Goal: Task Accomplishment & Management: Manage account settings

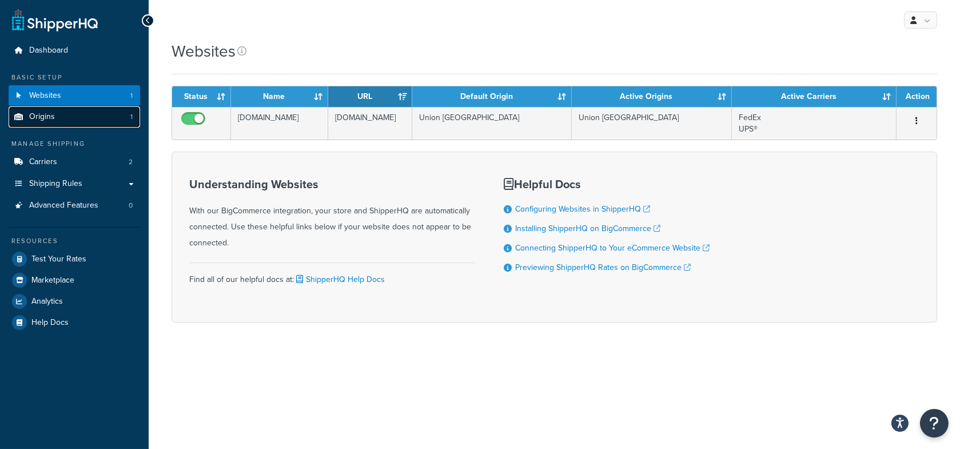
click at [85, 124] on link "Origins 1" at bounding box center [75, 116] width 132 height 21
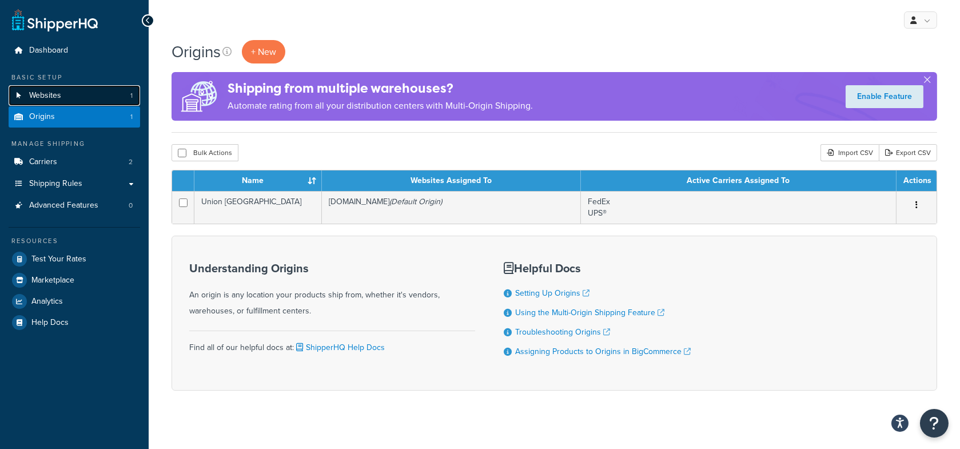
click at [93, 100] on link "Websites 1" at bounding box center [75, 95] width 132 height 21
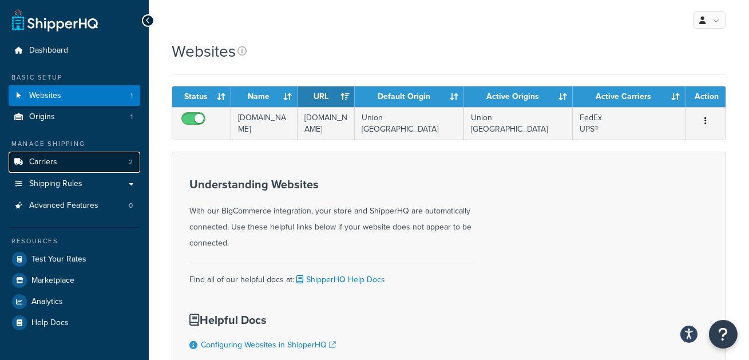
click at [97, 163] on link "Carriers 2" at bounding box center [75, 162] width 132 height 21
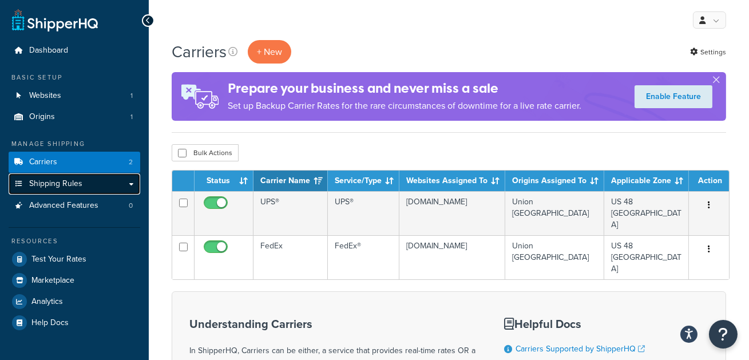
click at [86, 182] on link "Shipping Rules" at bounding box center [75, 183] width 132 height 21
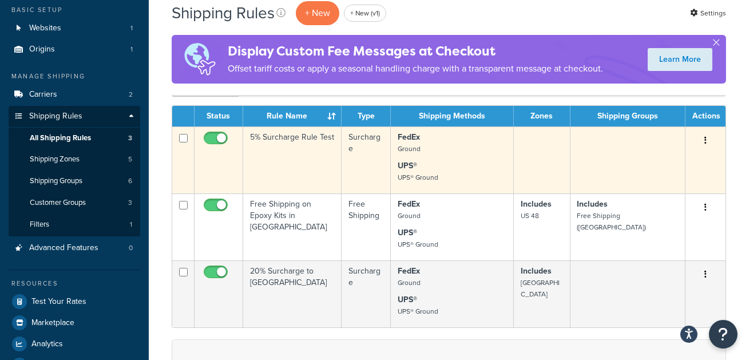
scroll to position [69, 0]
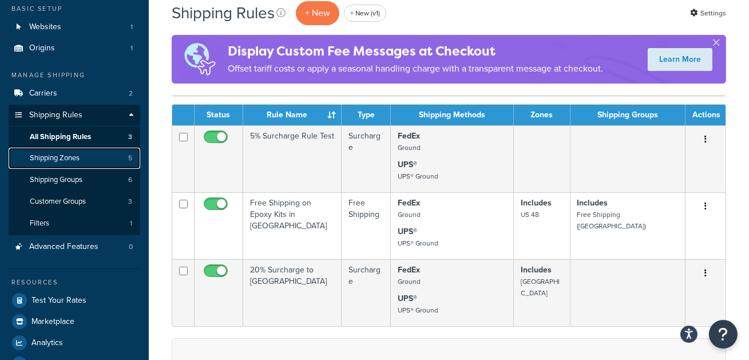
click at [70, 164] on link "Shipping Zones 5" at bounding box center [75, 158] width 132 height 21
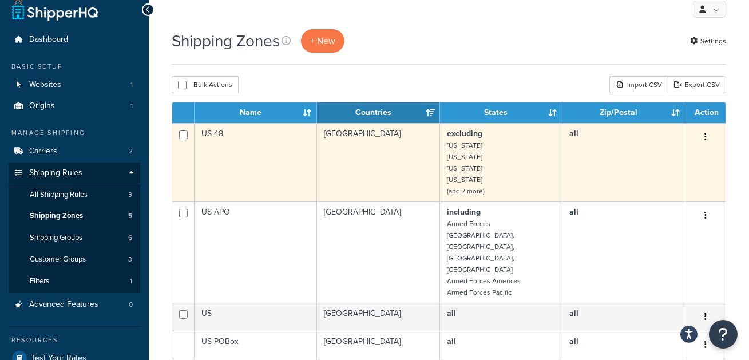
scroll to position [11, 0]
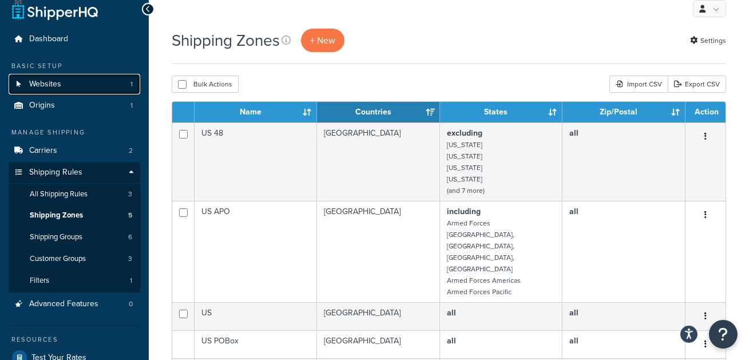
click at [62, 78] on link "Websites 1" at bounding box center [75, 84] width 132 height 21
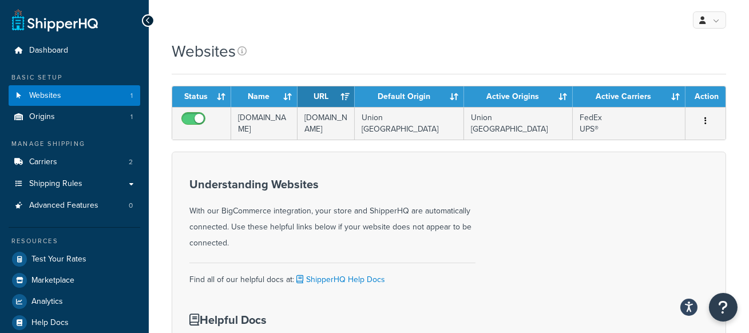
click at [398, 65] on div "Websites" at bounding box center [449, 57] width 554 height 34
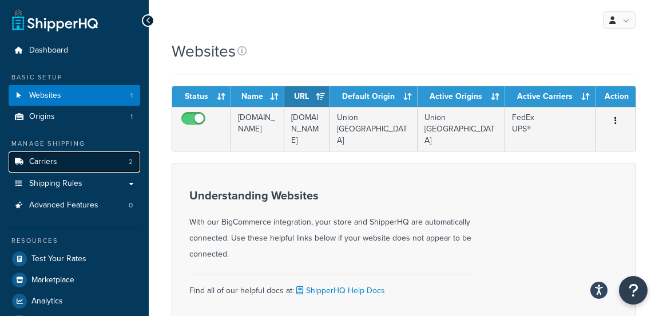
click at [101, 158] on link "Carriers 2" at bounding box center [75, 162] width 132 height 21
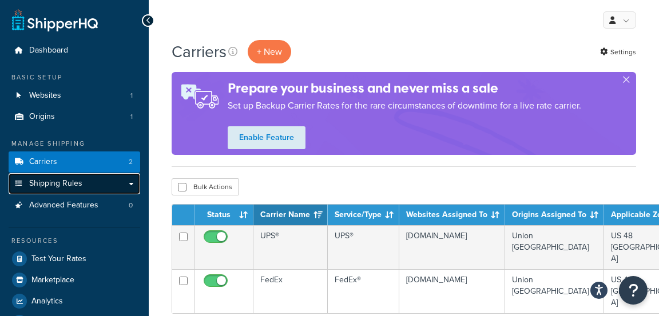
drag, startPoint x: 95, startPoint y: 185, endPoint x: 102, endPoint y: 184, distance: 7.6
click at [95, 185] on link "Shipping Rules" at bounding box center [75, 183] width 132 height 21
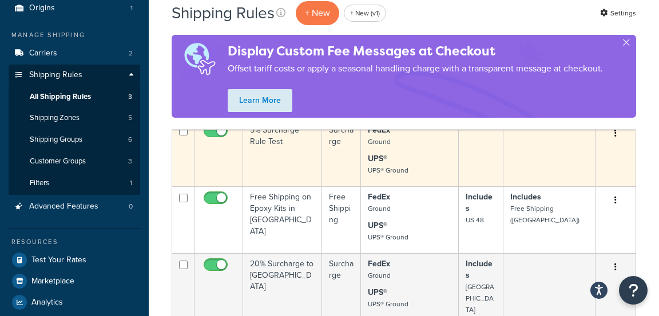
scroll to position [104, 0]
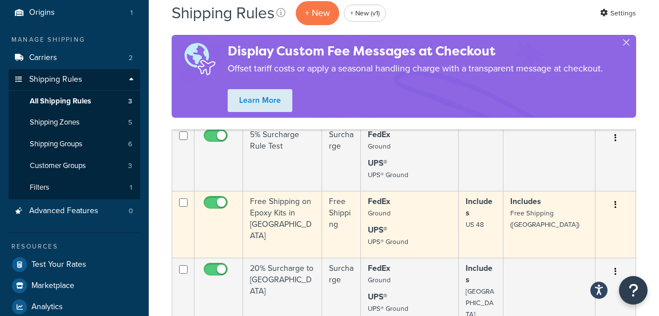
click at [502, 236] on td "Includes US 48" at bounding box center [481, 224] width 45 height 67
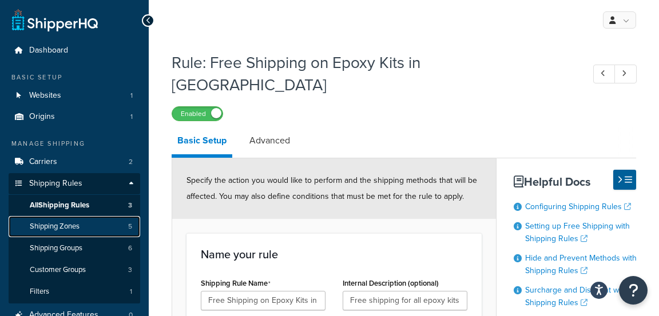
click at [93, 224] on link "Shipping Zones 5" at bounding box center [75, 226] width 132 height 21
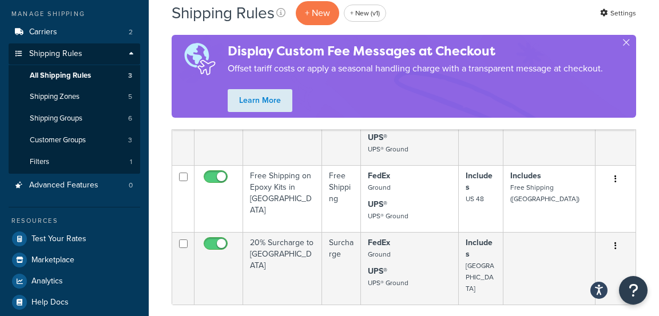
scroll to position [129, 0]
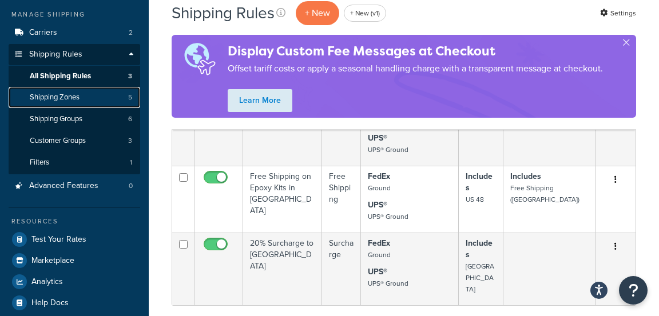
click at [64, 100] on span "Shipping Zones" at bounding box center [55, 98] width 50 height 10
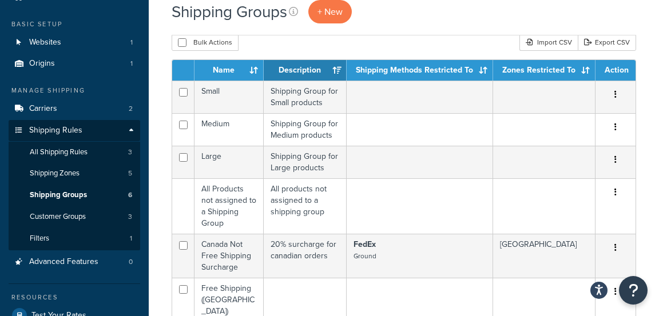
scroll to position [55, 0]
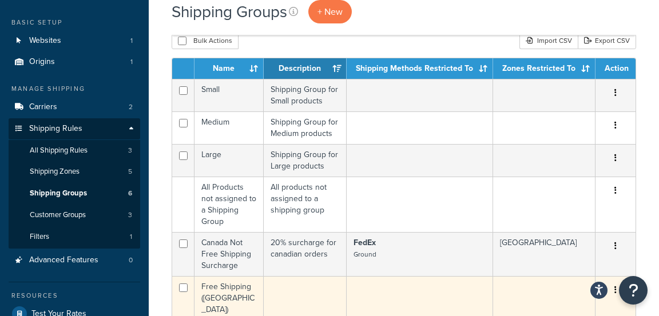
click at [382, 287] on td at bounding box center [420, 298] width 146 height 44
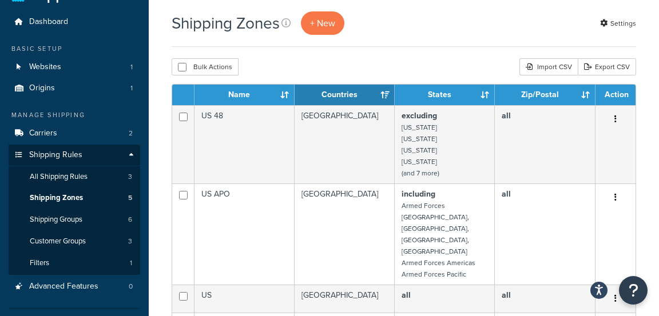
scroll to position [32, 0]
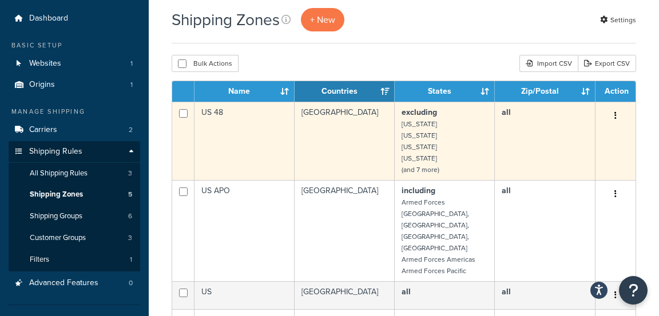
click at [349, 126] on td "United States" at bounding box center [345, 141] width 101 height 78
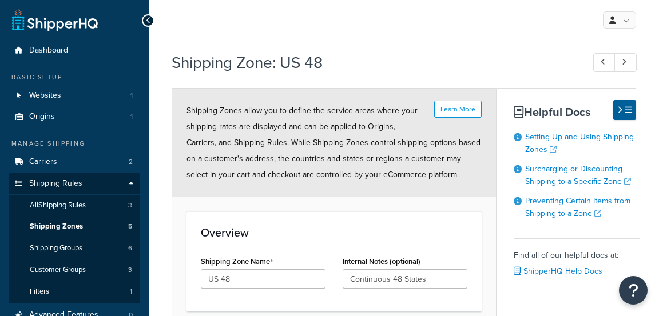
select select "excluding"
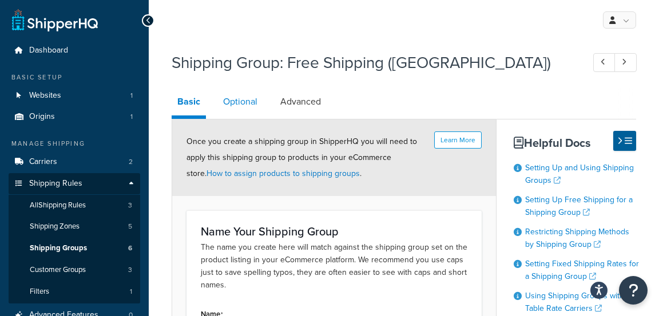
click at [238, 111] on link "Optional" at bounding box center [240, 101] width 46 height 27
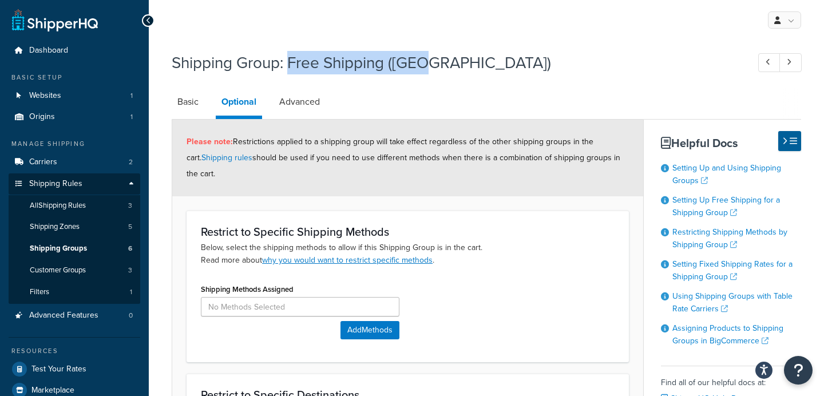
drag, startPoint x: 309, startPoint y: 63, endPoint x: 517, endPoint y: 67, distance: 207.6
click at [517, 67] on h1 "Shipping Group: Free Shipping (USA)" at bounding box center [454, 62] width 565 height 22
copy h1 "Free Shipping ([GEOGRAPHIC_DATA])"
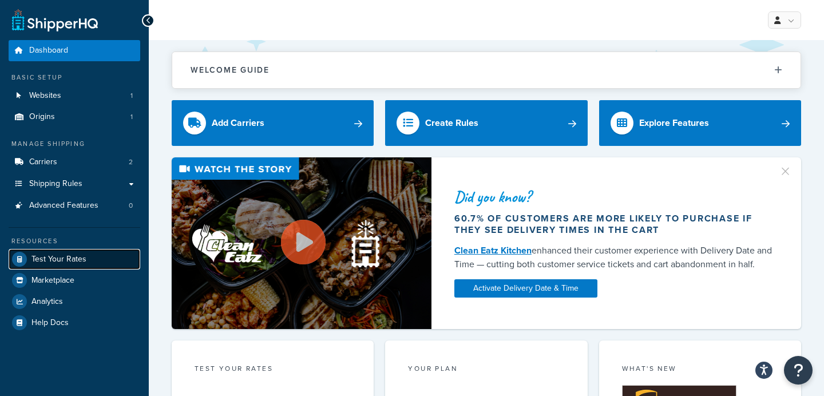
click at [49, 255] on span "Test Your Rates" at bounding box center [58, 259] width 55 height 10
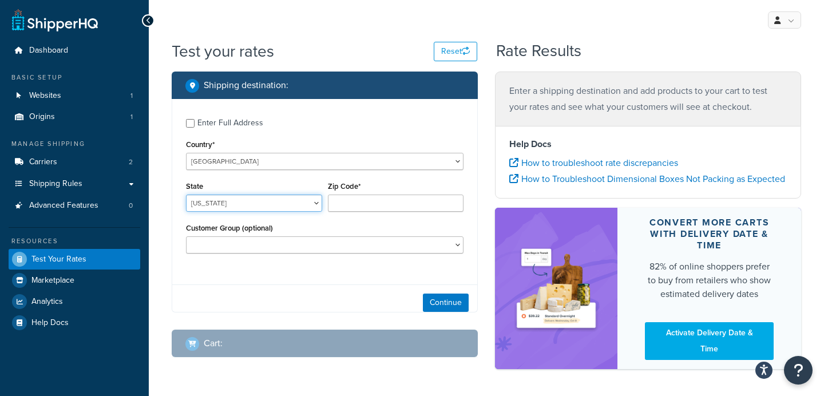
click at [252, 206] on select "[US_STATE] [US_STATE] [US_STATE] [US_STATE] [US_STATE] Armed Forces Americas Ar…" at bounding box center [254, 202] width 136 height 17
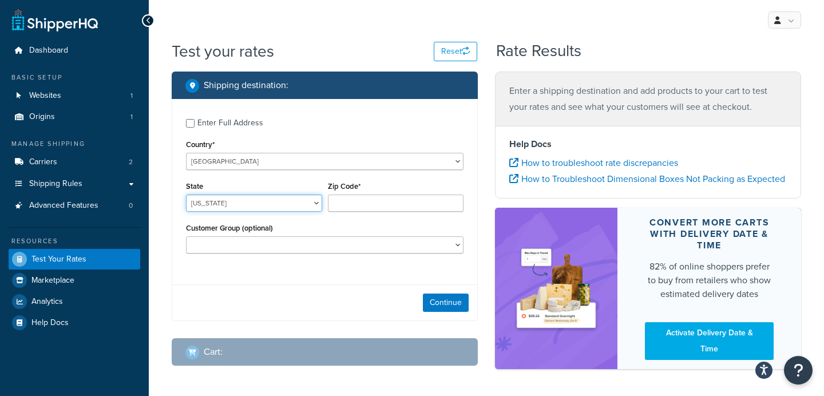
select select "[GEOGRAPHIC_DATA]"
click at [186, 194] on select "Alabama Alaska American Samoa Arizona Arkansas Armed Forces Americas Armed Forc…" at bounding box center [254, 202] width 136 height 17
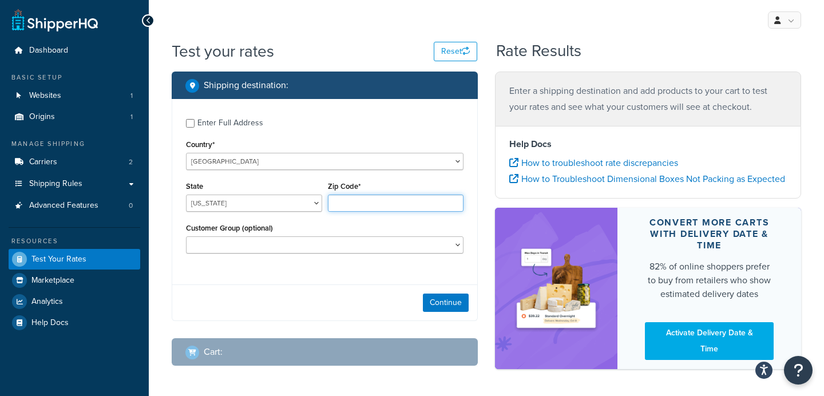
click at [345, 204] on input "Zip Code*" at bounding box center [396, 202] width 136 height 17
type input "78132"
drag, startPoint x: 280, startPoint y: 282, endPoint x: 393, endPoint y: 293, distance: 113.8
click at [281, 282] on div "Enter Full Address Country* United States United Kingdom Afghanistan Åland Isla…" at bounding box center [325, 210] width 306 height 222
click at [431, 300] on button "Continue" at bounding box center [446, 302] width 46 height 18
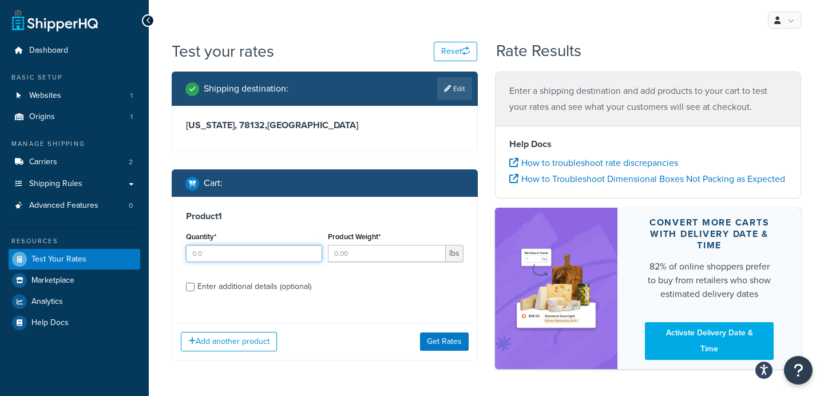
click at [222, 256] on input "Quantity*" at bounding box center [254, 253] width 136 height 17
type input "1"
click at [372, 254] on input "Product Weight*" at bounding box center [387, 253] width 118 height 17
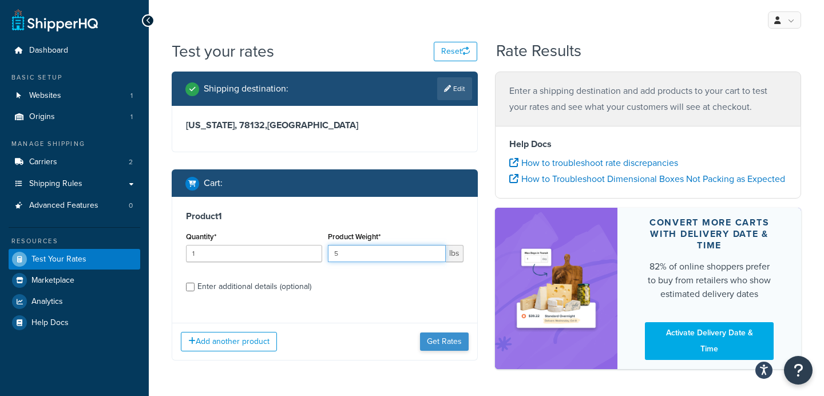
type input "5"
click at [438, 343] on button "Get Rates" at bounding box center [444, 341] width 49 height 18
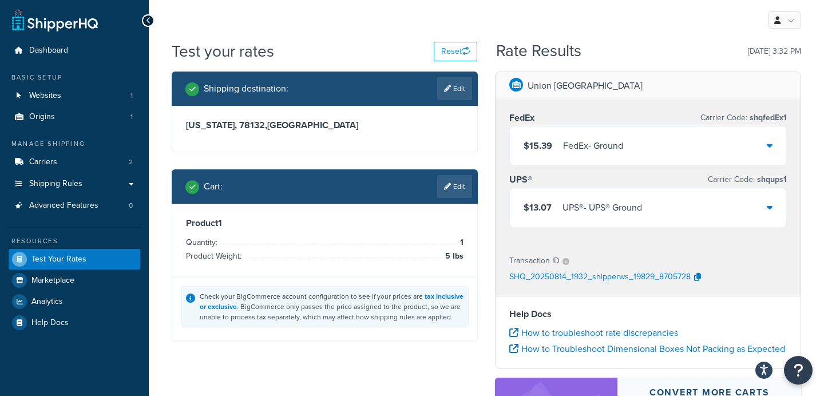
click at [446, 190] on link "Edit" at bounding box center [454, 186] width 35 height 23
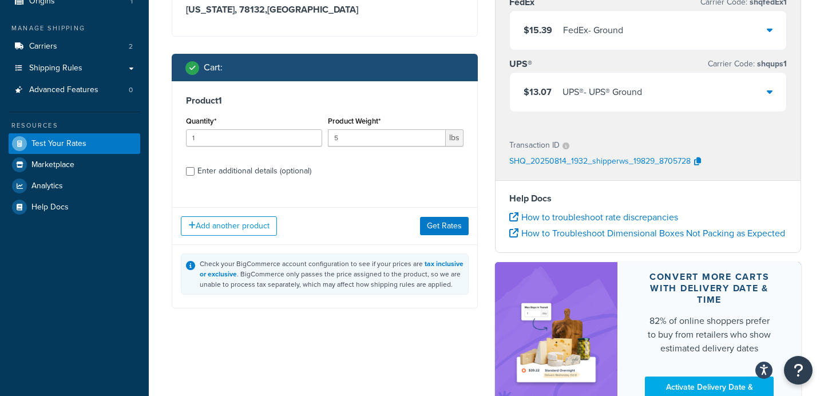
scroll to position [117, 0]
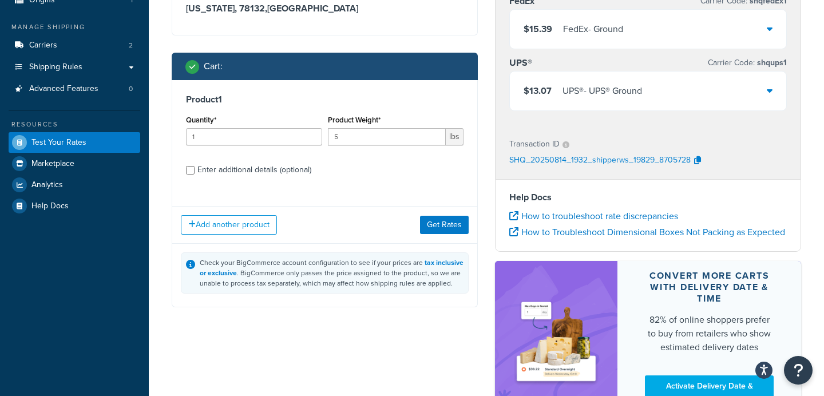
click at [251, 166] on div "Enter additional details (optional)" at bounding box center [254, 170] width 114 height 16
click at [194, 166] on input "Enter additional details (optional)" at bounding box center [190, 170] width 9 height 9
checkbox input "true"
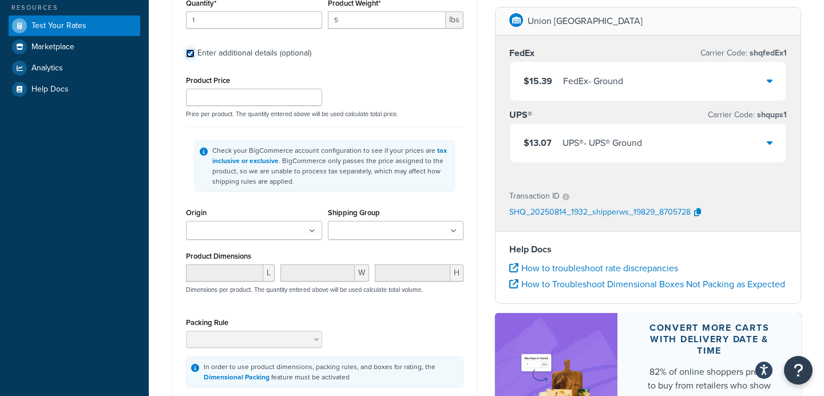
scroll to position [240, 0]
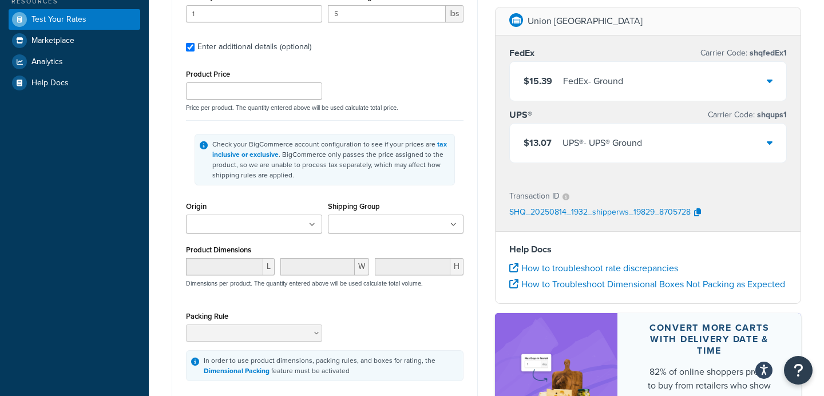
click at [381, 228] on input "Shipping Group" at bounding box center [381, 224] width 101 height 13
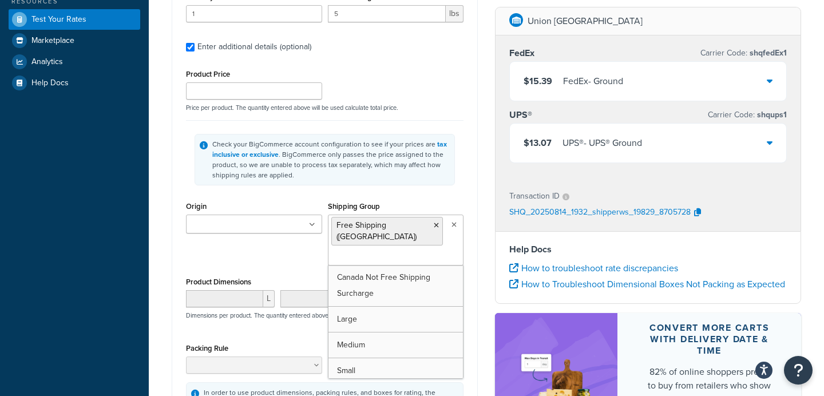
click at [454, 201] on div "Shipping Group Free Shipping (USA) Canada Not Free Shipping Surcharge Large Med…" at bounding box center [396, 231] width 136 height 67
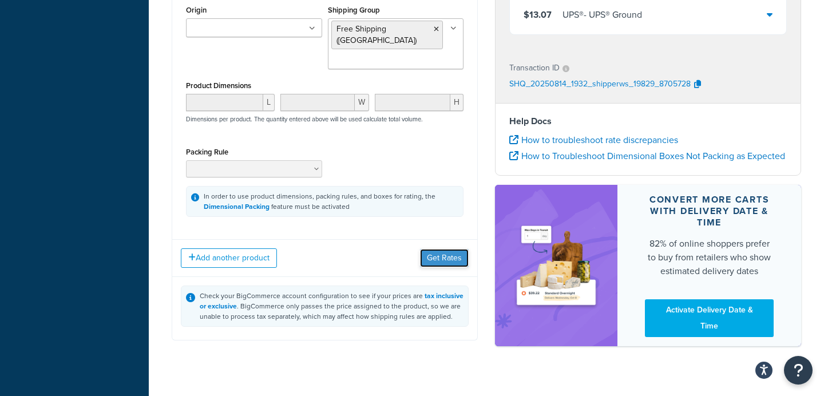
click at [435, 249] on button "Get Rates" at bounding box center [444, 258] width 49 height 18
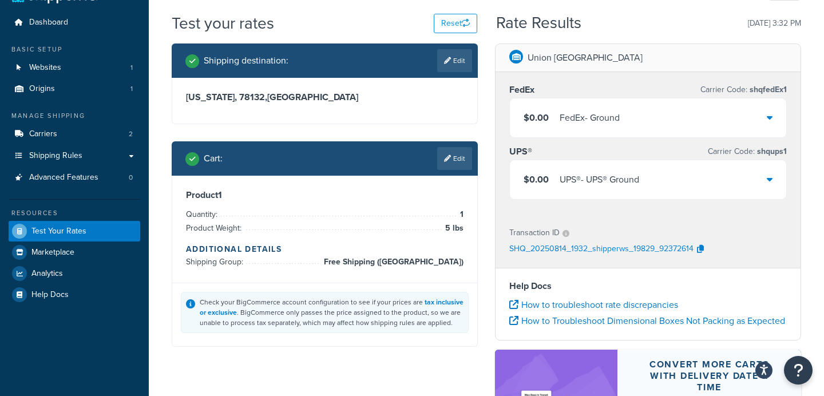
scroll to position [0, 0]
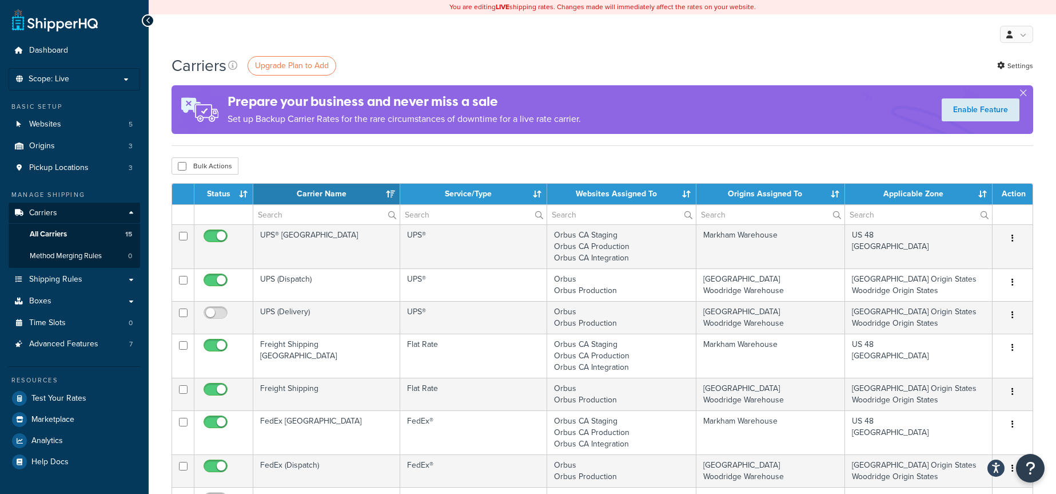
select select "15"
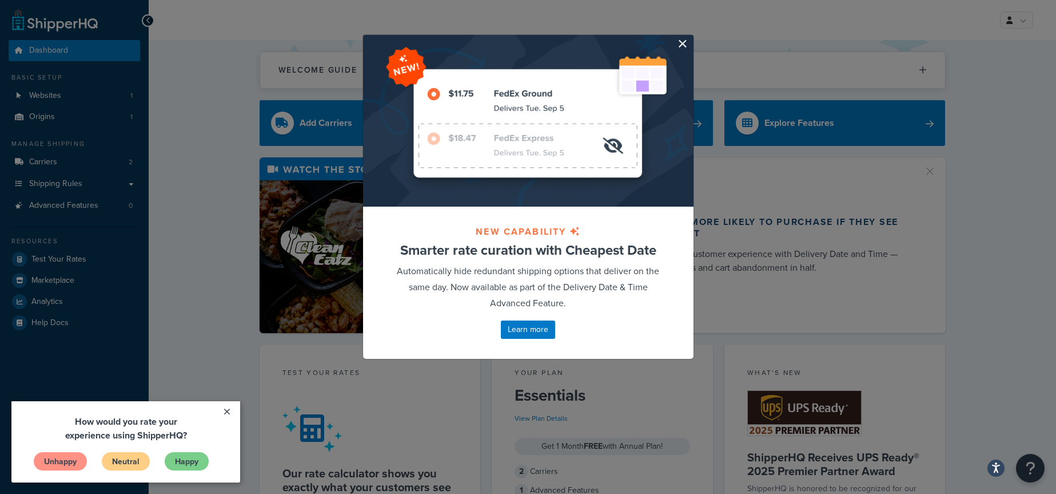
click at [691, 38] on button "button" at bounding box center [692, 36] width 3 height 3
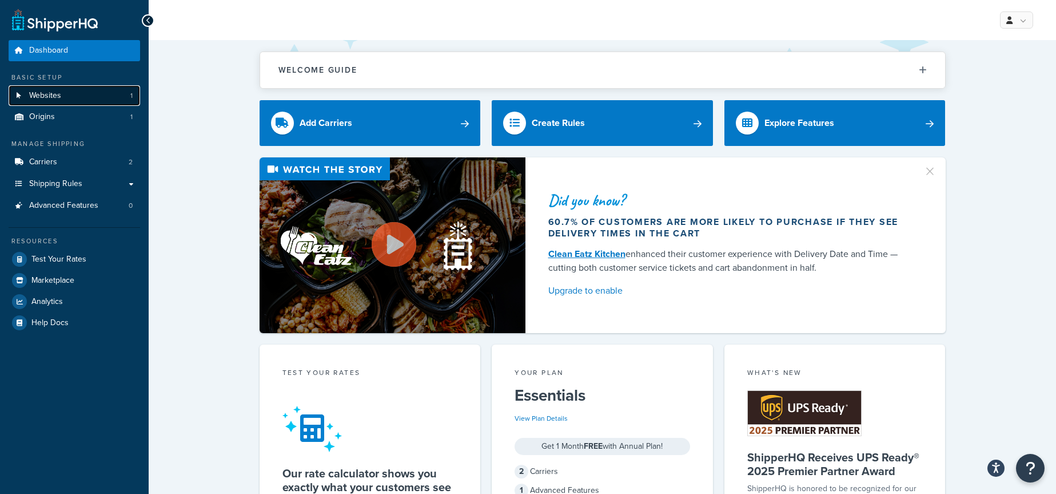
click at [96, 87] on link "Websites 1" at bounding box center [75, 95] width 132 height 21
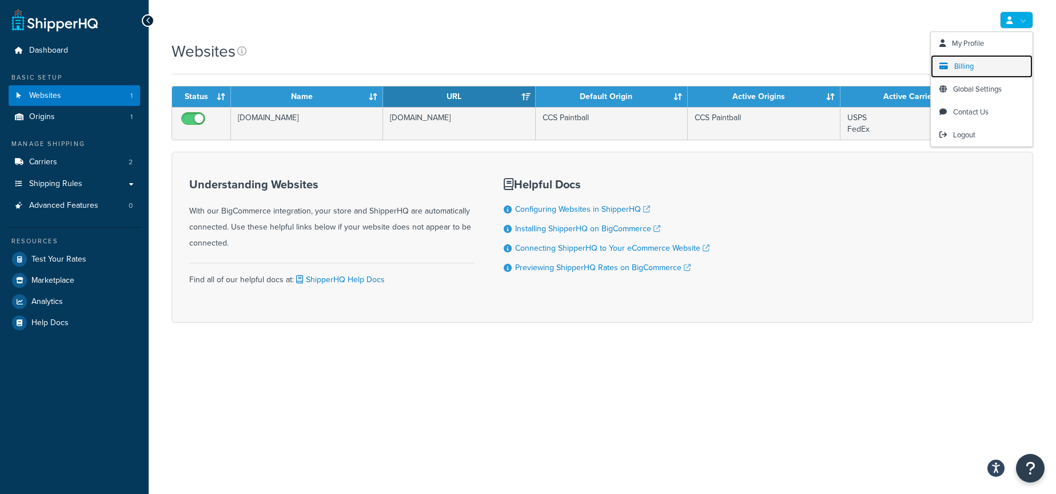
click at [974, 58] on link "Billing" at bounding box center [982, 66] width 102 height 23
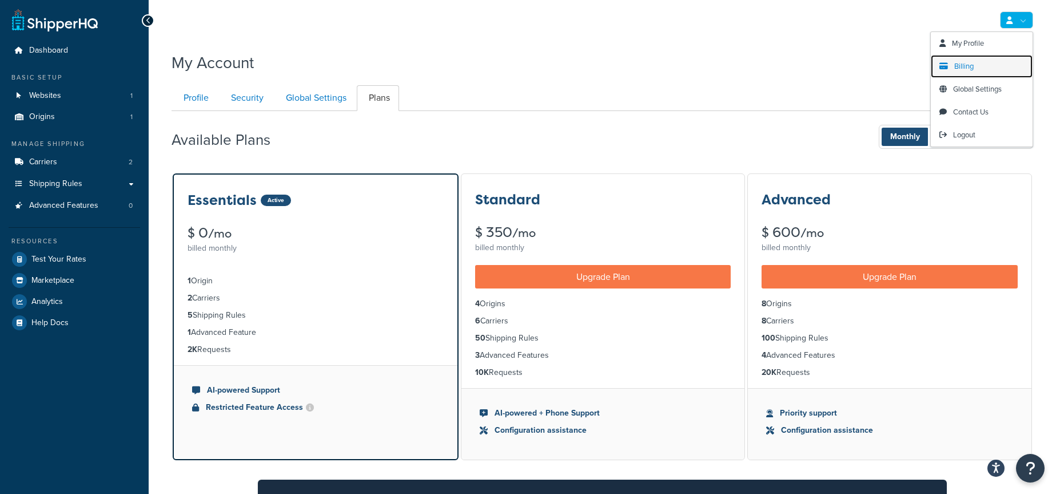
click at [971, 61] on span "Billing" at bounding box center [964, 66] width 19 height 11
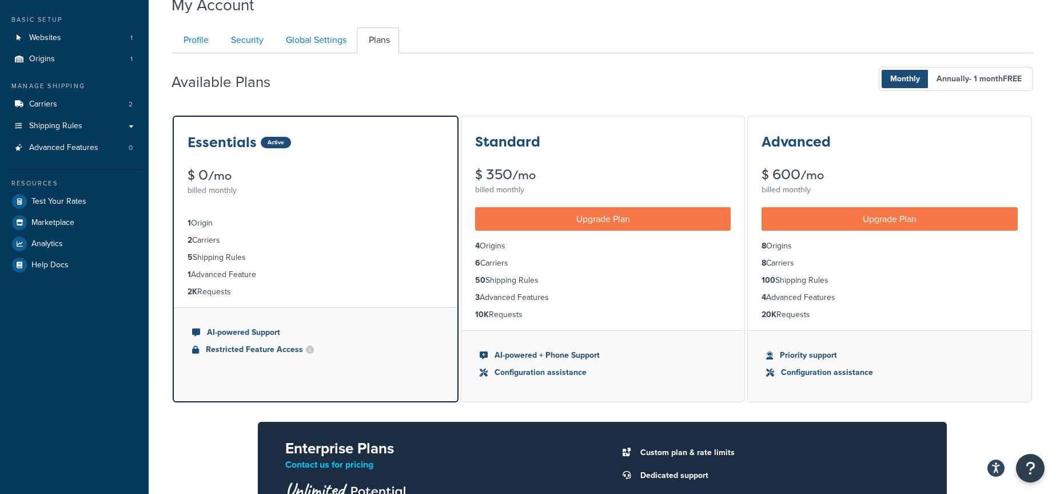
scroll to position [53, 0]
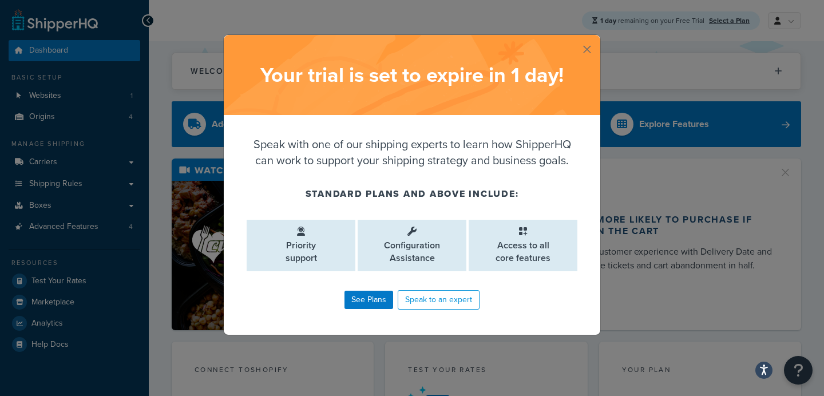
click at [597, 38] on button "button" at bounding box center [598, 36] width 3 height 3
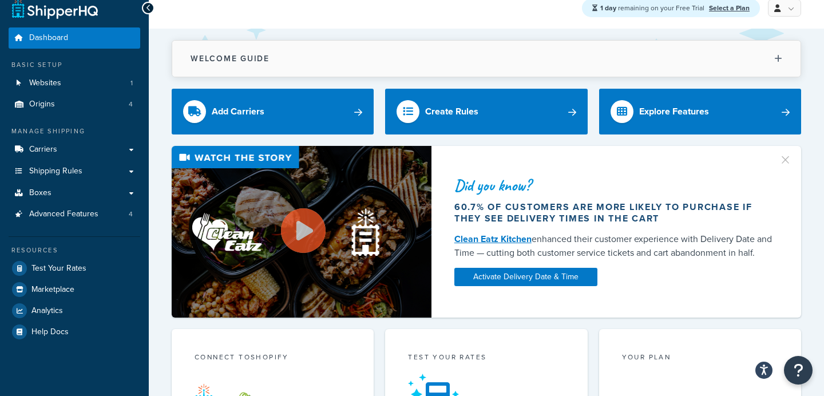
scroll to position [18, 0]
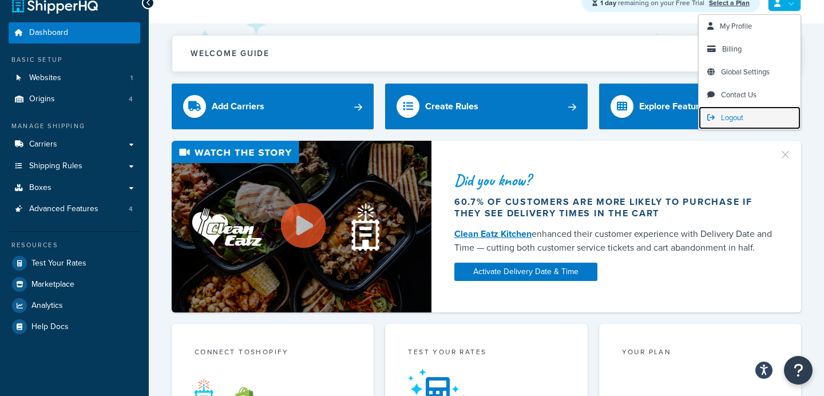
drag, startPoint x: 731, startPoint y: 116, endPoint x: 718, endPoint y: 112, distance: 13.2
click at [731, 116] on span "Logout" at bounding box center [732, 117] width 22 height 11
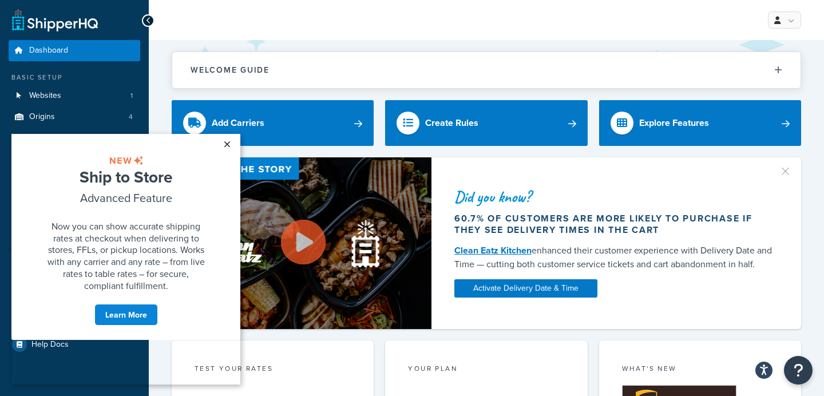
drag, startPoint x: 225, startPoint y: 145, endPoint x: 478, endPoint y: 238, distance: 269.4
click at [225, 145] on link "×" at bounding box center [227, 144] width 20 height 21
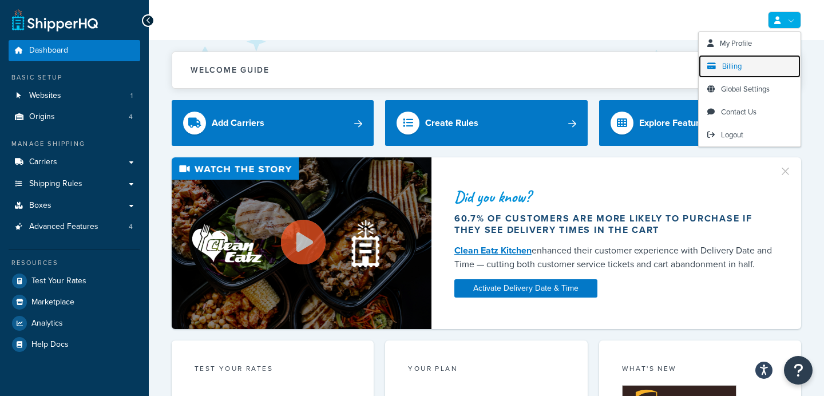
click at [740, 67] on span "Billing" at bounding box center [731, 66] width 19 height 11
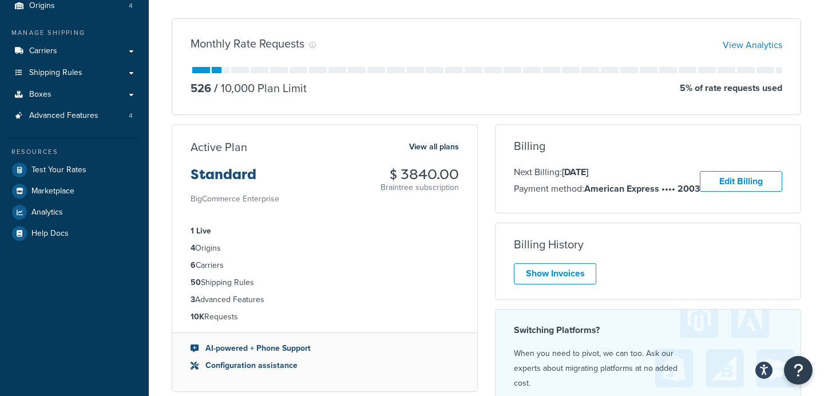
scroll to position [138, 0]
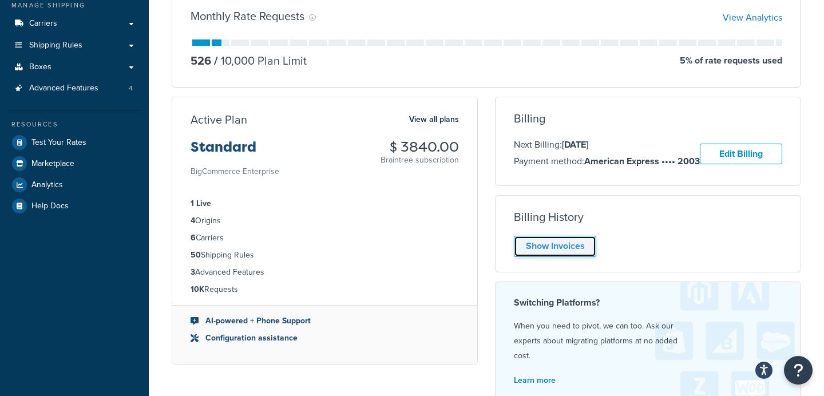
click at [556, 257] on link "Show Invoices" at bounding box center [555, 246] width 82 height 21
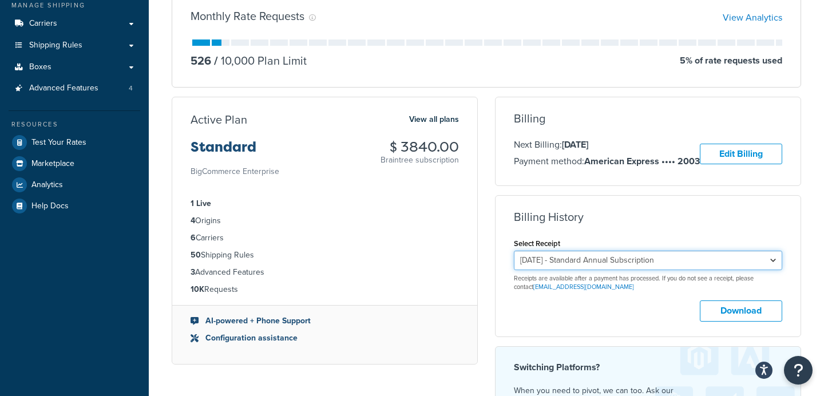
click at [625, 270] on select "January 10, 2025 - Standard Annual Subscription January 10, 2024 - Standard Ann…" at bounding box center [648, 259] width 268 height 19
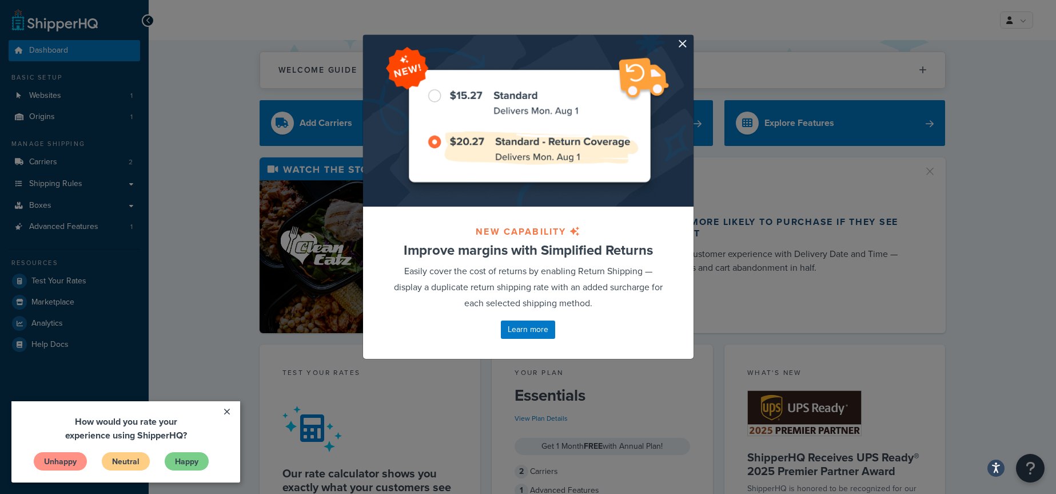
click at [691, 38] on button "button" at bounding box center [692, 36] width 3 height 3
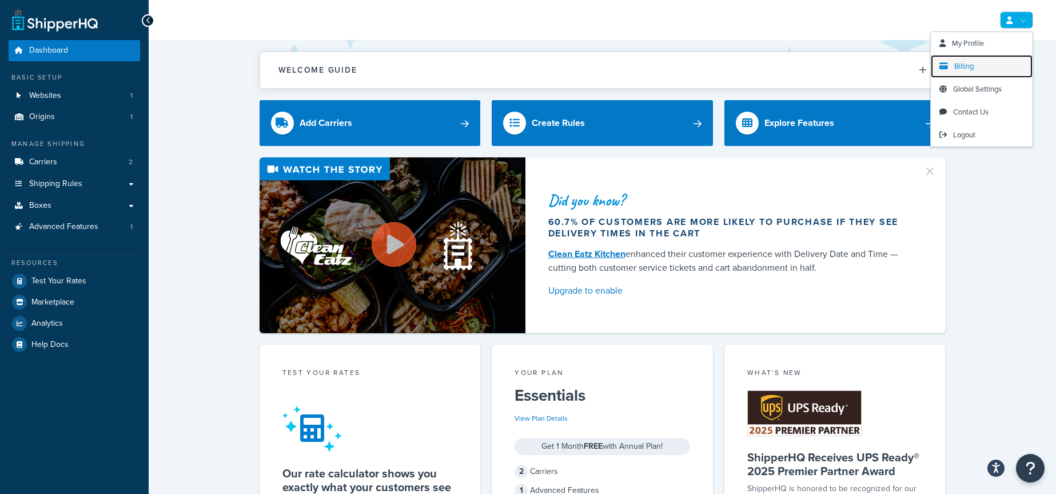
click at [958, 71] on link "Billing" at bounding box center [982, 66] width 102 height 23
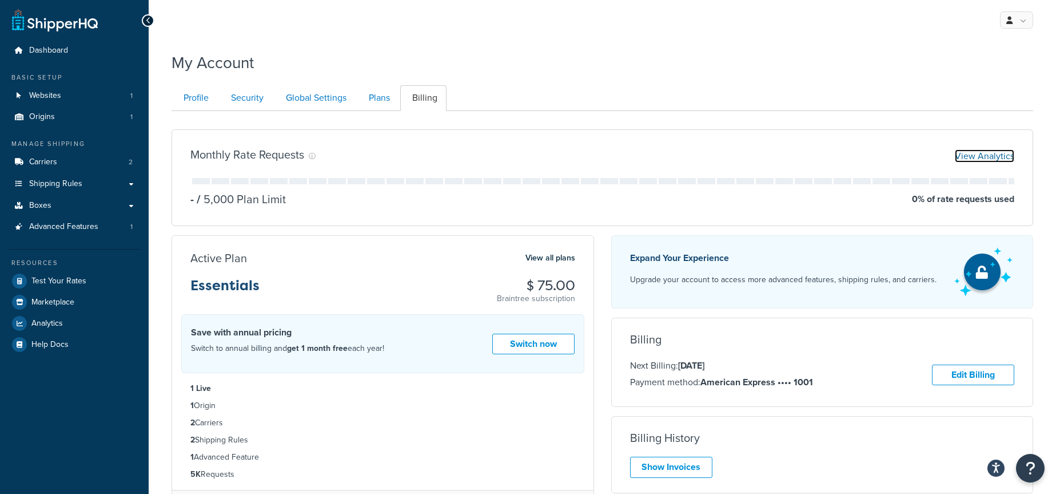
click at [1009, 158] on link "View Analytics" at bounding box center [984, 155] width 59 height 13
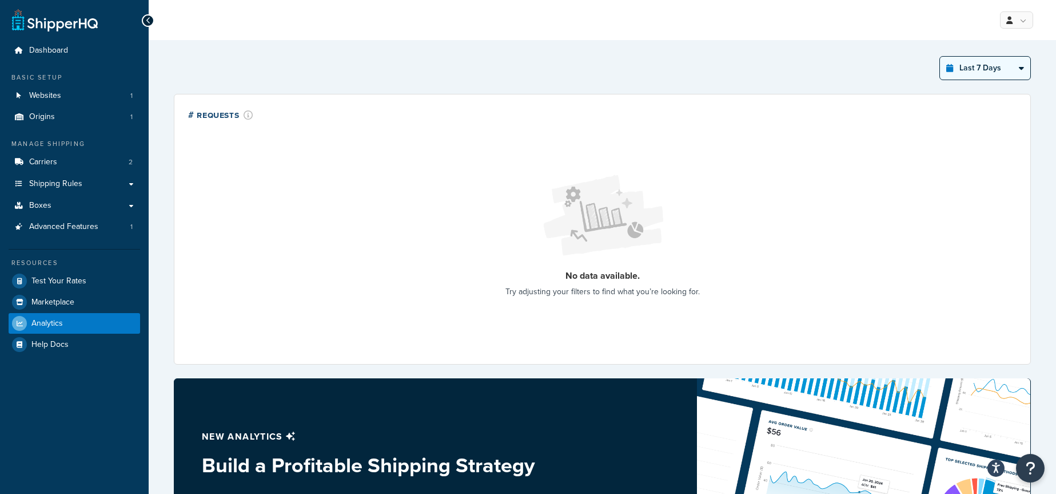
click at [984, 63] on select "Last 24 Hours Last 7 Days Last 30 Days Last 3 Months Last 6 Months Last 12 Mont…" at bounding box center [985, 68] width 90 height 23
click at [940, 57] on select "Last 24 Hours Last 7 Days Last 30 Days Last 3 Months Last 6 Months Last 12 Mont…" at bounding box center [985, 68] width 90 height 23
click at [984, 73] on select "Last 24 Hours Last 7 Days Last 30 Days Last 3 Months Last 6 Months Last 12 Mont…" at bounding box center [985, 68] width 90 height 23
select select "last_3_months"
click at [940, 57] on select "Last 24 Hours Last 7 Days Last 30 Days Last 3 Months Last 6 Months Last 12 Mont…" at bounding box center [985, 68] width 90 height 23
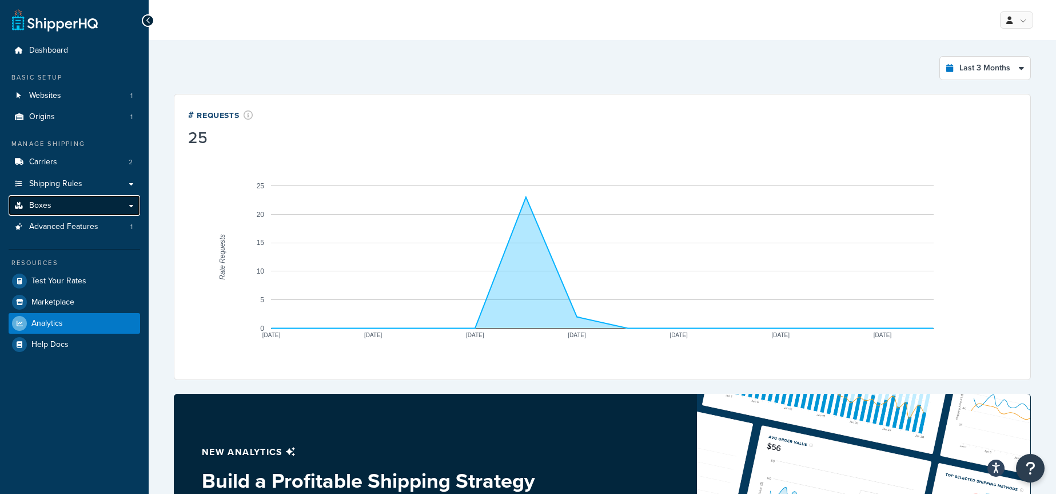
click at [58, 206] on link "Boxes" at bounding box center [75, 205] width 132 height 21
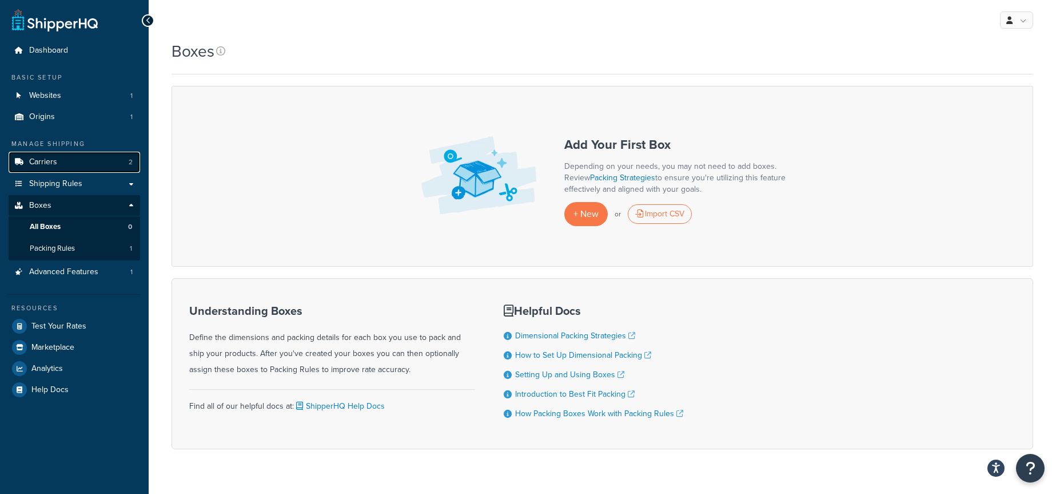
click at [94, 159] on link "Carriers 2" at bounding box center [75, 162] width 132 height 21
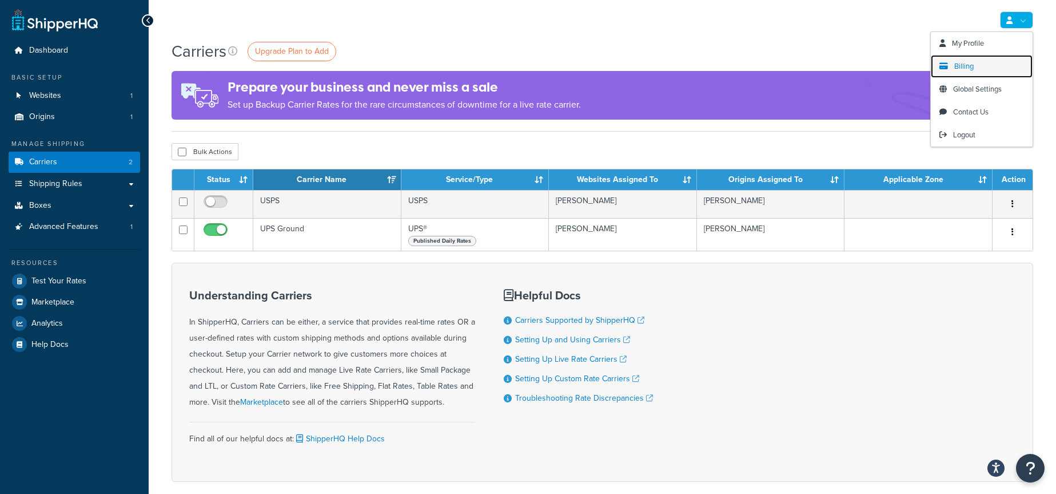
click at [967, 66] on span "Billing" at bounding box center [964, 66] width 19 height 11
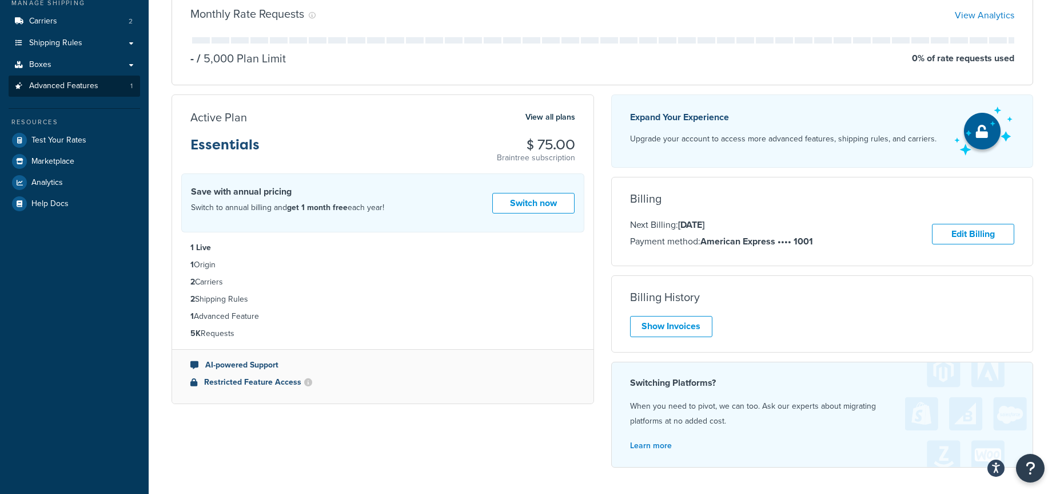
scroll to position [140, 0]
click at [74, 60] on link "Boxes" at bounding box center [75, 65] width 132 height 21
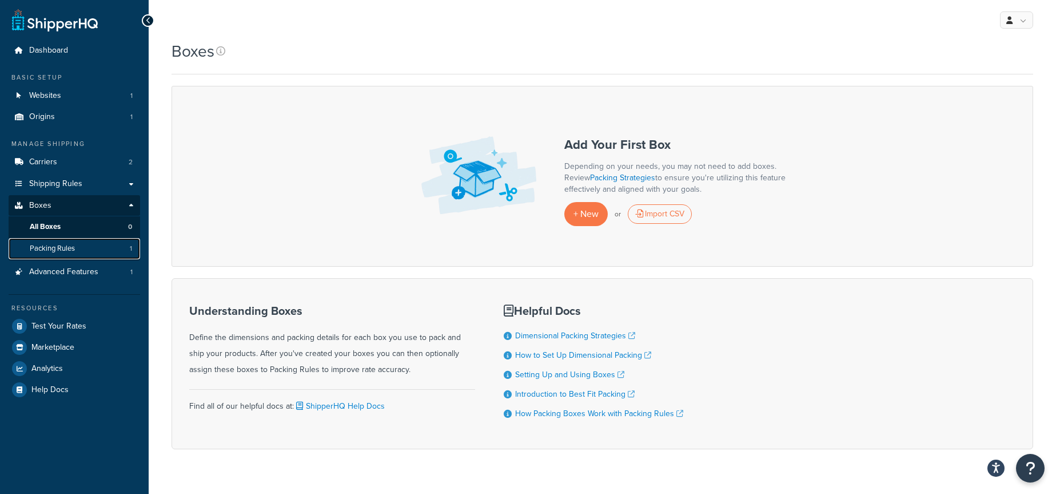
click at [78, 252] on link "Packing Rules 1" at bounding box center [75, 248] width 132 height 21
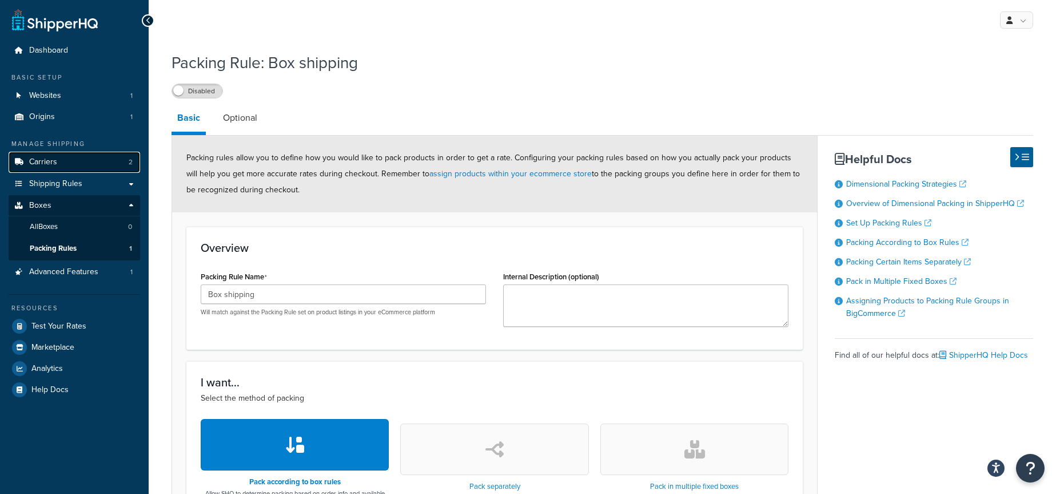
click at [92, 164] on link "Carriers 2" at bounding box center [75, 162] width 132 height 21
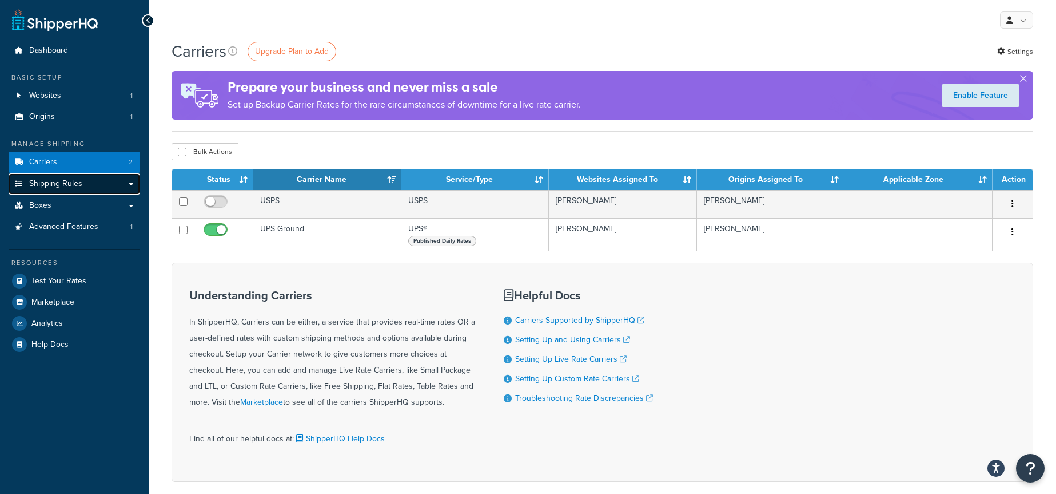
click at [85, 187] on link "Shipping Rules" at bounding box center [75, 183] width 132 height 21
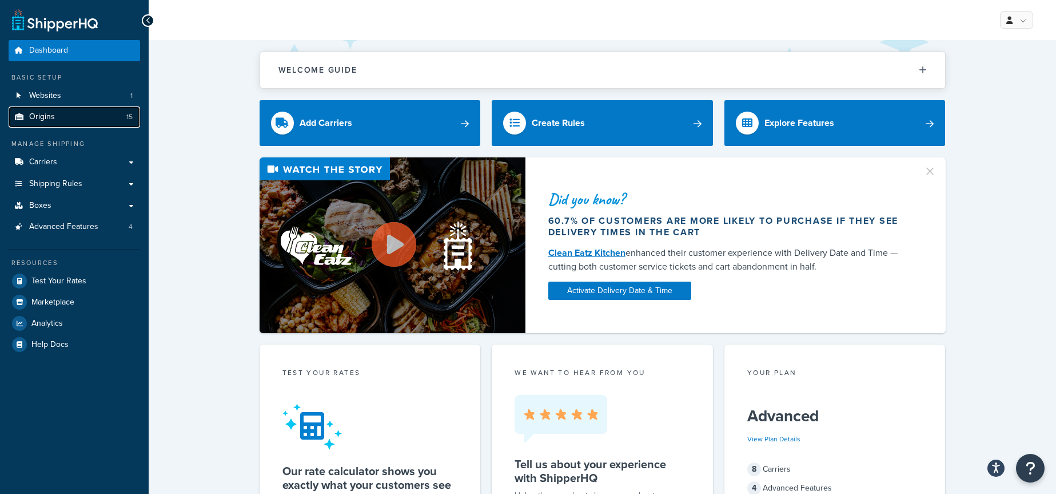
click at [76, 116] on link "Origins 15" at bounding box center [75, 116] width 132 height 21
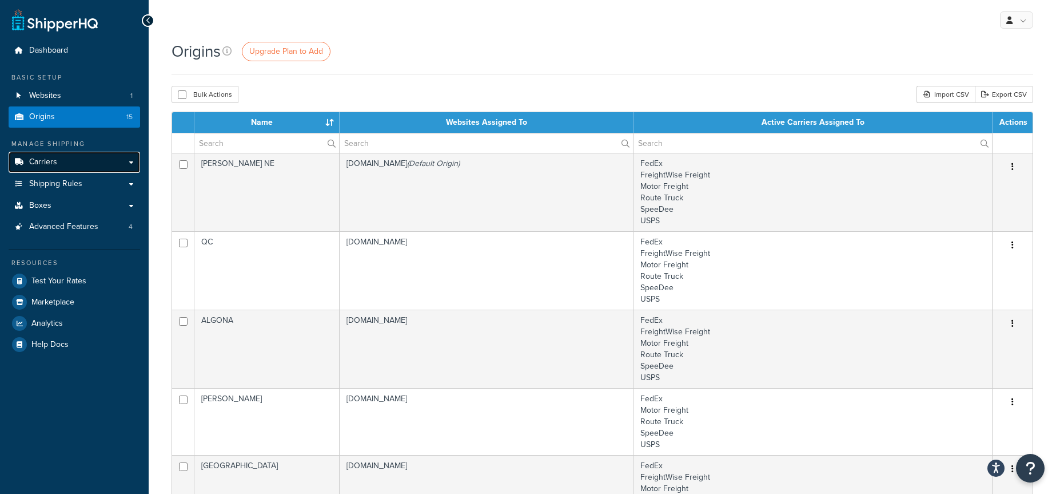
click at [108, 160] on link "Carriers" at bounding box center [75, 162] width 132 height 21
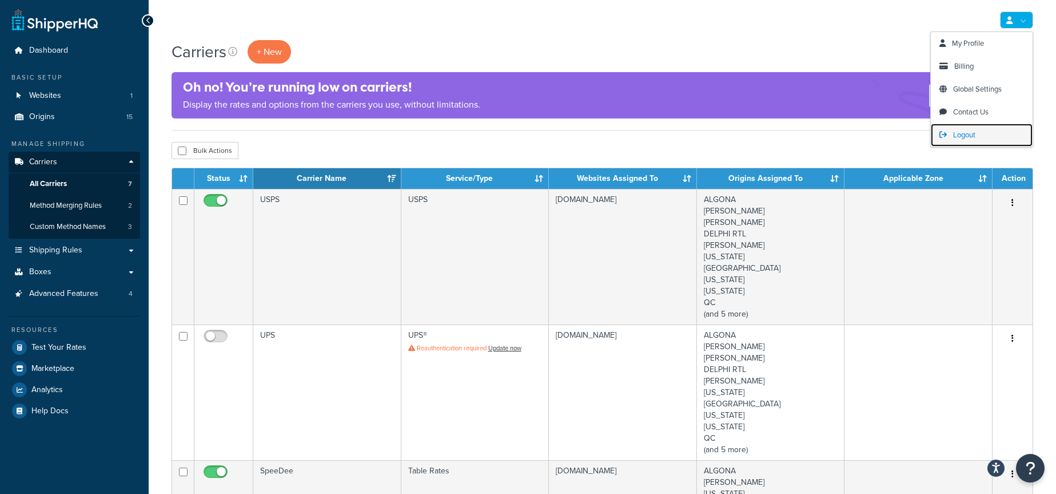
click at [975, 135] on span "Logout" at bounding box center [964, 134] width 22 height 11
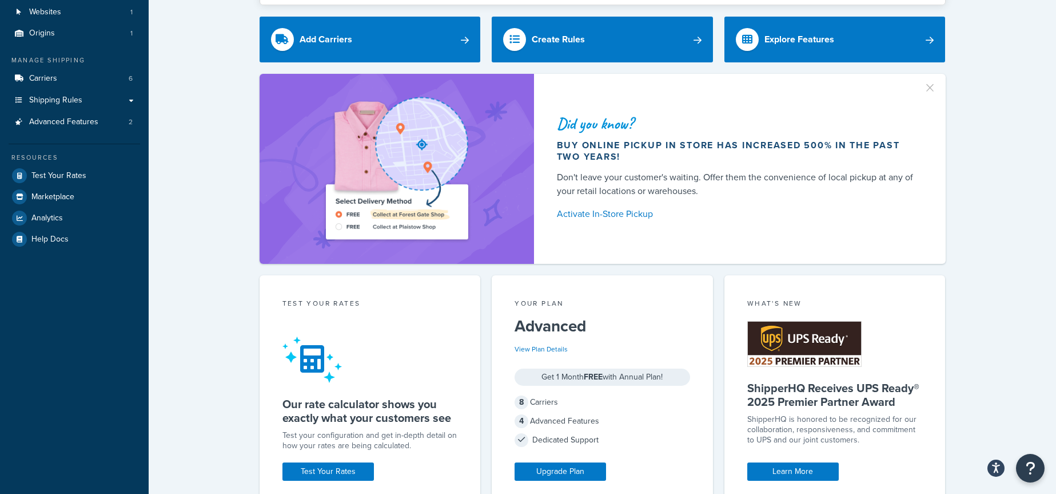
scroll to position [85, 0]
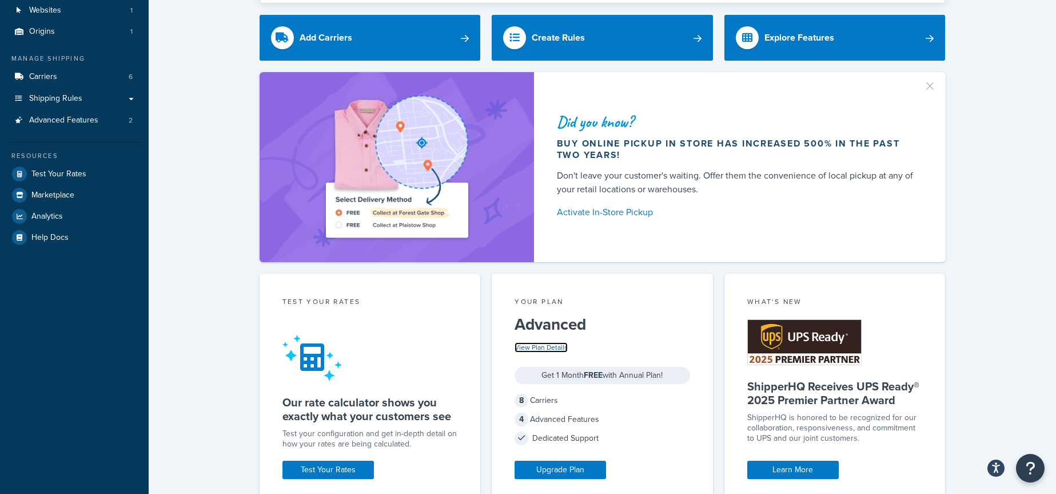
click at [556, 345] on link "View Plan Details" at bounding box center [541, 347] width 53 height 10
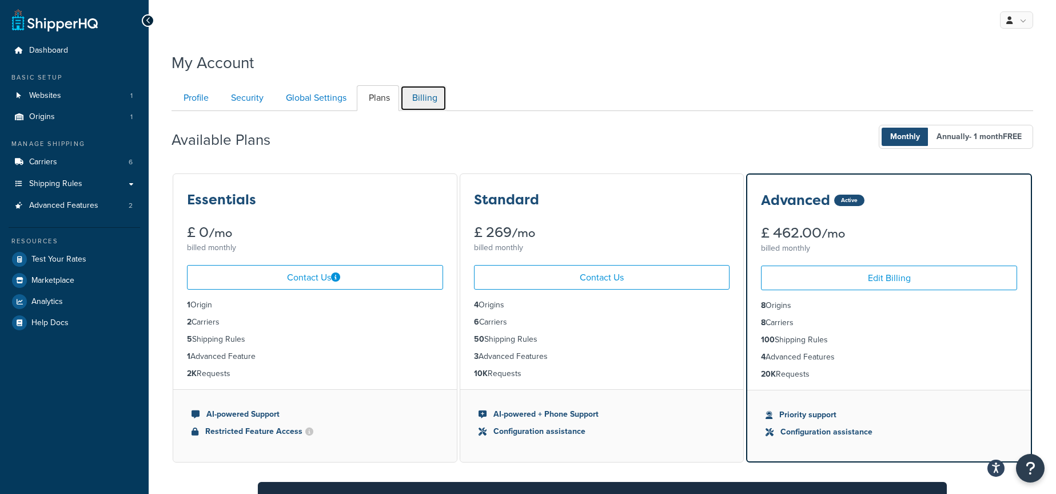
click at [427, 104] on link "Billing" at bounding box center [423, 98] width 46 height 26
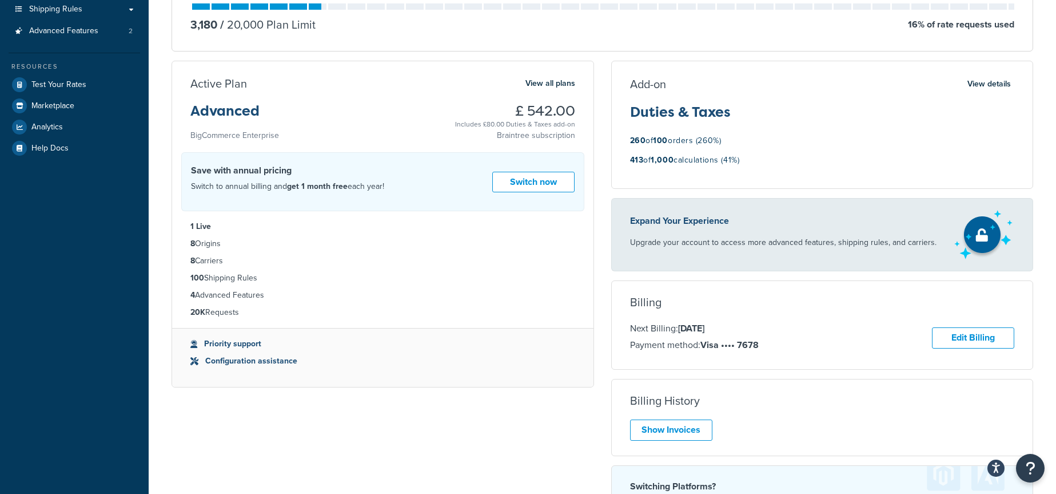
scroll to position [200, 0]
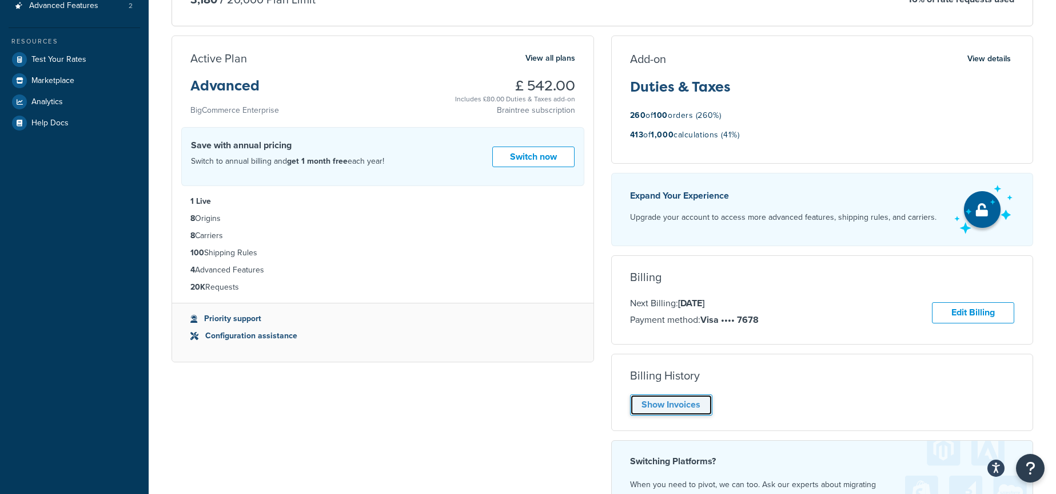
click at [695, 403] on link "Show Invoices" at bounding box center [671, 404] width 82 height 21
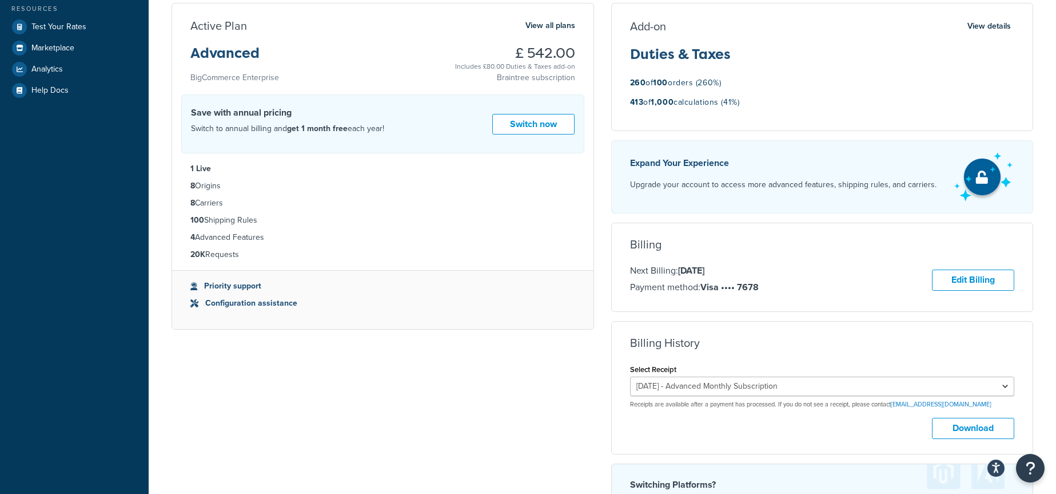
scroll to position [244, 0]
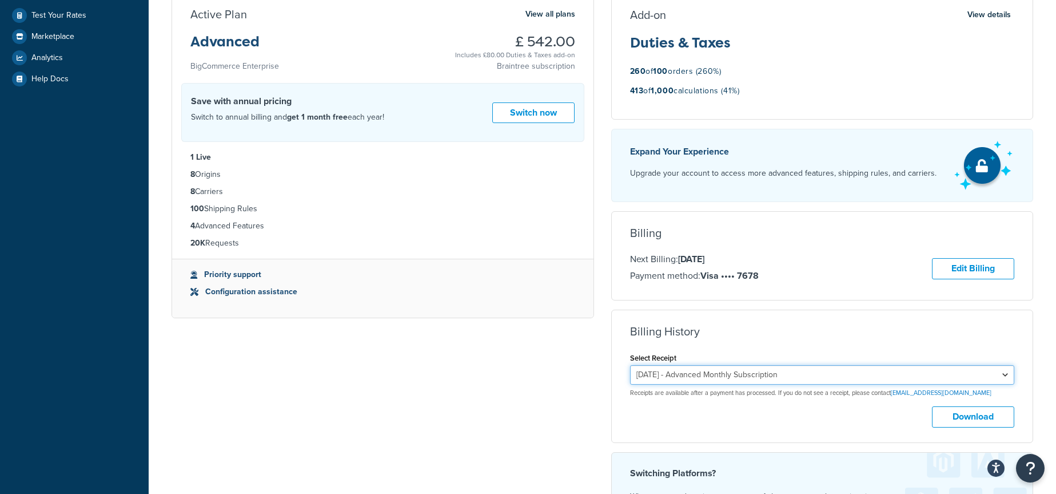
click at [776, 378] on select "July 23, 2025 - Advanced Monthly Subscription July 21, 2025 - Duties & Taxes Ad…" at bounding box center [822, 374] width 385 height 19
click at [630, 365] on select "July 23, 2025 - Advanced Monthly Subscription July 21, 2025 - Duties & Taxes Ad…" at bounding box center [822, 374] width 385 height 19
click at [774, 375] on select "July 23, 2025 - Advanced Monthly Subscription July 21, 2025 - Duties & Taxes Ad…" at bounding box center [822, 374] width 385 height 19
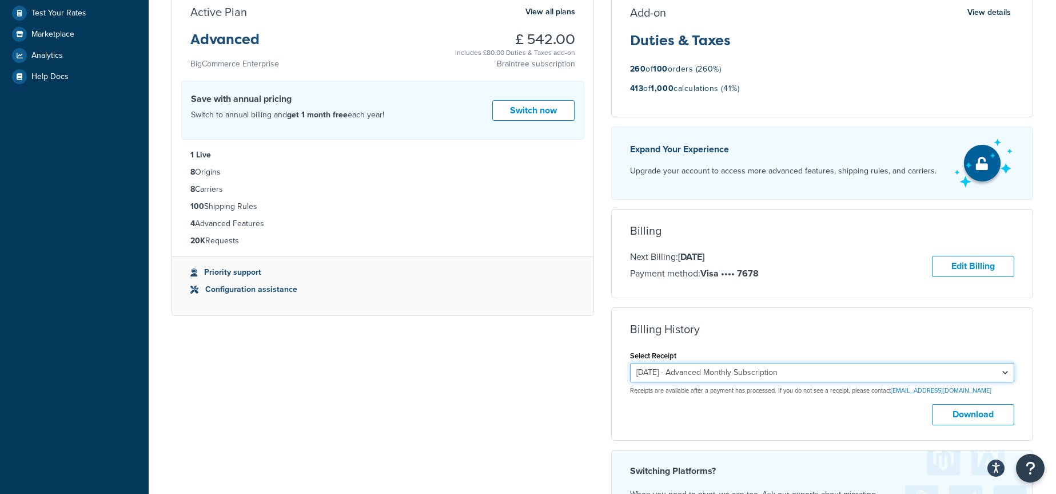
click at [849, 373] on select "July 23, 2025 - Advanced Monthly Subscription July 21, 2025 - Duties & Taxes Ad…" at bounding box center [822, 372] width 385 height 19
click at [813, 381] on select "July 23, 2025 - Advanced Monthly Subscription July 21, 2025 - Duties & Taxes Ad…" at bounding box center [822, 372] width 385 height 19
click at [961, 411] on button "Download" at bounding box center [973, 414] width 82 height 21
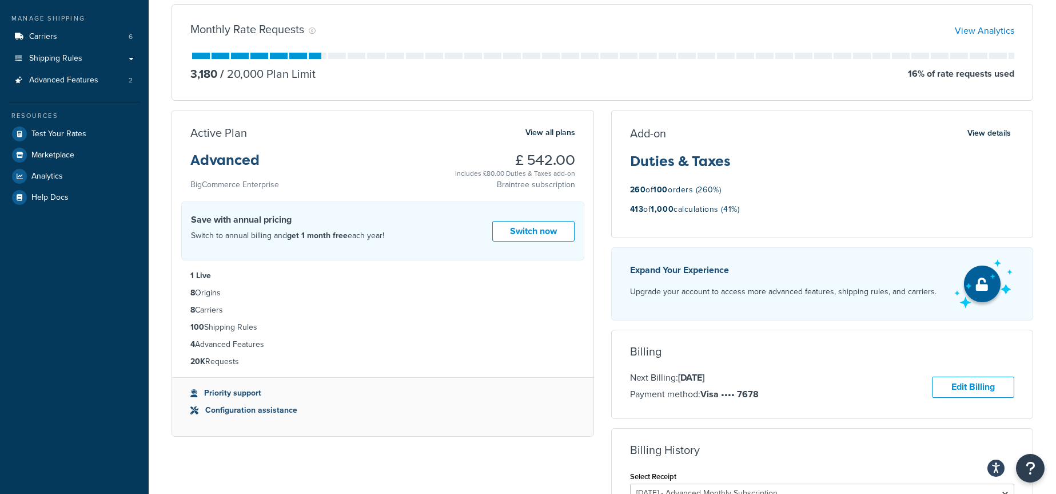
scroll to position [0, 0]
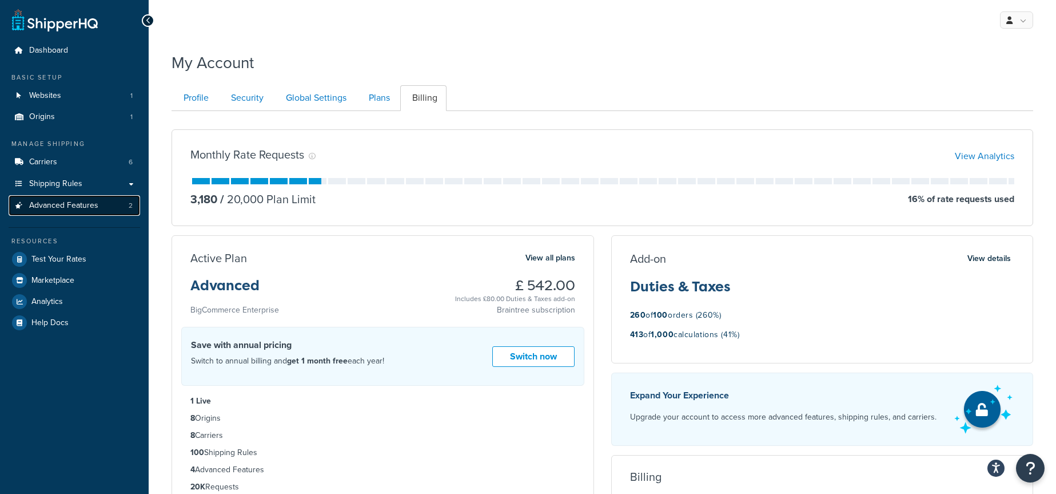
click at [85, 204] on span "Advanced Features" at bounding box center [63, 206] width 69 height 10
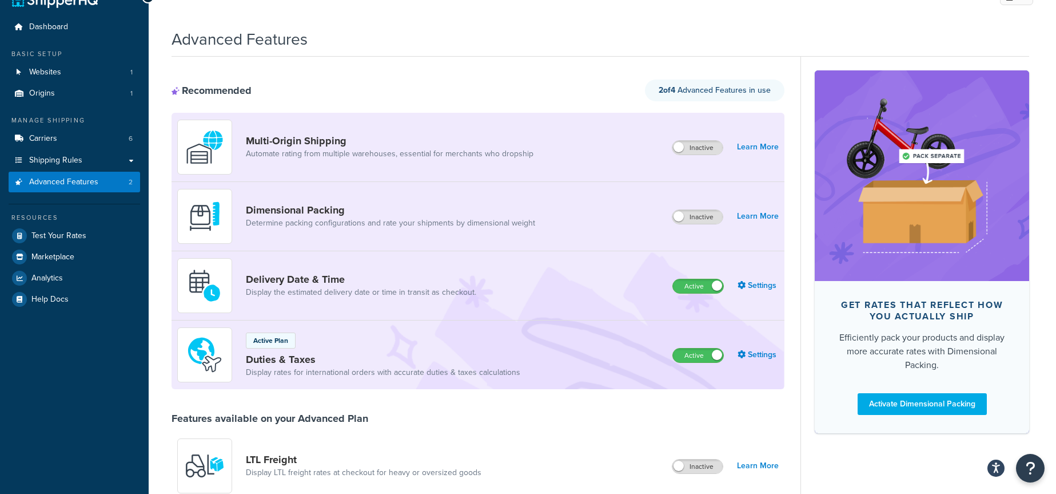
scroll to position [26, 0]
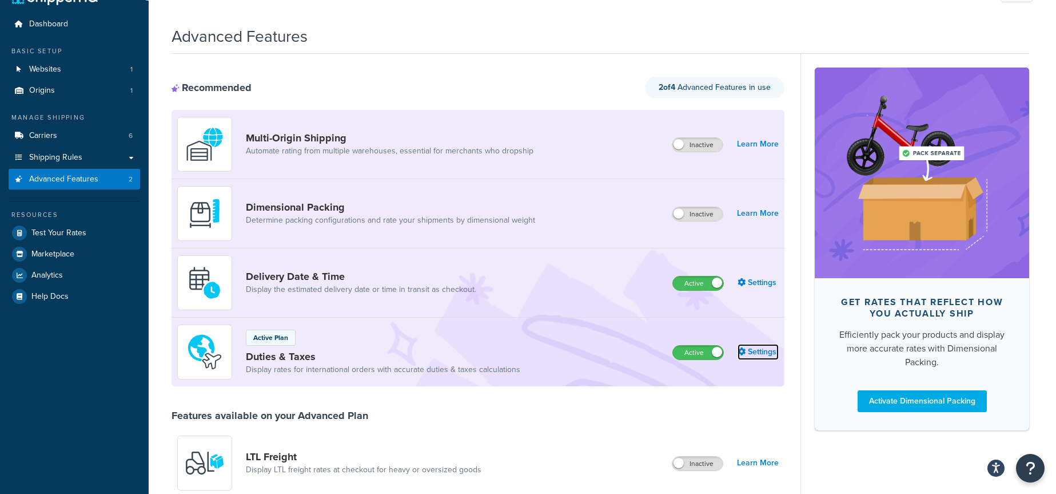
click at [758, 350] on link "Settings" at bounding box center [758, 352] width 41 height 16
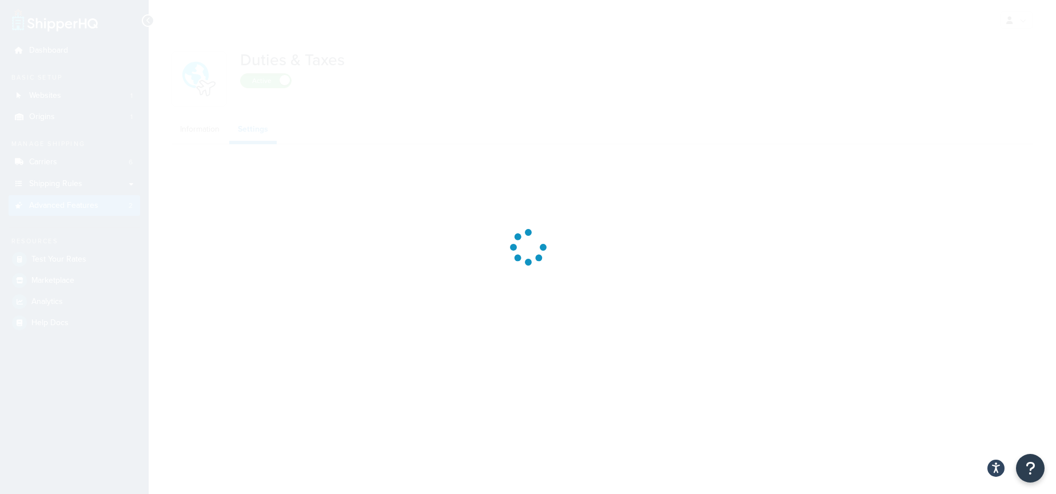
select select "IN"
select select "false"
select select "MAXIMUM"
select select "BUSINESS"
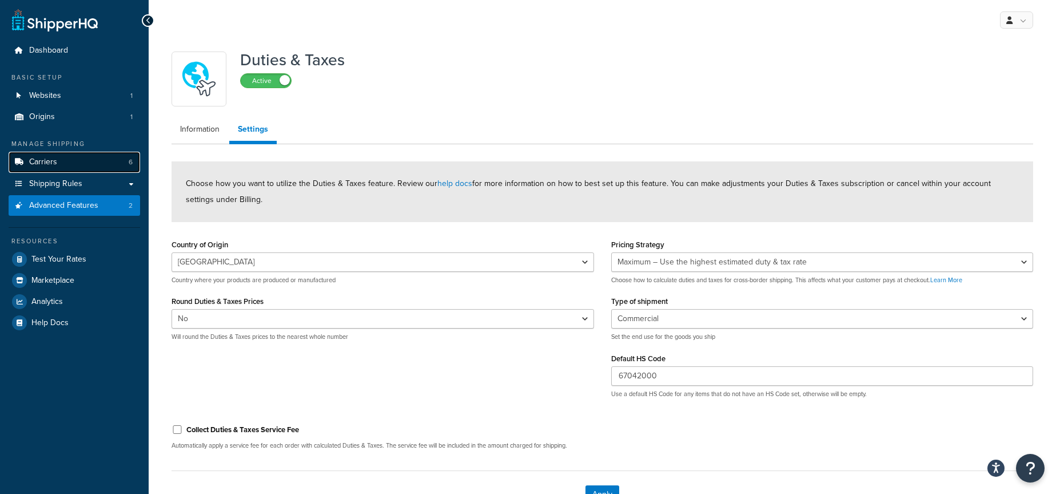
click at [77, 162] on link "Carriers 6" at bounding box center [75, 162] width 132 height 21
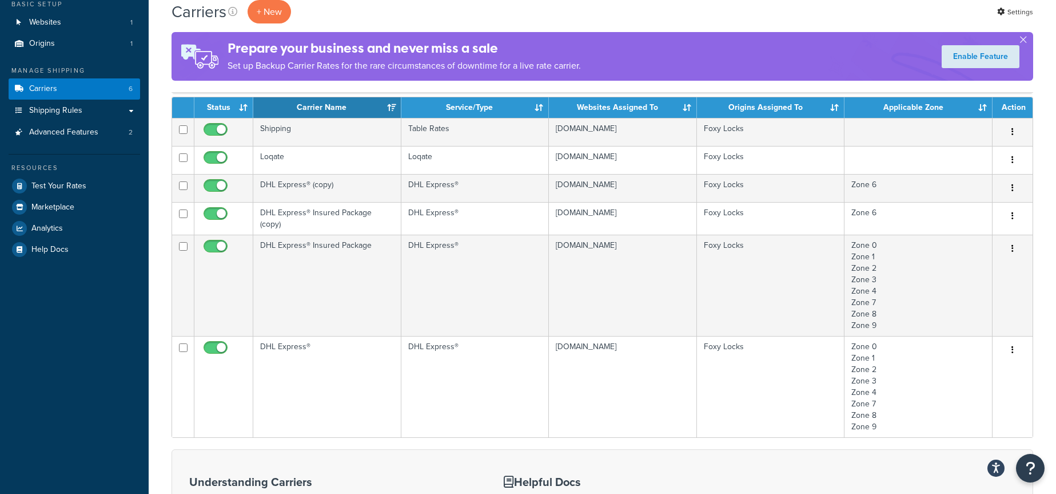
scroll to position [72, 0]
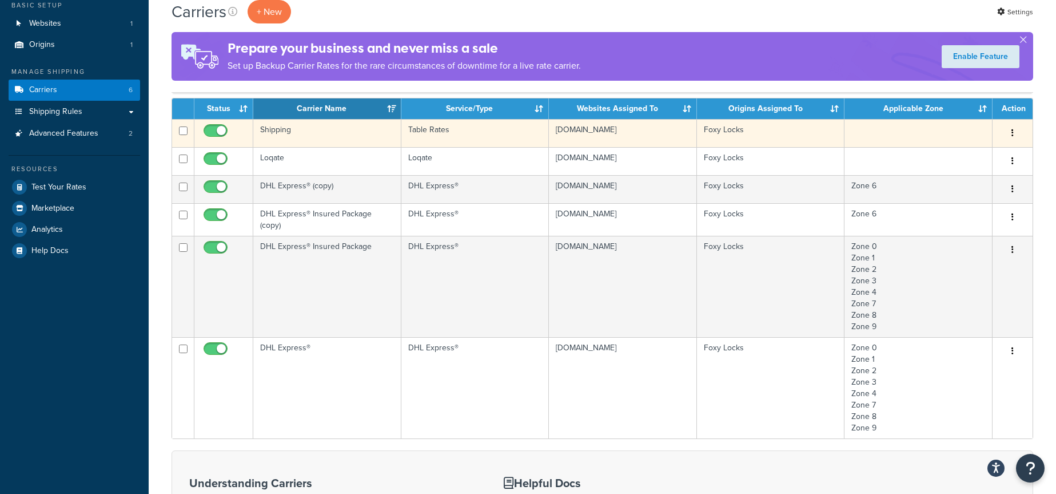
click at [327, 133] on td "Shipping" at bounding box center [327, 133] width 148 height 28
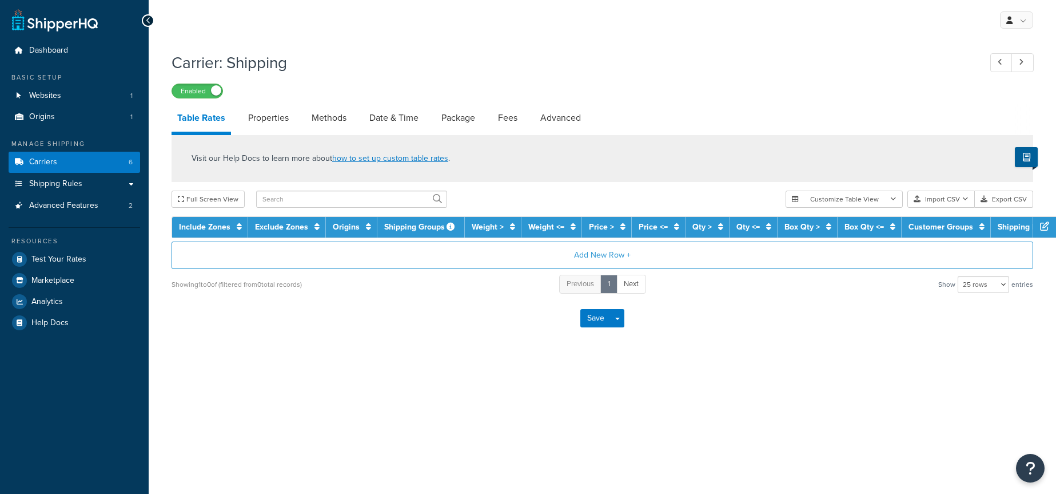
select select "25"
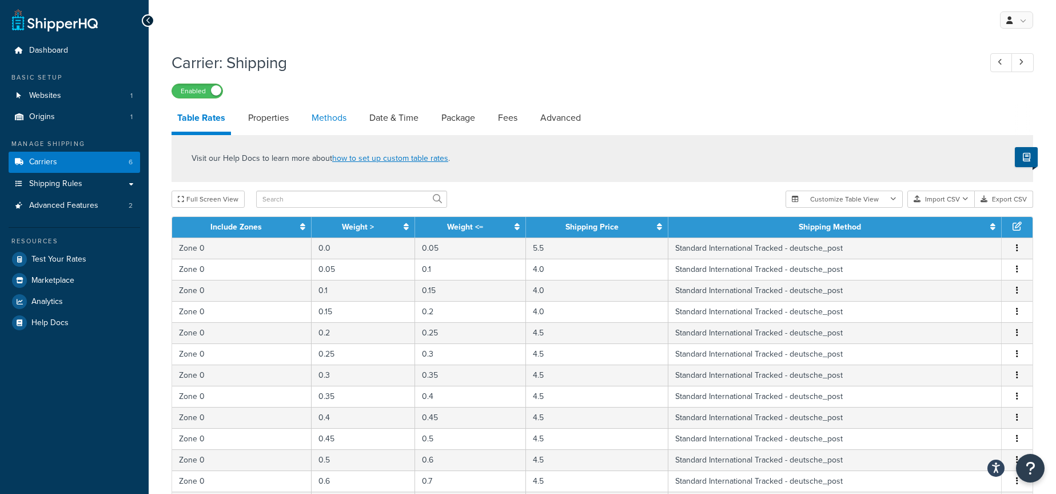
click at [336, 119] on link "Methods" at bounding box center [329, 117] width 46 height 27
select select "25"
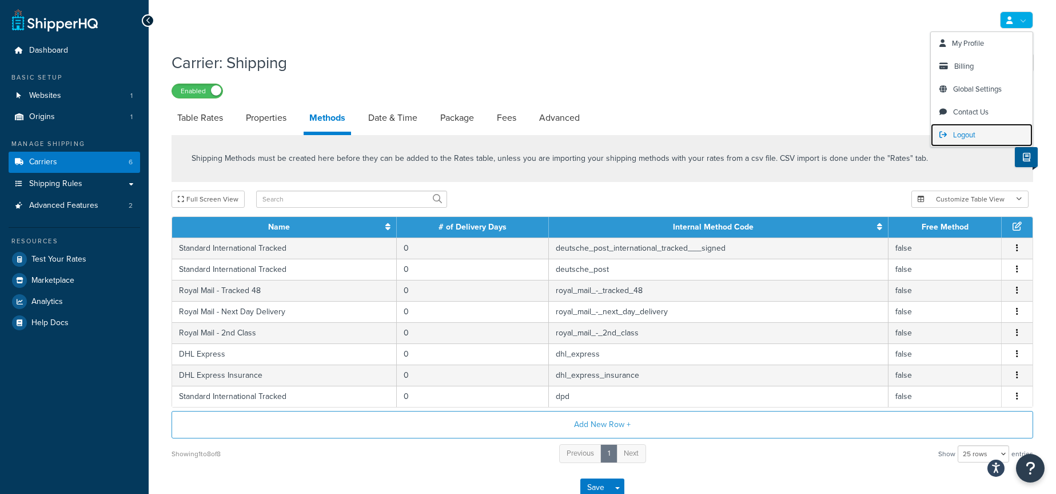
click at [961, 136] on span "Logout" at bounding box center [964, 134] width 22 height 11
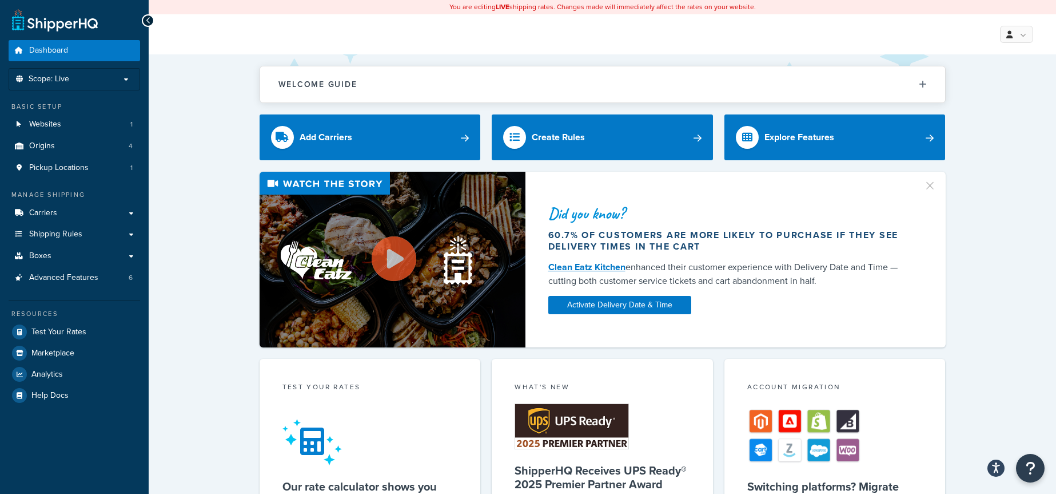
click at [190, 127] on div "Welcome Guide ShipperHQ: An Overview Carrier Setup Shipping Rules Overview Comm…" at bounding box center [603, 463] width 908 height 819
click at [97, 339] on link "Test Your Rates" at bounding box center [75, 331] width 132 height 21
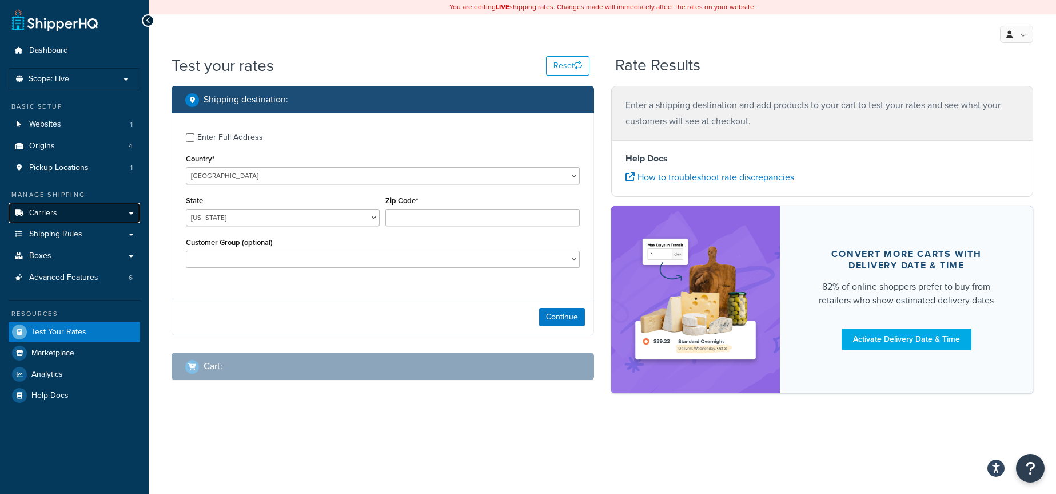
click at [65, 209] on link "Carriers" at bounding box center [75, 212] width 132 height 21
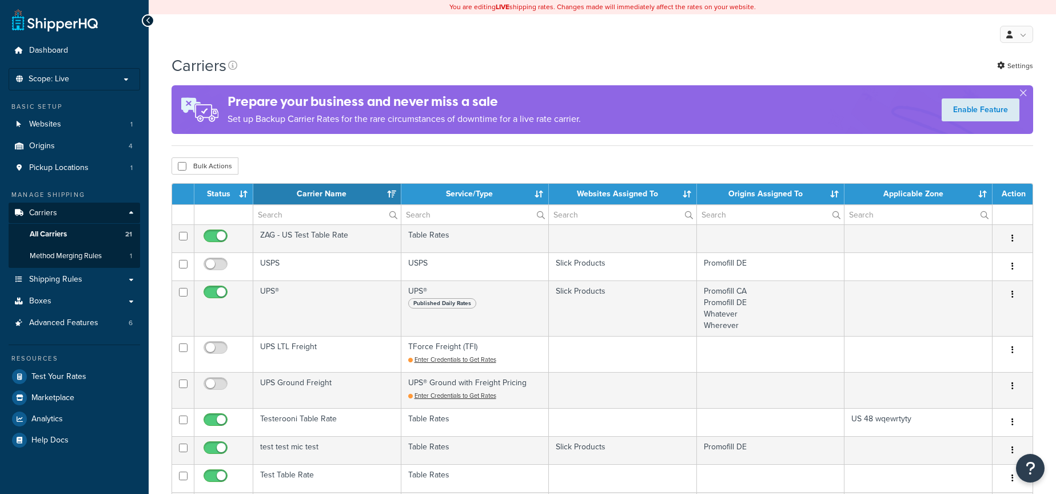
select select "15"
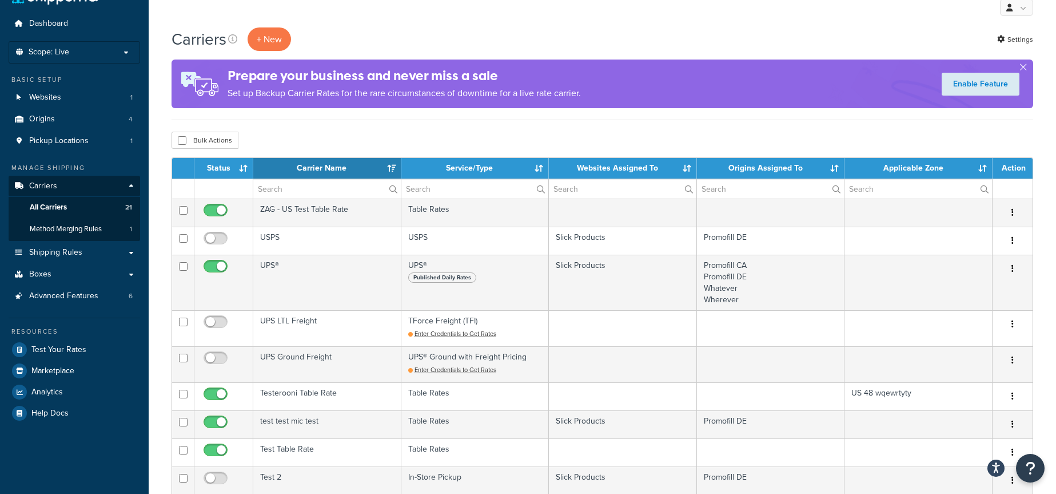
scroll to position [30, 0]
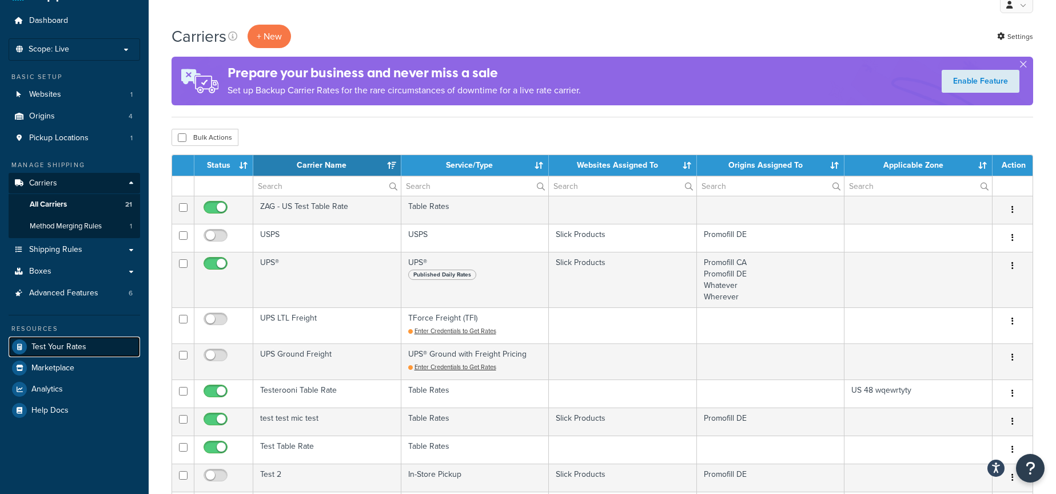
click at [99, 337] on link "Test Your Rates" at bounding box center [75, 346] width 132 height 21
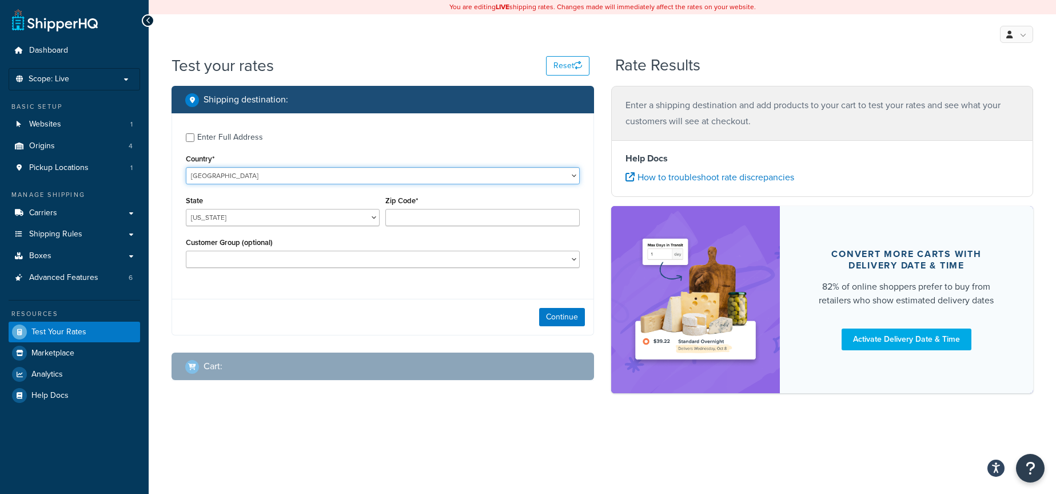
click at [260, 170] on select "United States United Kingdom Afghanistan Åland Islands Albania Algeria American…" at bounding box center [383, 175] width 394 height 17
select select "JP"
click at [186, 167] on select "United States United Kingdom Afghanistan Åland Islands Albania Algeria American…" at bounding box center [383, 175] width 394 height 17
click at [268, 215] on select "Aichi Akita Aomori Chiba Ehime Fukui Fukuoka Fukusima Gifu Gunma Hiroshima Hokk…" at bounding box center [283, 217] width 194 height 17
click at [186, 209] on select "Aichi Akita Aomori Chiba Ehime Fukui Fukuoka Fukusima Gifu Gunma Hiroshima Hokk…" at bounding box center [283, 217] width 194 height 17
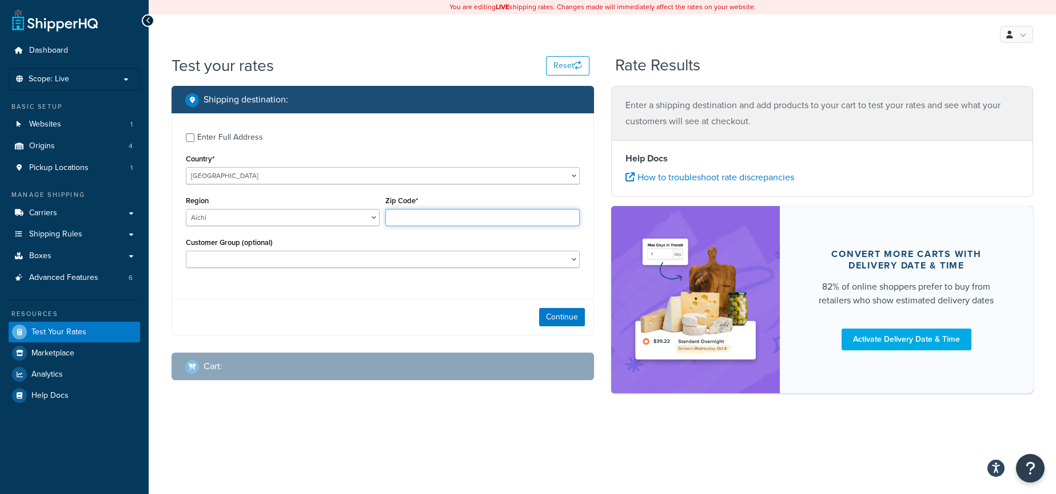
click at [436, 213] on input "Zip Code*" at bounding box center [482, 217] width 194 height 17
type input "496-0000"
click at [558, 321] on button "Continue" at bounding box center [562, 317] width 46 height 18
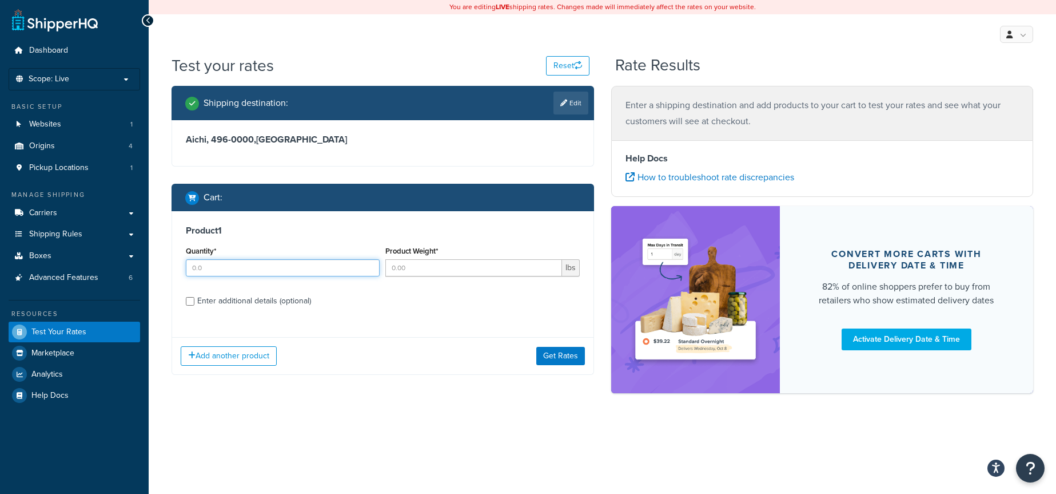
click at [233, 270] on input "Quantity*" at bounding box center [283, 267] width 194 height 17
type input "1"
click at [448, 266] on input "Product Weight*" at bounding box center [473, 267] width 176 height 17
type input "10"
click at [555, 359] on button "Get Rates" at bounding box center [560, 356] width 49 height 18
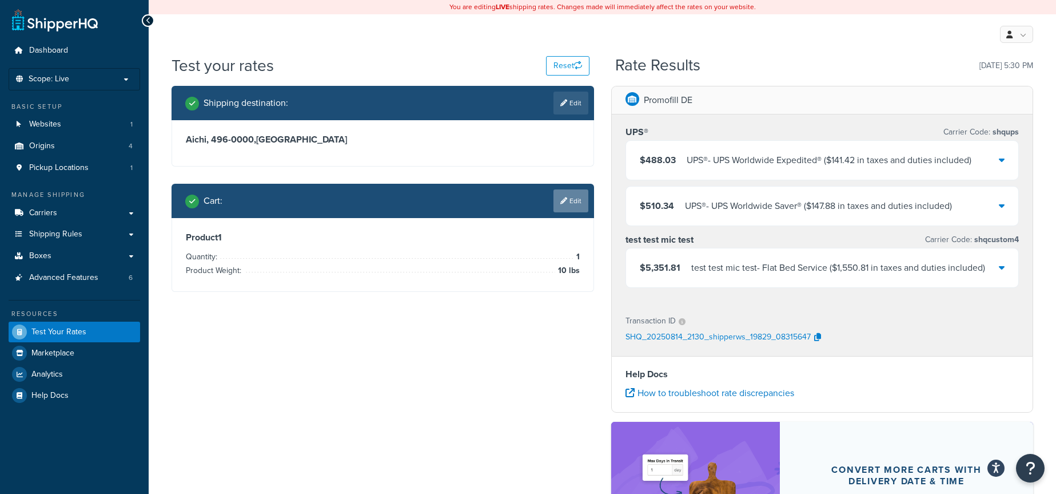
click at [566, 197] on link "Edit" at bounding box center [571, 200] width 35 height 23
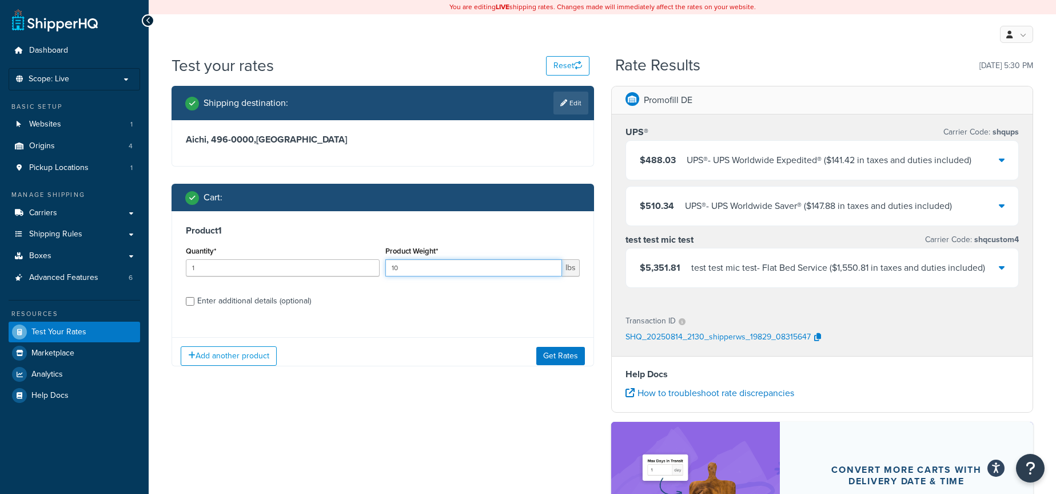
click at [457, 269] on input "10" at bounding box center [473, 267] width 176 height 17
type input "12"
click at [548, 351] on button "Get Rates" at bounding box center [560, 356] width 49 height 18
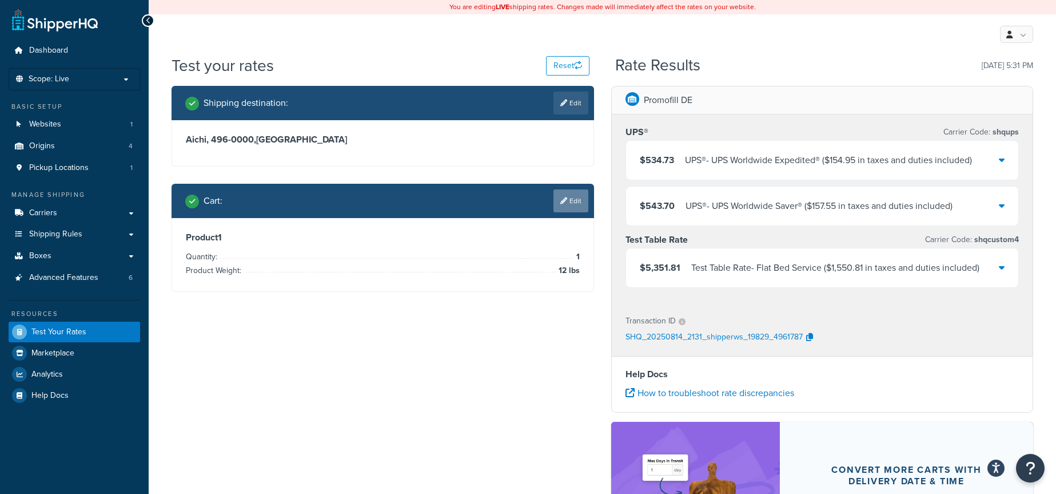
click at [567, 208] on link "Edit" at bounding box center [571, 200] width 35 height 23
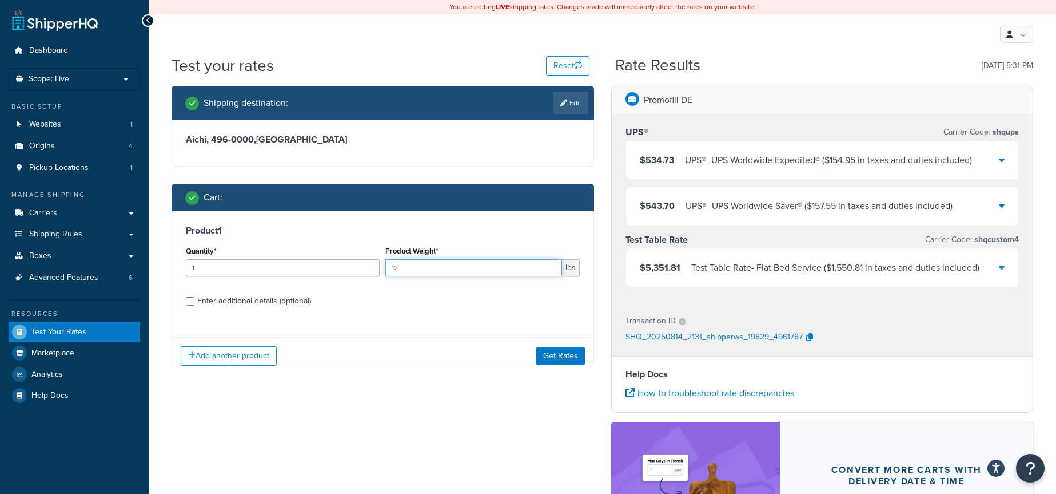
click at [465, 269] on input "12" at bounding box center [473, 267] width 176 height 17
type input "10"
click at [571, 352] on button "Get Rates" at bounding box center [560, 356] width 49 height 18
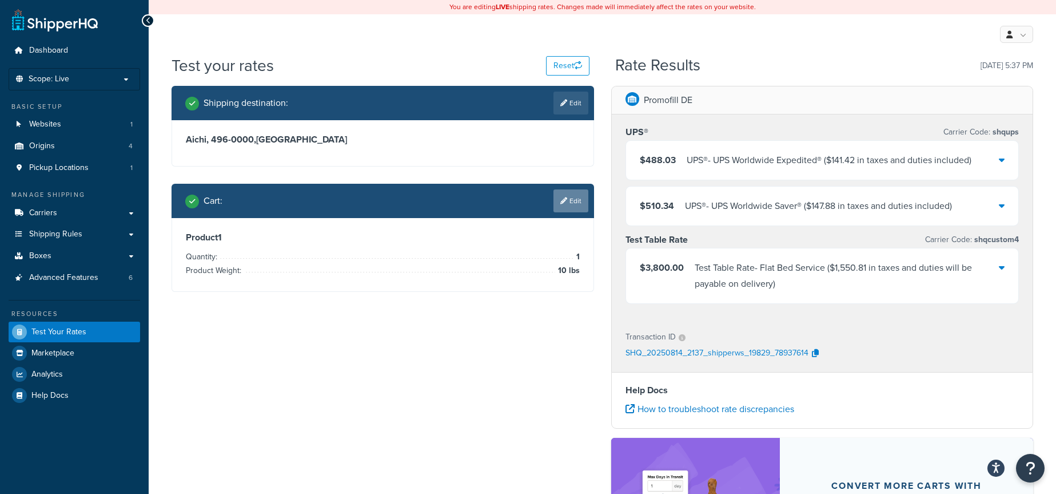
click at [579, 197] on link "Edit" at bounding box center [571, 200] width 35 height 23
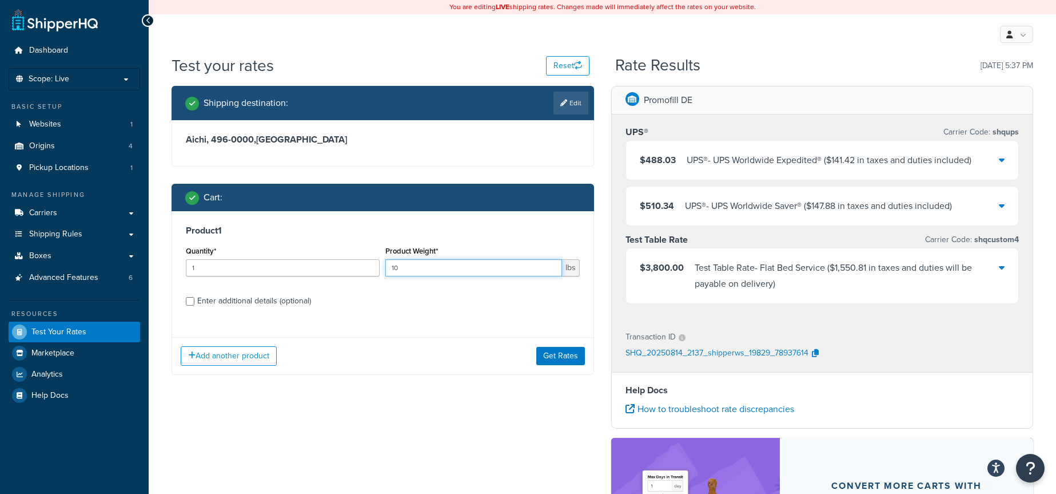
click at [445, 271] on input "10" at bounding box center [473, 267] width 176 height 17
type input "1"
type input "8"
click at [550, 353] on button "Get Rates" at bounding box center [560, 356] width 49 height 18
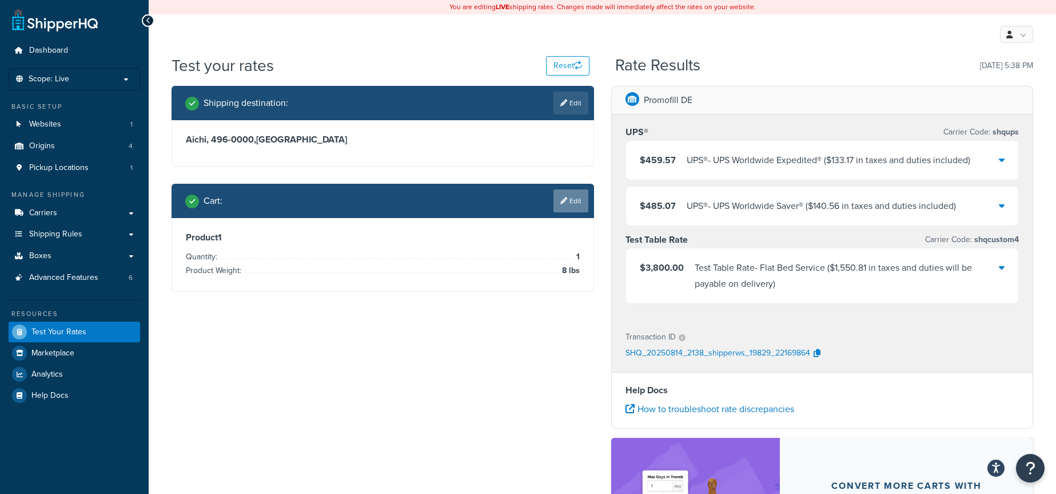
click at [580, 201] on link "Edit" at bounding box center [571, 200] width 35 height 23
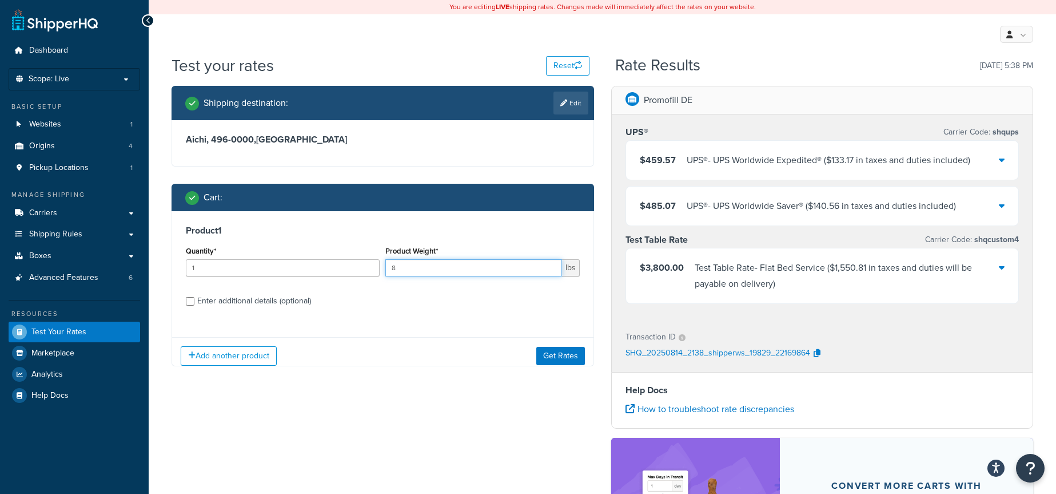
click at [470, 264] on input "8" at bounding box center [473, 267] width 176 height 17
type input "9"
click at [554, 352] on button "Get Rates" at bounding box center [560, 356] width 49 height 18
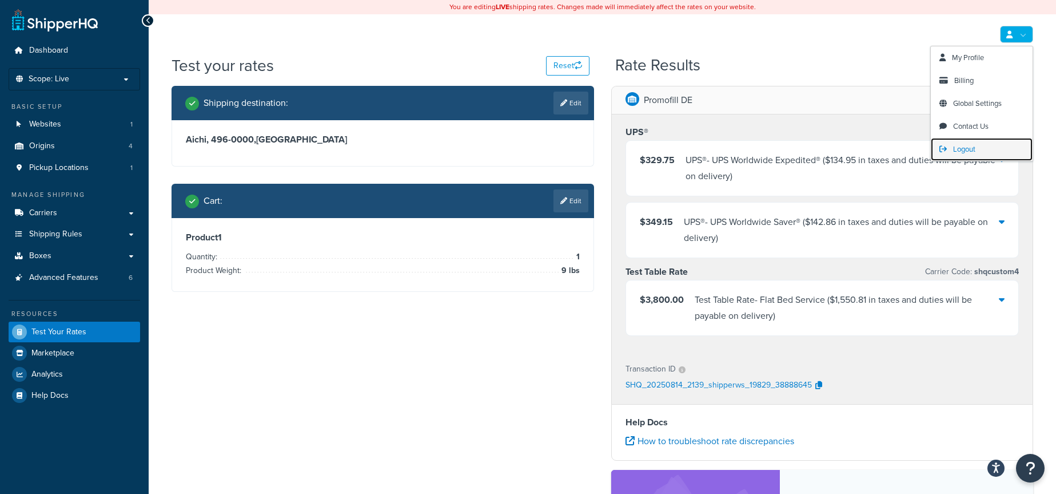
click at [984, 145] on link "Logout" at bounding box center [982, 149] width 102 height 23
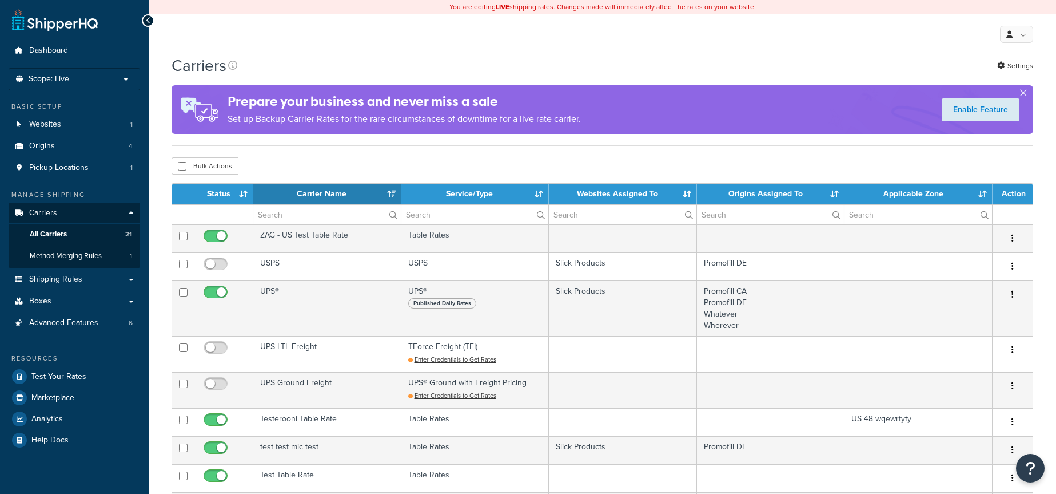
select select "15"
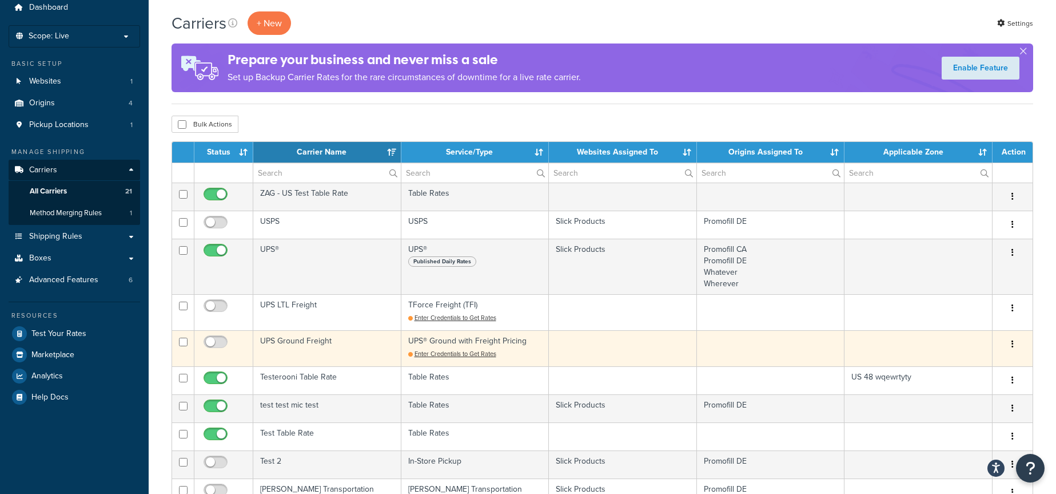
scroll to position [43, 0]
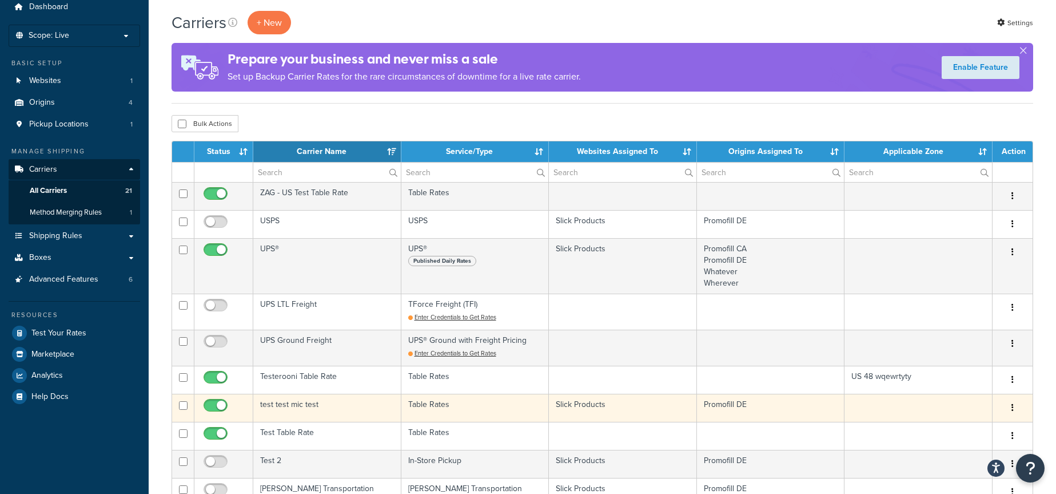
click at [300, 406] on td "test test mic test" at bounding box center [327, 407] width 148 height 28
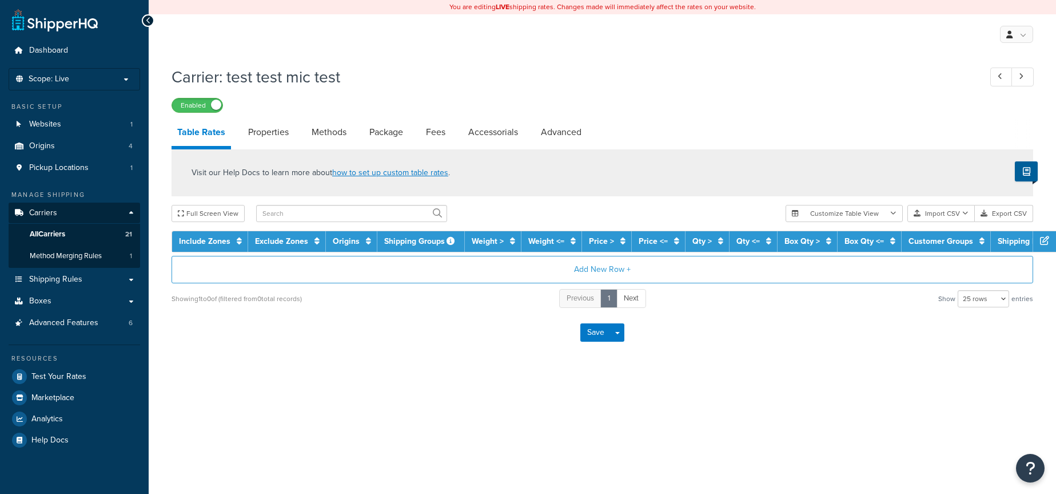
select select "25"
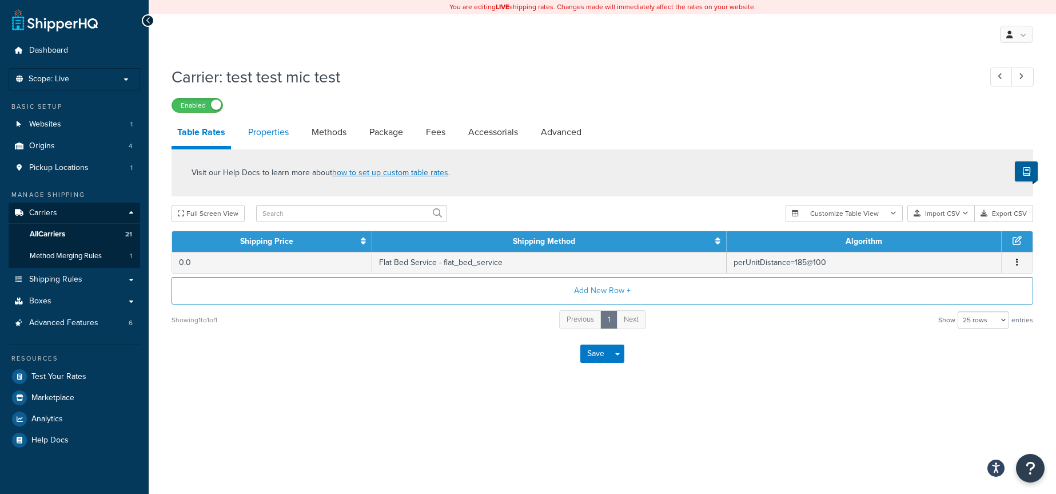
click at [255, 133] on link "Properties" at bounding box center [268, 131] width 52 height 27
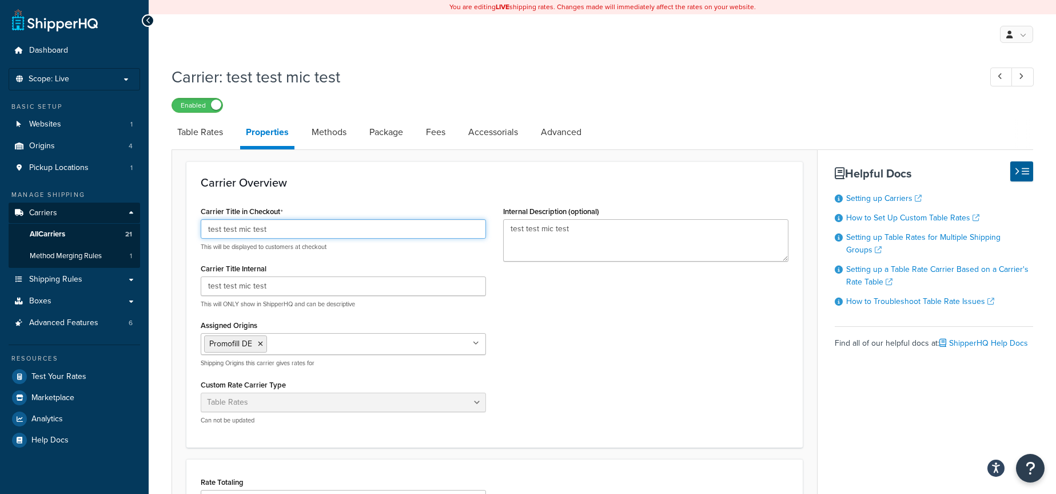
click at [303, 221] on input "test test mic test" at bounding box center [343, 228] width 285 height 19
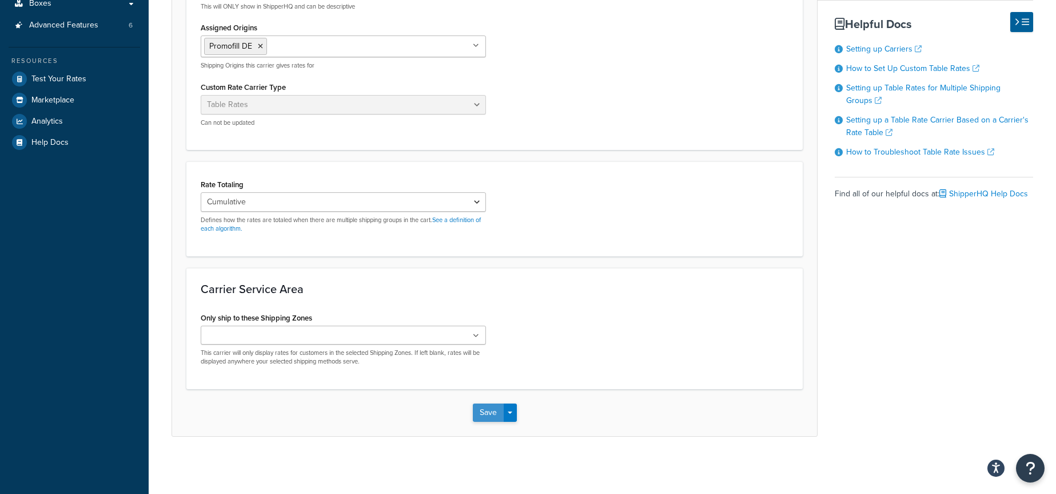
type input "Test Table Rate"
click at [476, 413] on button "Save" at bounding box center [488, 412] width 31 height 18
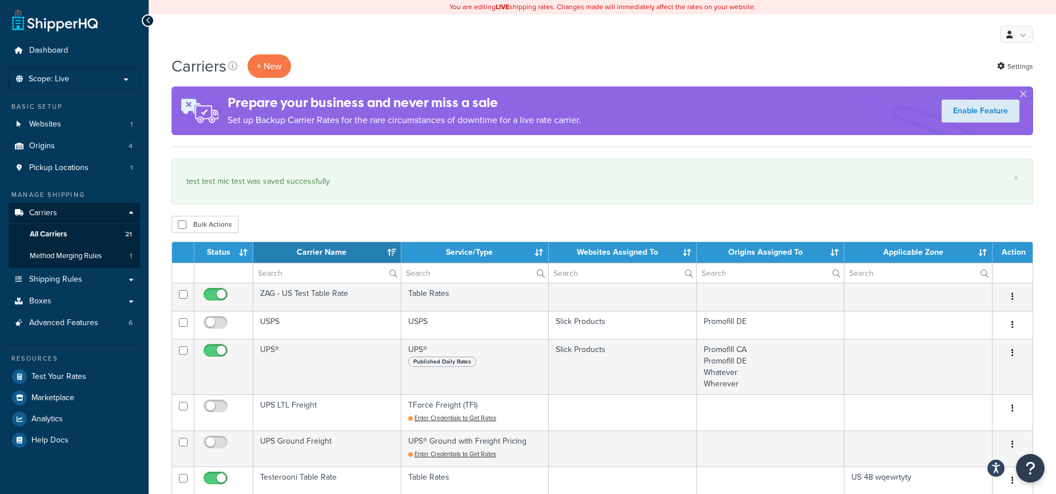
select select "15"
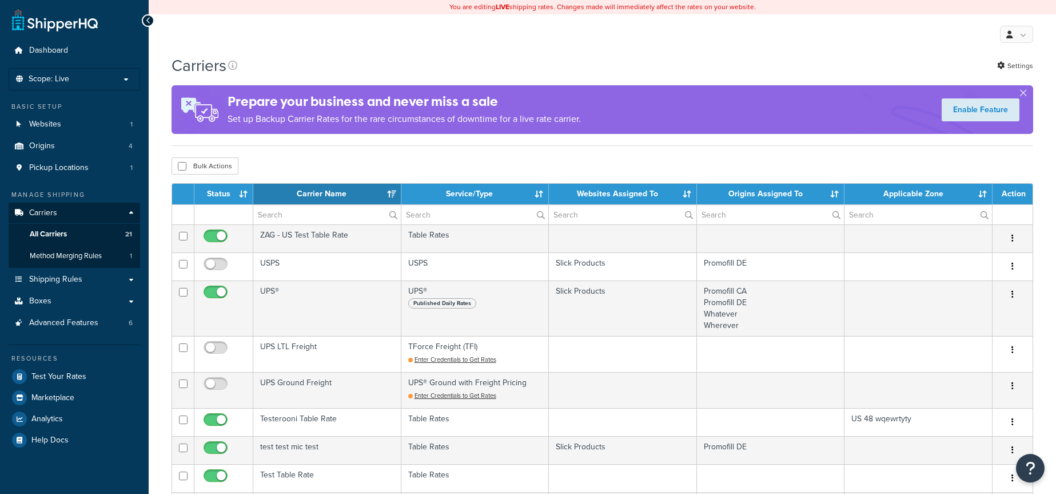
select select "15"
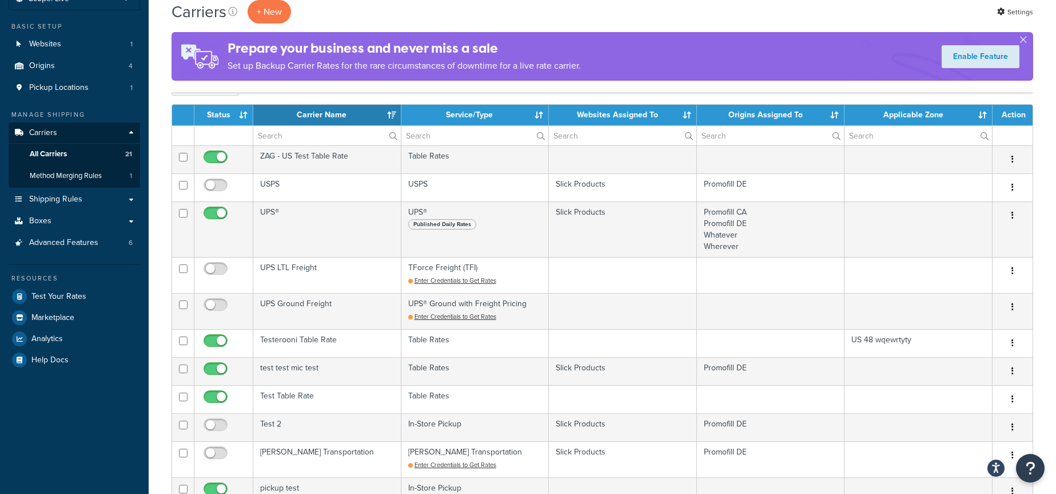
scroll to position [82, 0]
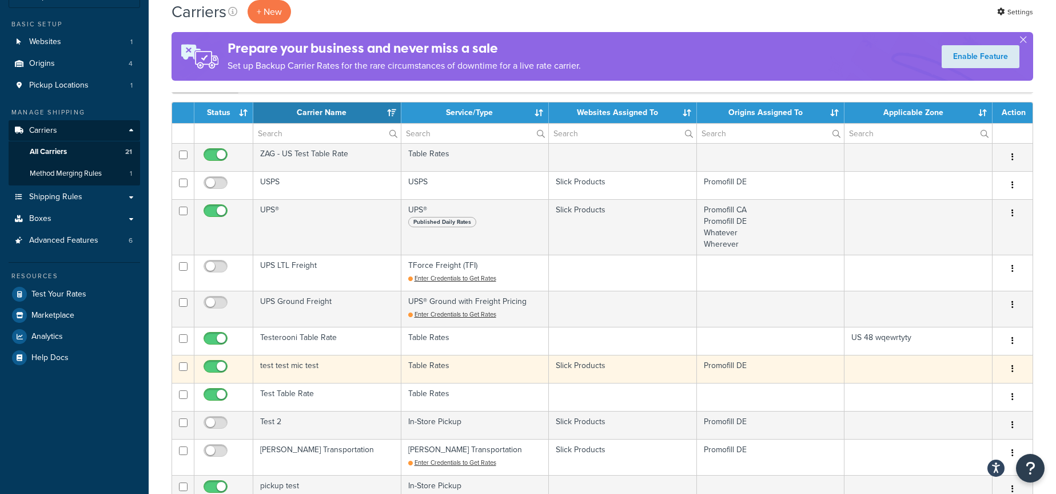
click at [363, 361] on td "test test mic test" at bounding box center [327, 369] width 148 height 28
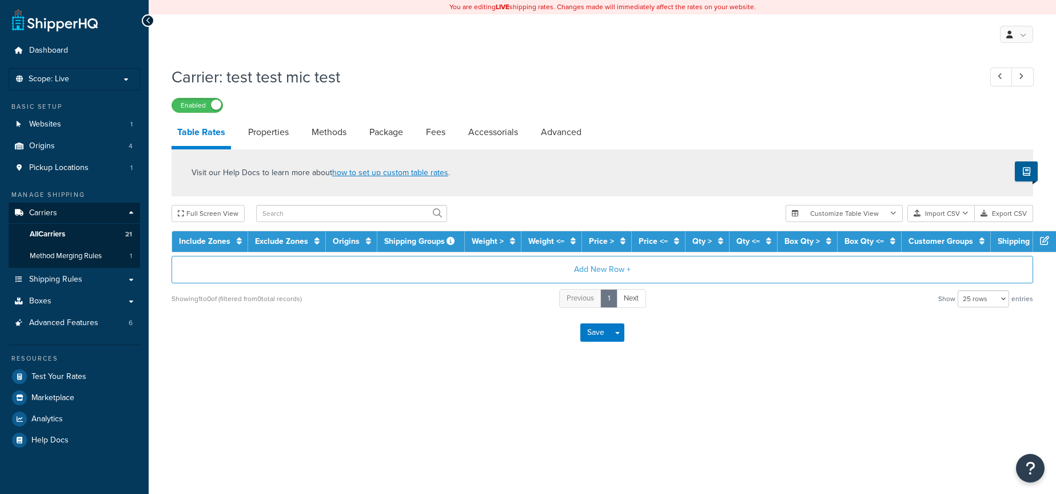
select select "25"
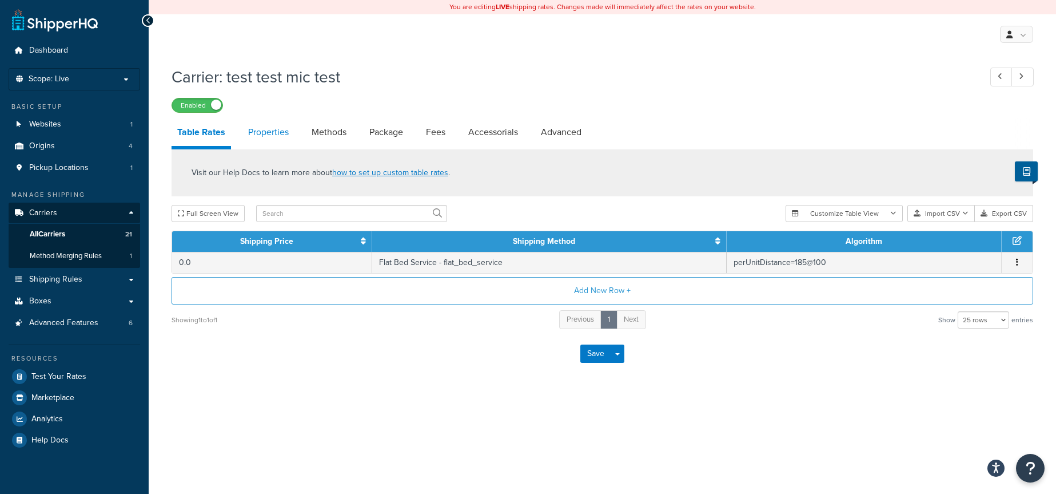
click at [271, 133] on link "Properties" at bounding box center [268, 131] width 52 height 27
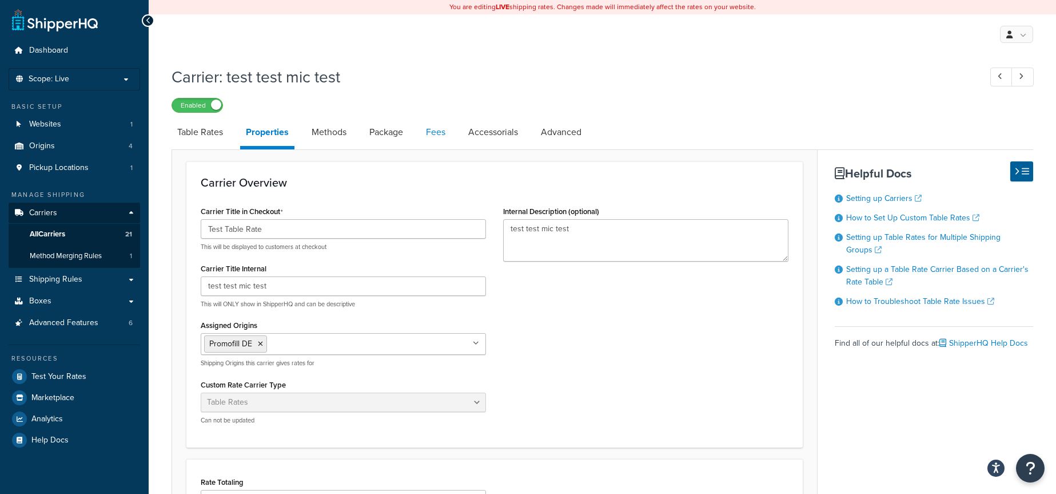
click at [436, 129] on link "Fees" at bounding box center [435, 131] width 31 height 27
select select "AFTER"
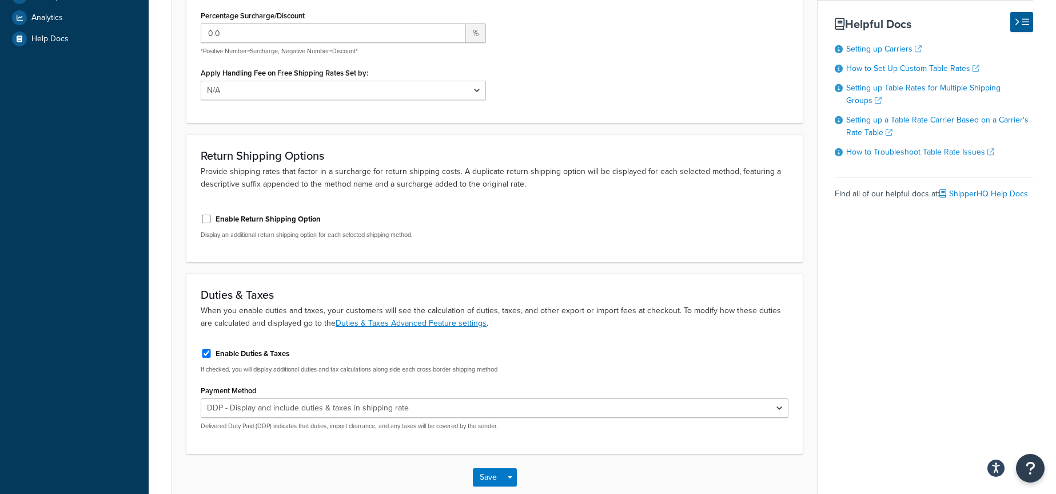
scroll to position [466, 0]
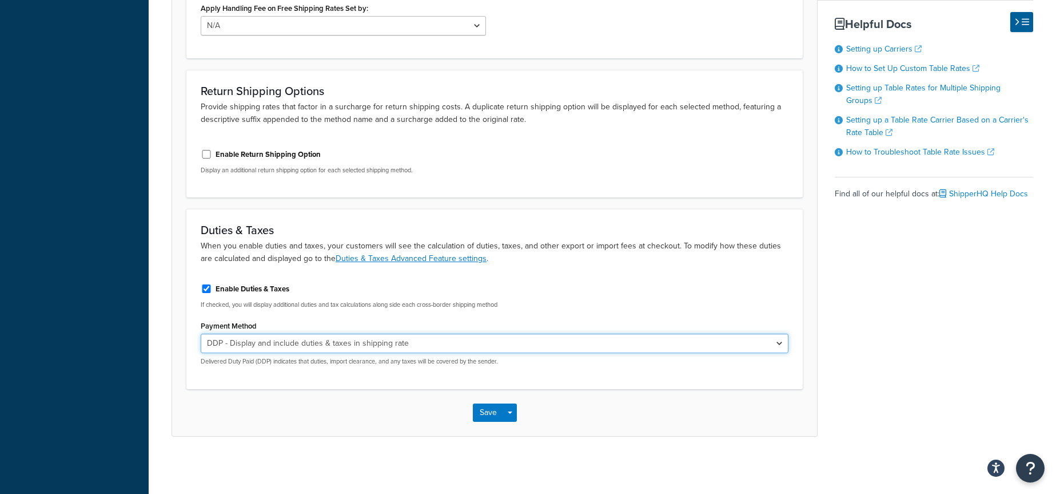
click at [377, 345] on select "DDP - Display and include duties & taxes in shipping rate DDU - Display duties …" at bounding box center [495, 342] width 588 height 19
select select "EXCLUDED"
click at [201, 333] on select "DDP - Display and include duties & taxes in shipping rate DDU - Display duties …" at bounding box center [495, 342] width 588 height 19
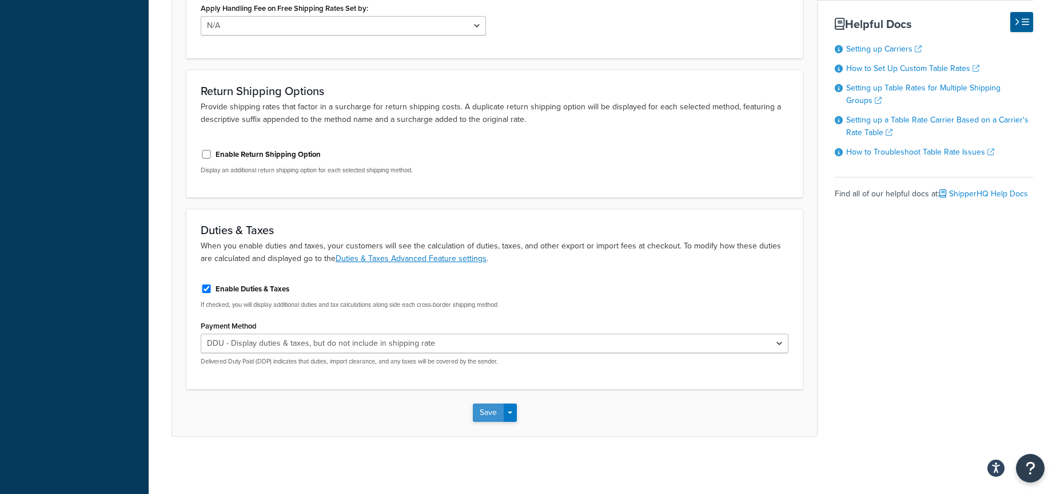
click at [481, 416] on button "Save" at bounding box center [488, 412] width 31 height 18
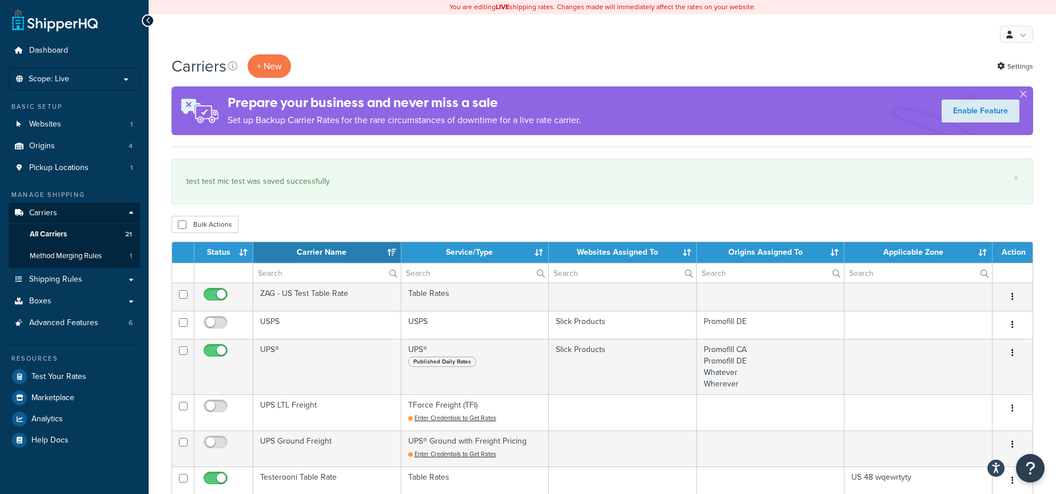
select select "15"
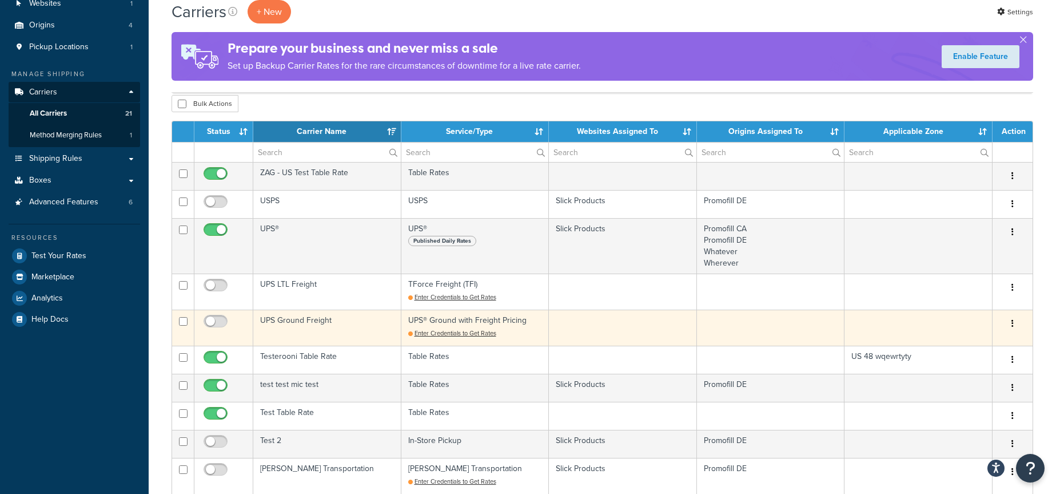
scroll to position [122, 0]
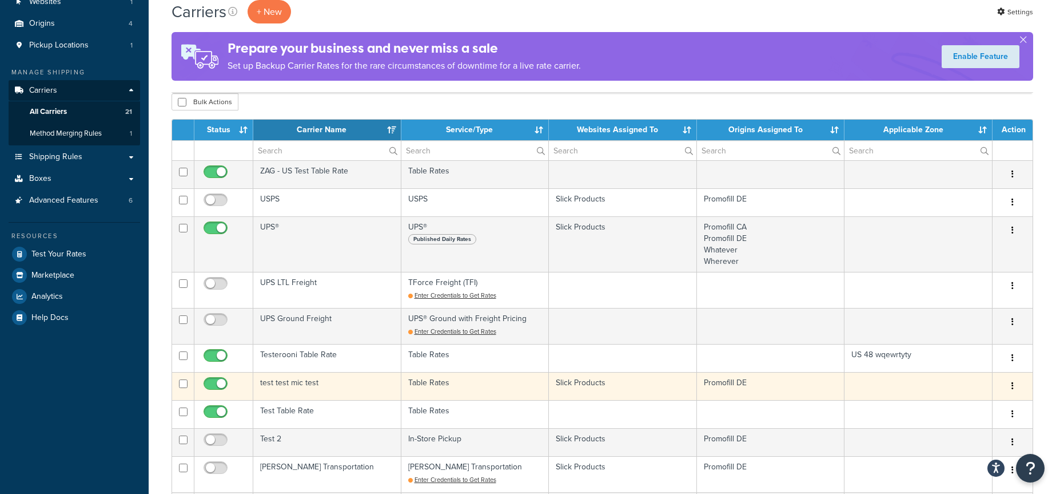
click at [350, 383] on td "test test mic test" at bounding box center [327, 386] width 148 height 28
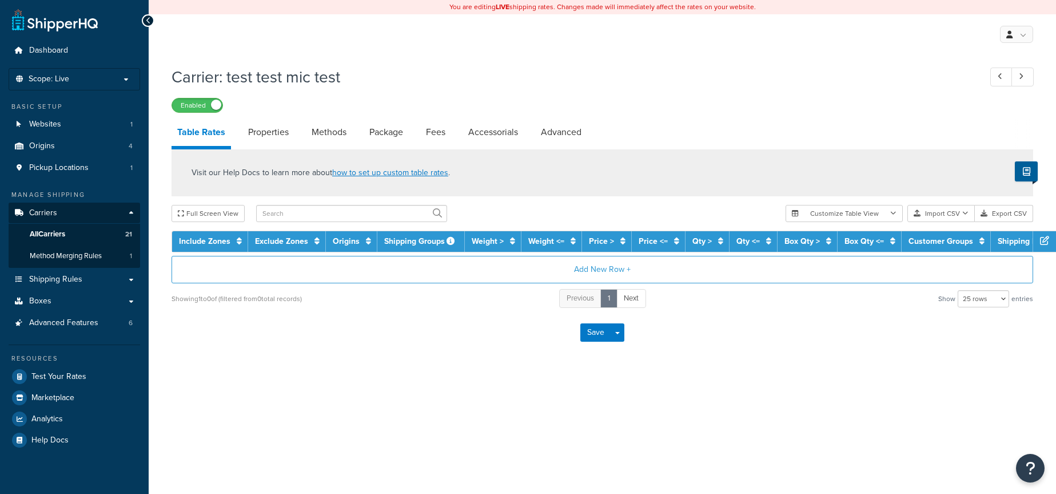
select select "25"
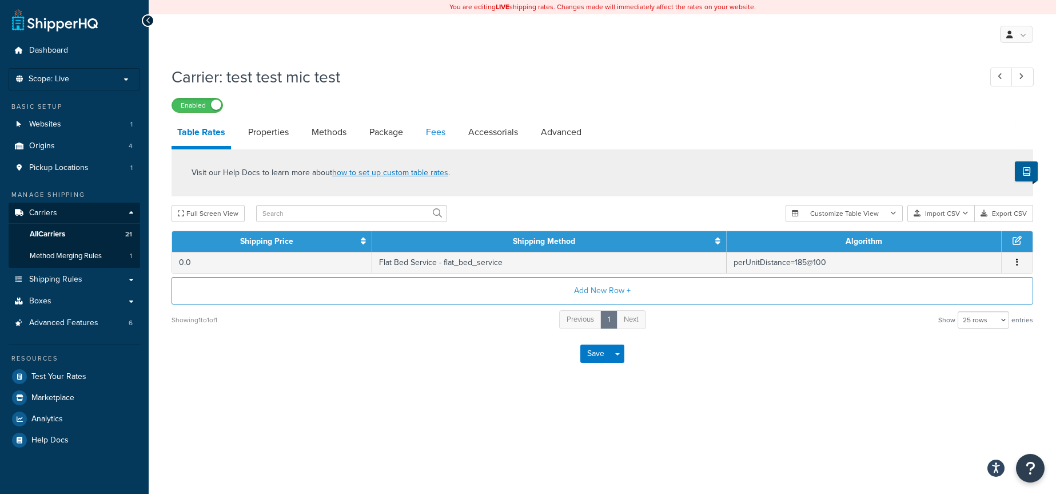
click at [427, 132] on link "Fees" at bounding box center [435, 131] width 31 height 27
select select "AFTER"
select select "EXCLUDED"
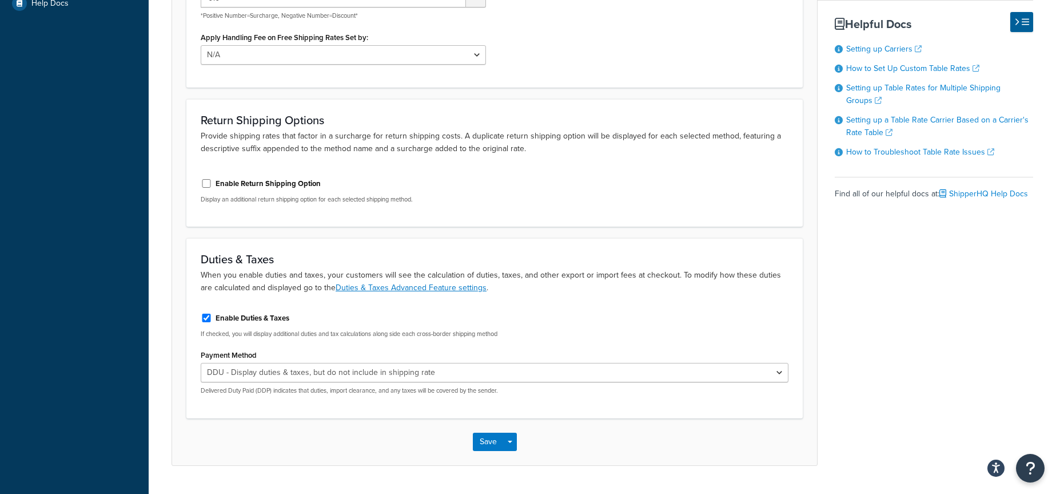
scroll to position [466, 0]
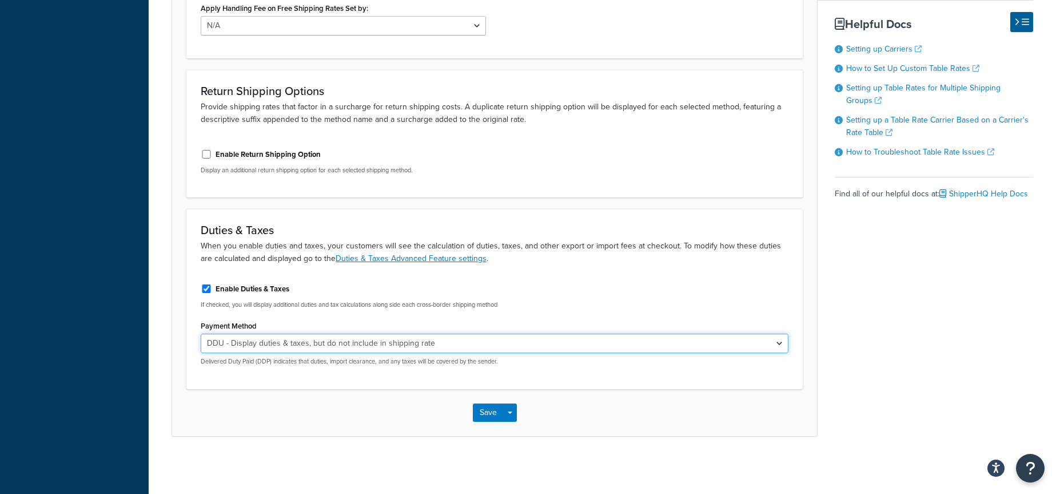
click at [360, 344] on select "DDP - Display and include duties & taxes in shipping rate DDU - Display duties …" at bounding box center [495, 342] width 588 height 19
click at [512, 411] on button "Save Dropdown" at bounding box center [510, 412] width 14 height 18
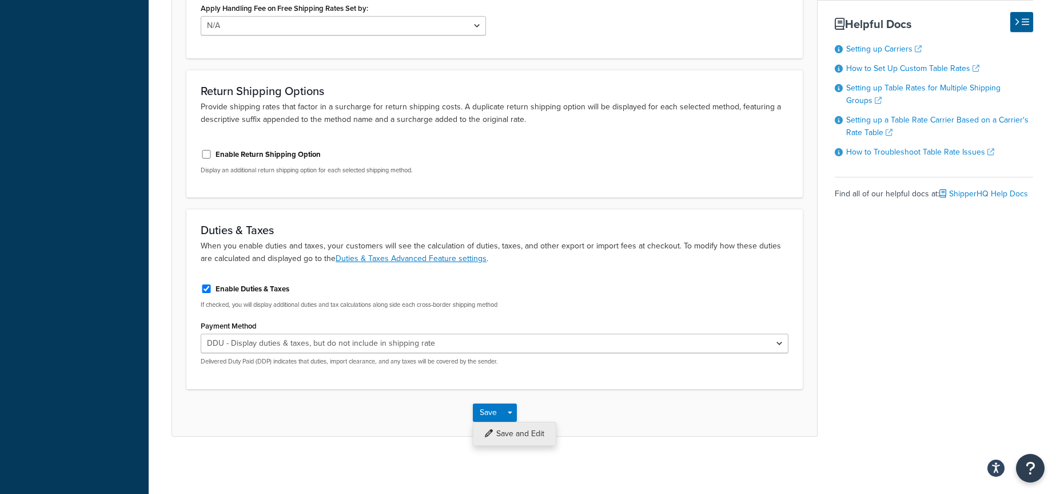
click at [528, 434] on button "Save and Edit" at bounding box center [514, 433] width 83 height 24
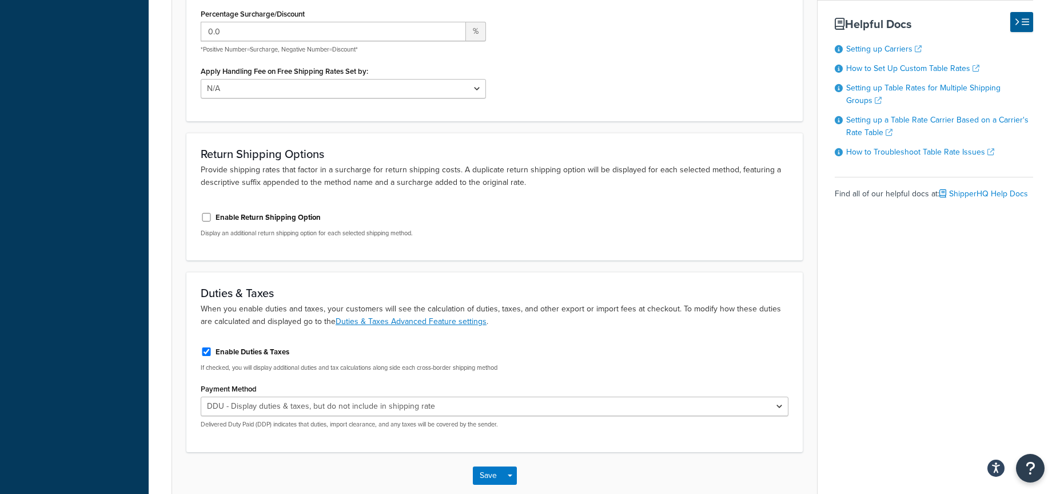
scroll to position [0, 0]
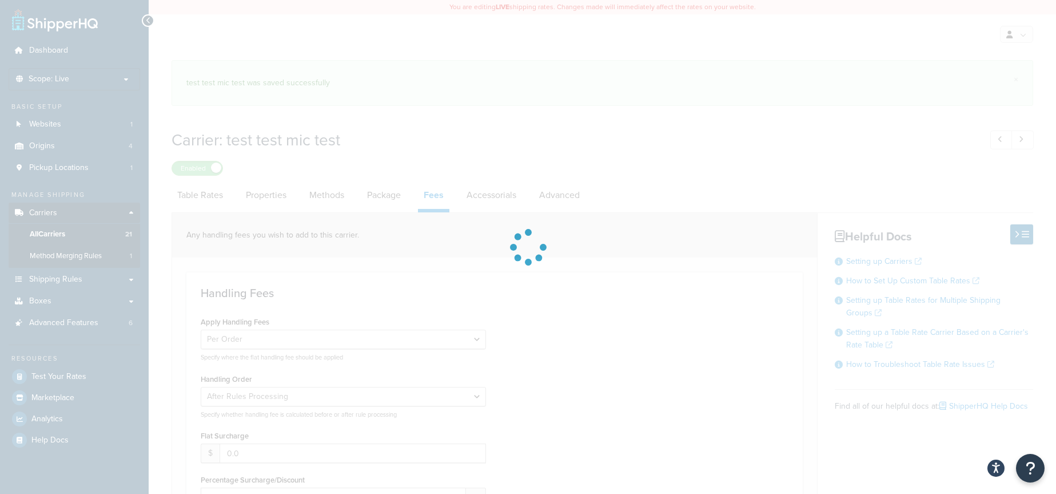
select select "AFTER"
select select "EXCLUDED"
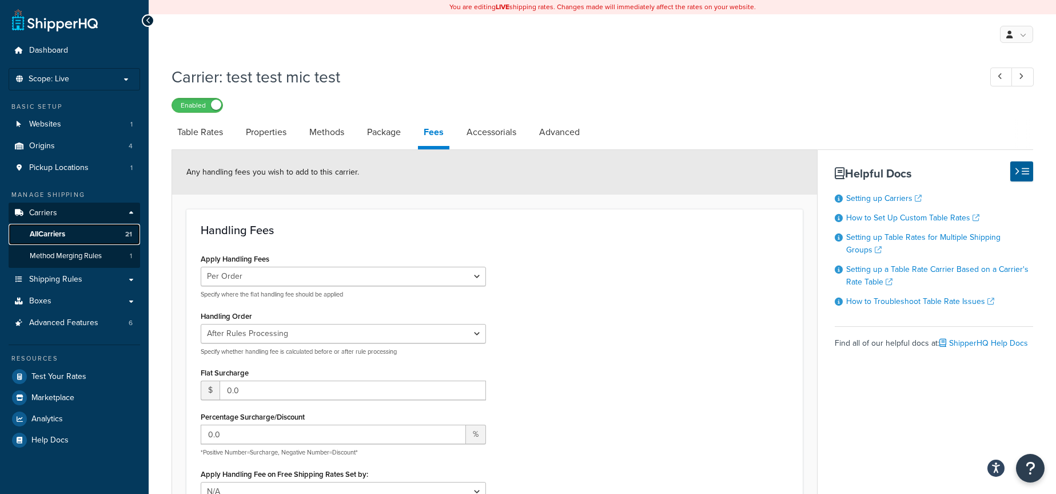
click at [86, 231] on link "All Carriers 21" at bounding box center [75, 234] width 132 height 21
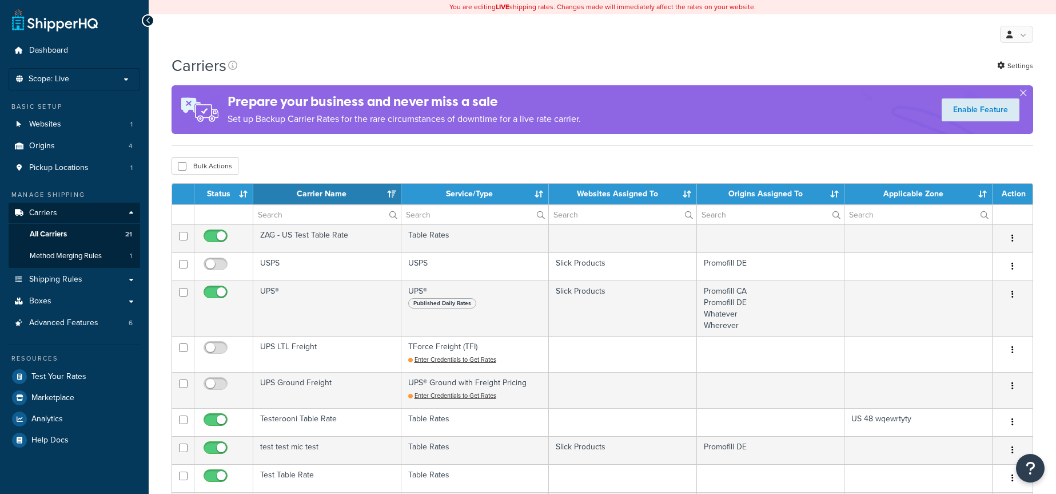
select select "15"
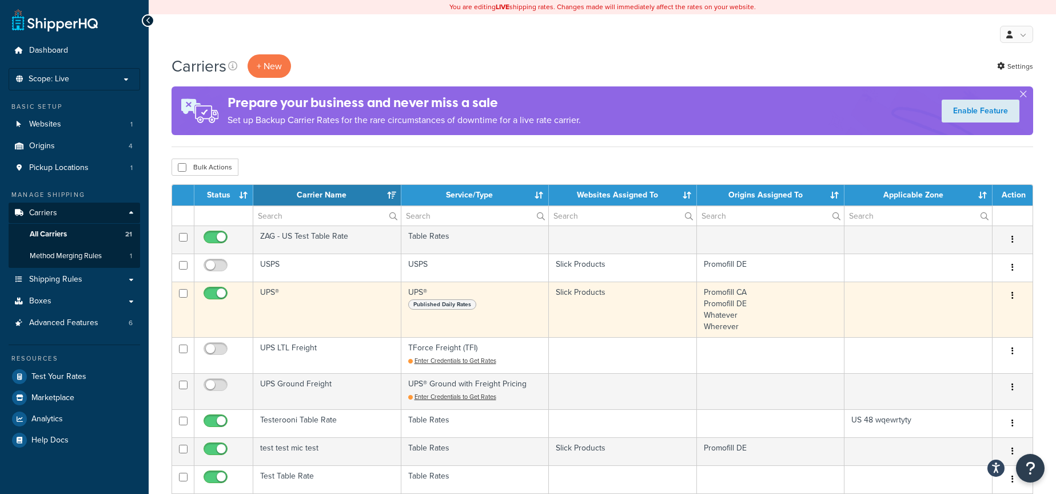
click at [341, 320] on td "UPS®" at bounding box center [327, 308] width 148 height 55
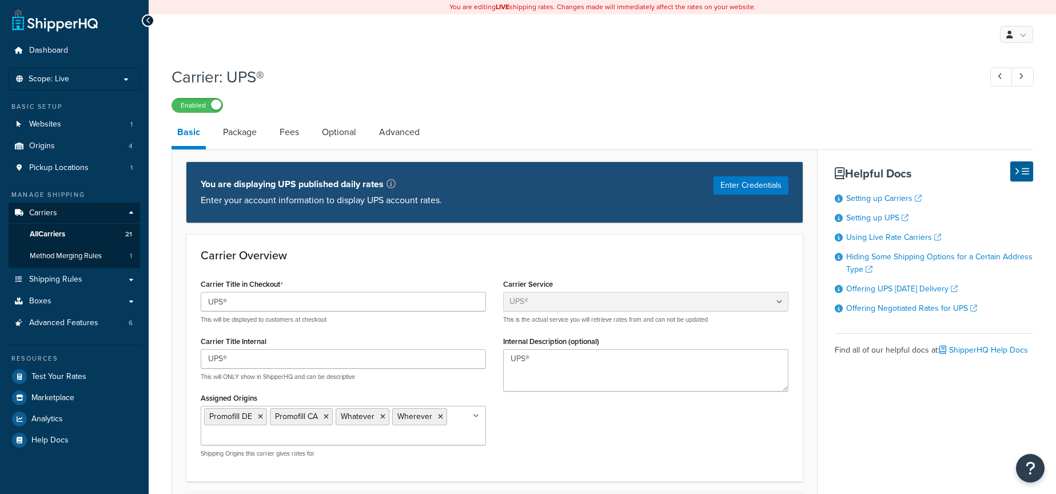
select select "ups"
click at [406, 130] on link "Advanced" at bounding box center [399, 131] width 52 height 27
select select "false"
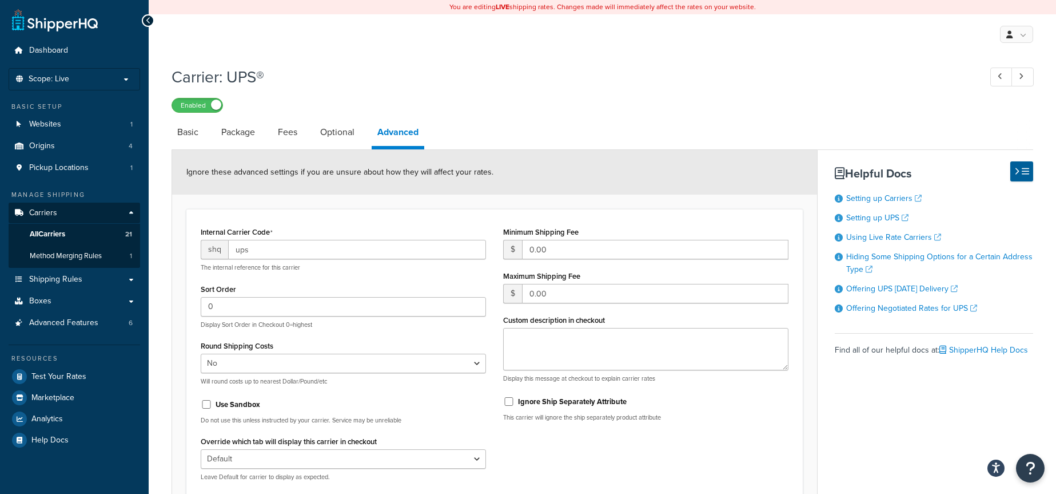
drag, startPoint x: 293, startPoint y: 128, endPoint x: 305, endPoint y: 138, distance: 15.4
click at [293, 128] on link "Fees" at bounding box center [287, 131] width 31 height 27
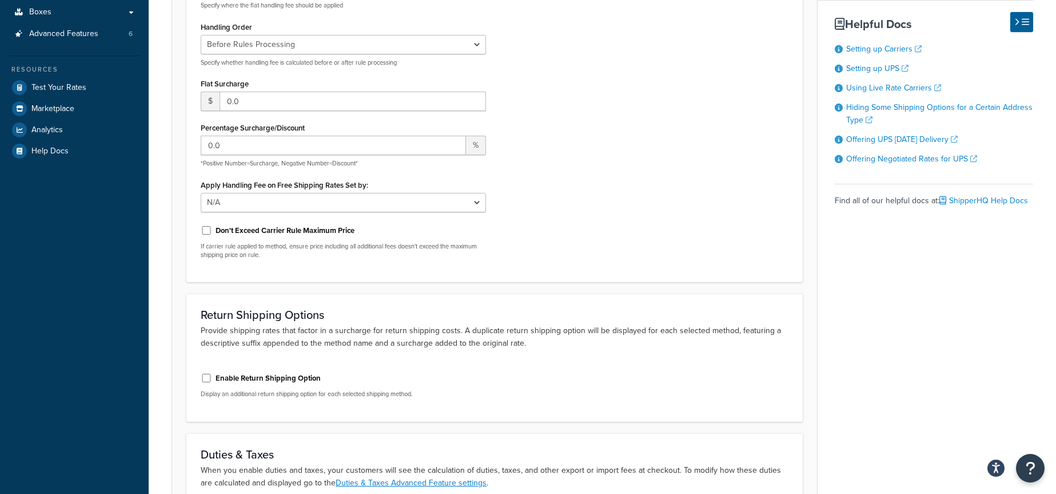
scroll to position [513, 0]
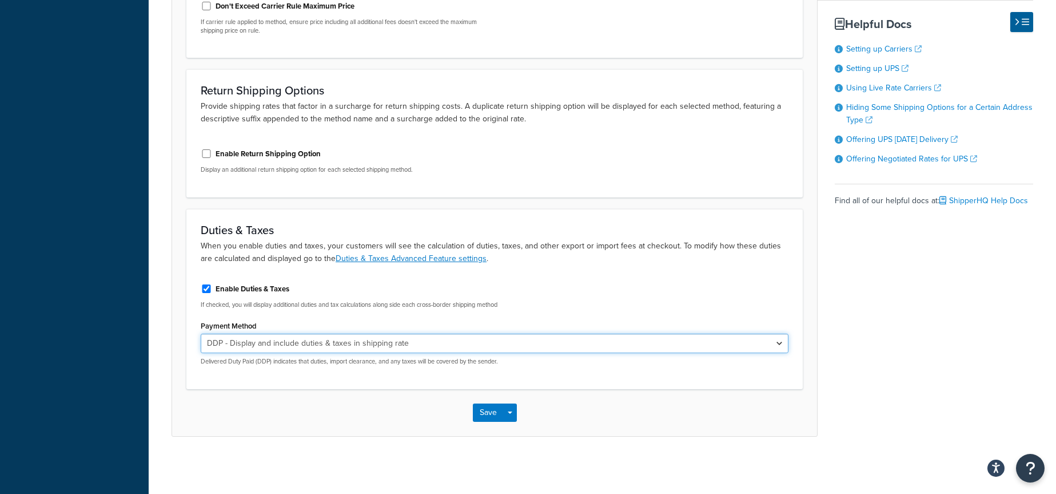
click at [530, 336] on select "DDP - Display and include duties & taxes in shipping rate DDU - Display duties …" at bounding box center [495, 342] width 588 height 19
select select "EXCLUDED"
click at [201, 333] on select "DDP - Display and include duties & taxes in shipping rate DDU - Display duties …" at bounding box center [495, 342] width 588 height 19
click at [515, 409] on button "Save Dropdown" at bounding box center [510, 412] width 14 height 18
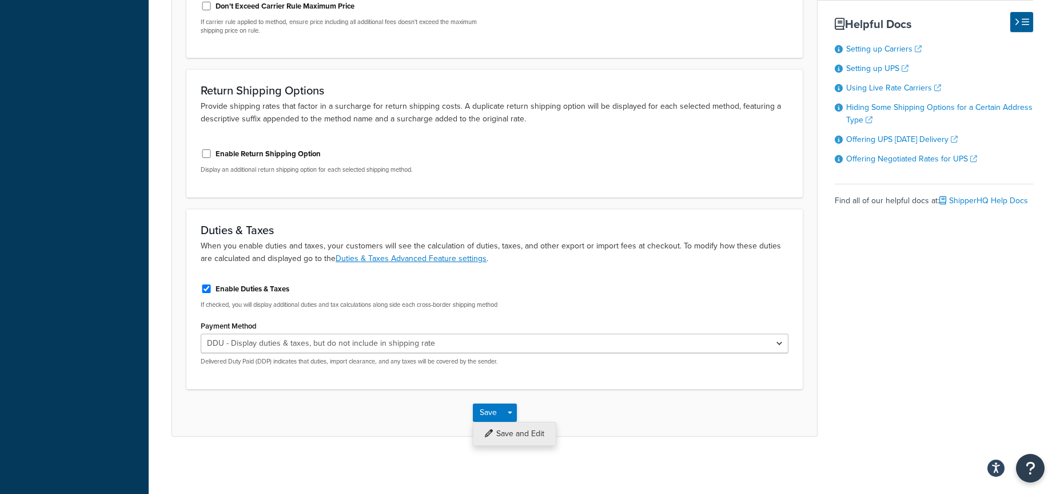
click at [528, 434] on button "Save and Edit" at bounding box center [514, 433] width 83 height 24
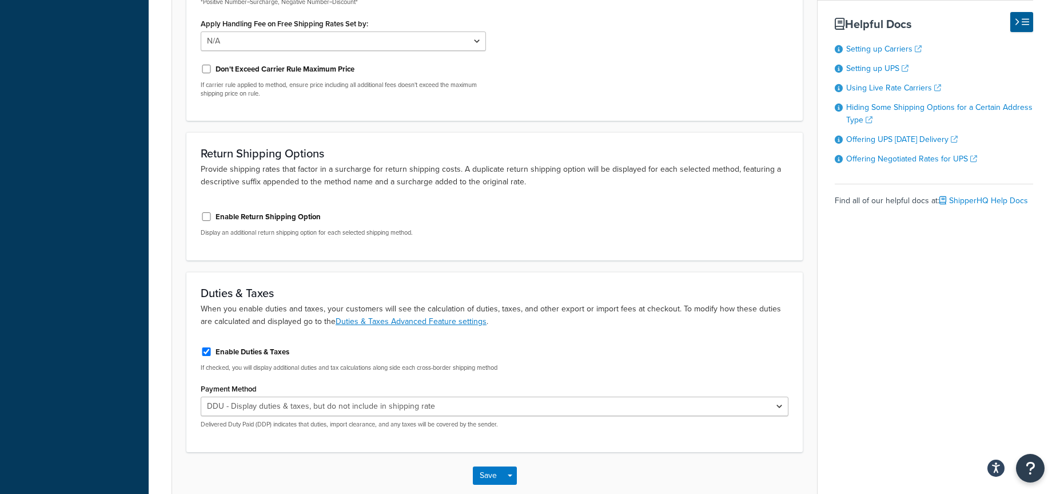
scroll to position [0, 0]
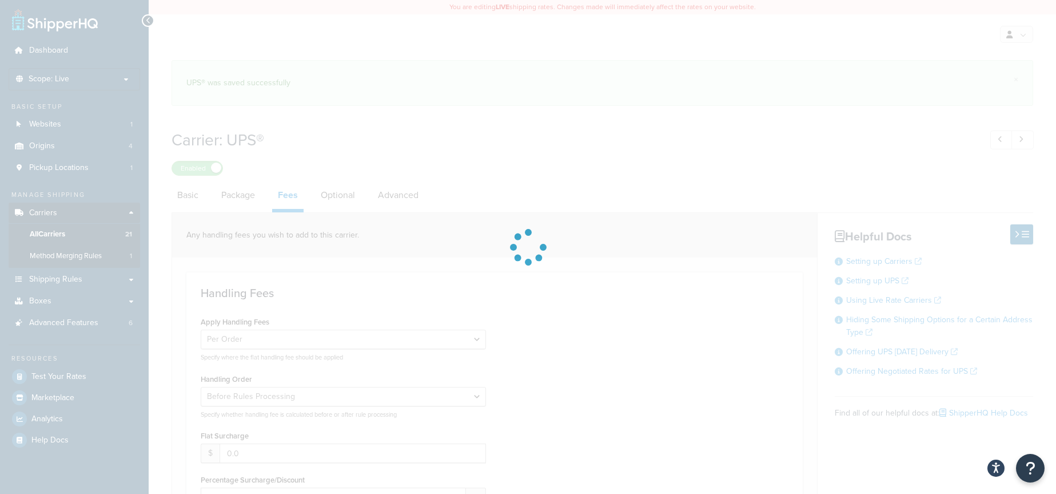
select select "EXCLUDED"
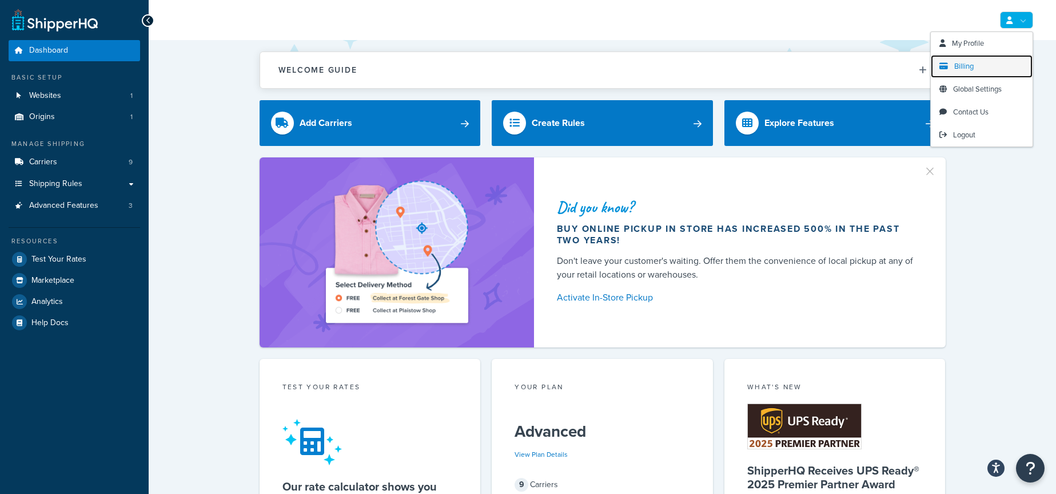
click at [978, 59] on link "Billing" at bounding box center [982, 66] width 102 height 23
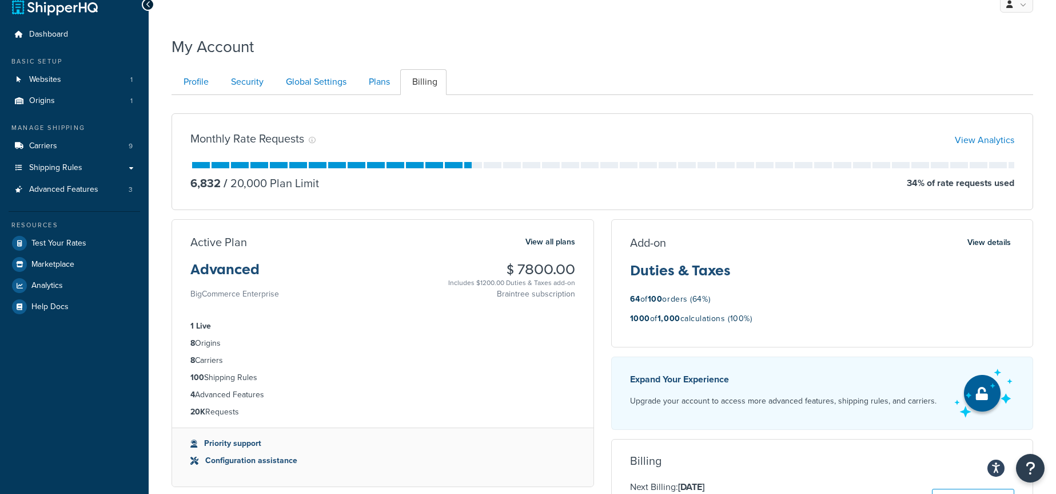
scroll to position [11, 0]
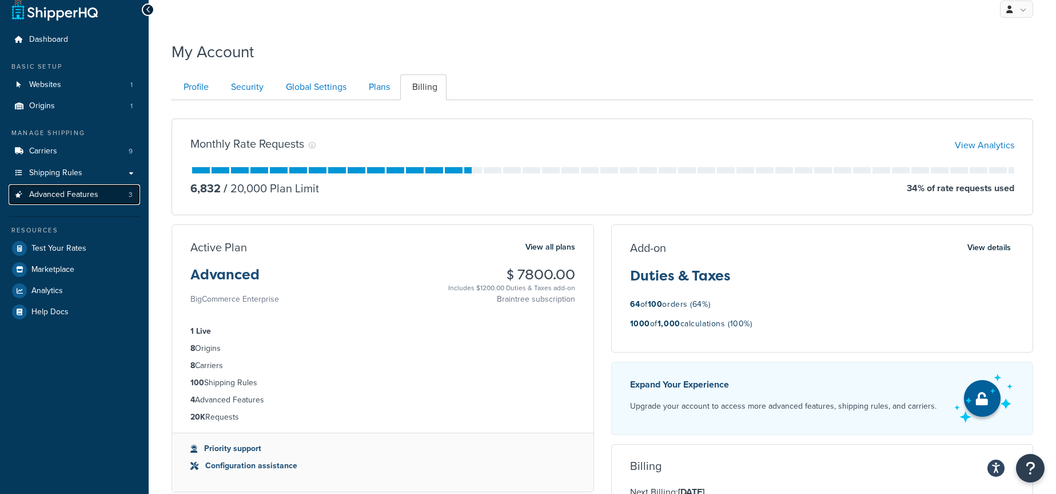
click at [82, 194] on span "Advanced Features" at bounding box center [63, 195] width 69 height 10
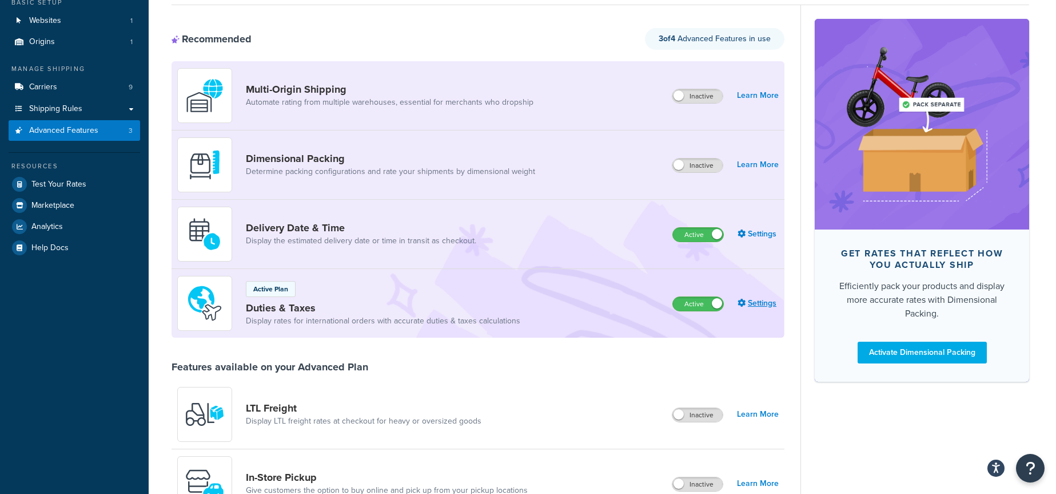
scroll to position [77, 0]
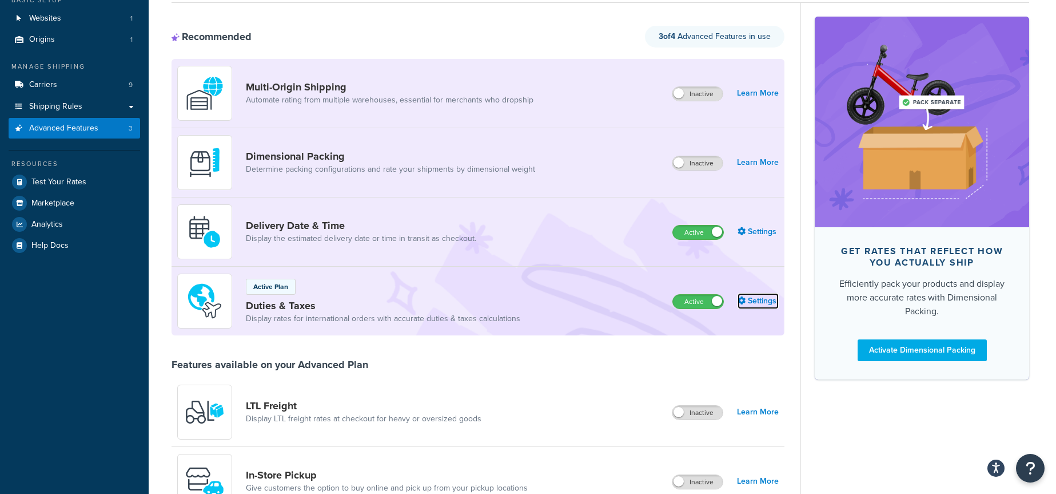
click at [752, 298] on link "Settings" at bounding box center [758, 301] width 41 height 16
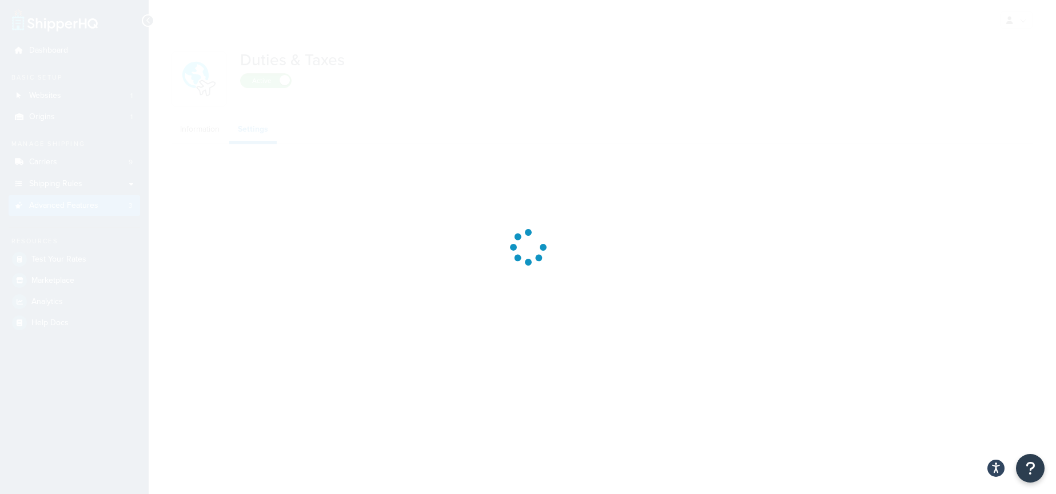
select select "US"
select select "false"
select select "AVERAGE"
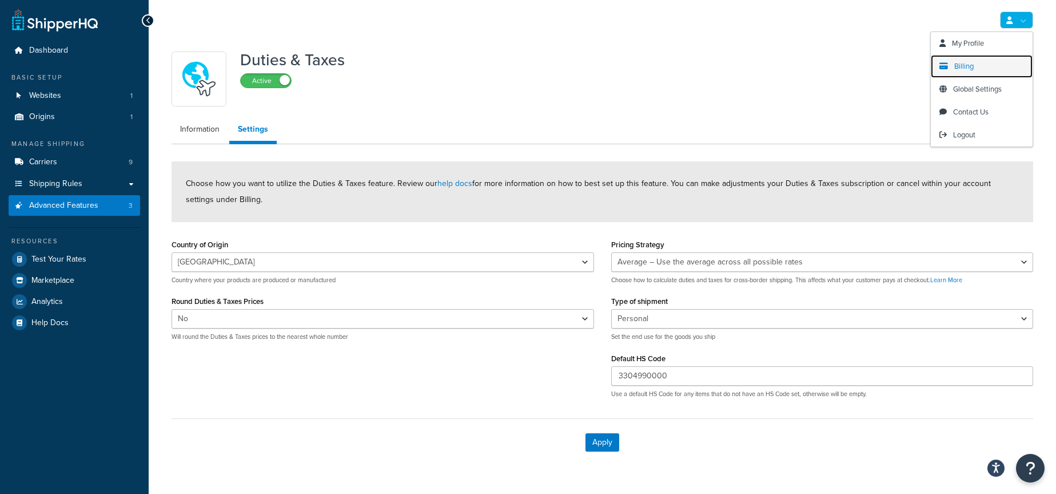
click at [979, 59] on link "Billing" at bounding box center [982, 66] width 102 height 23
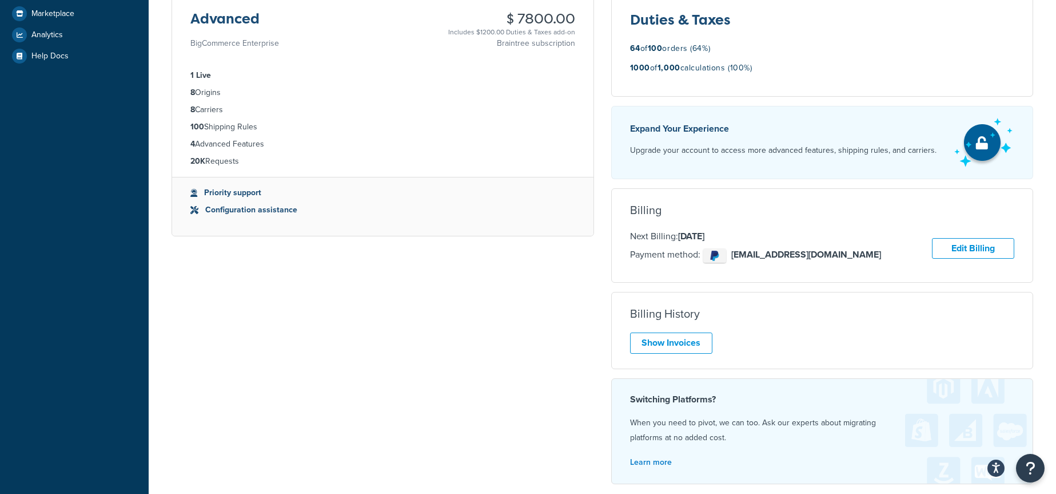
scroll to position [267, 0]
click at [670, 347] on link "Show Invoices" at bounding box center [671, 342] width 82 height 21
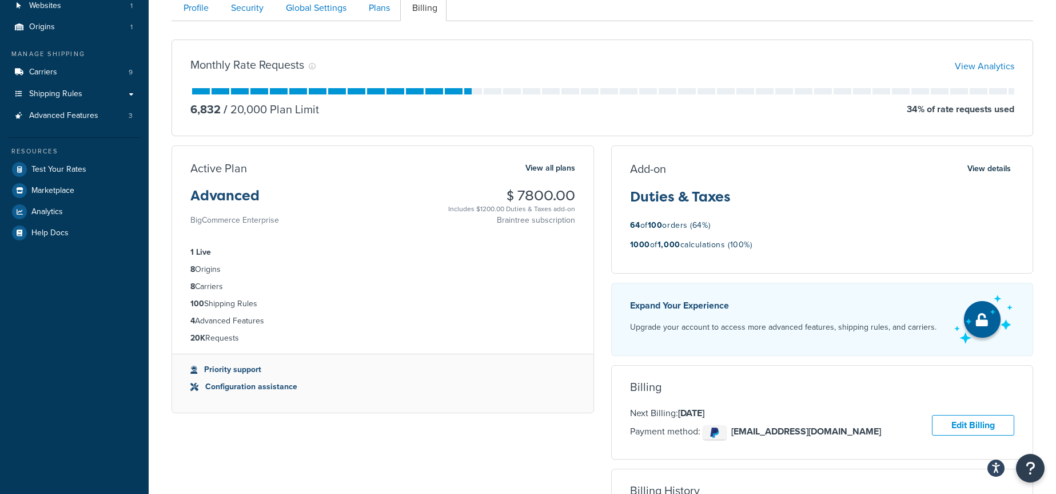
scroll to position [0, 0]
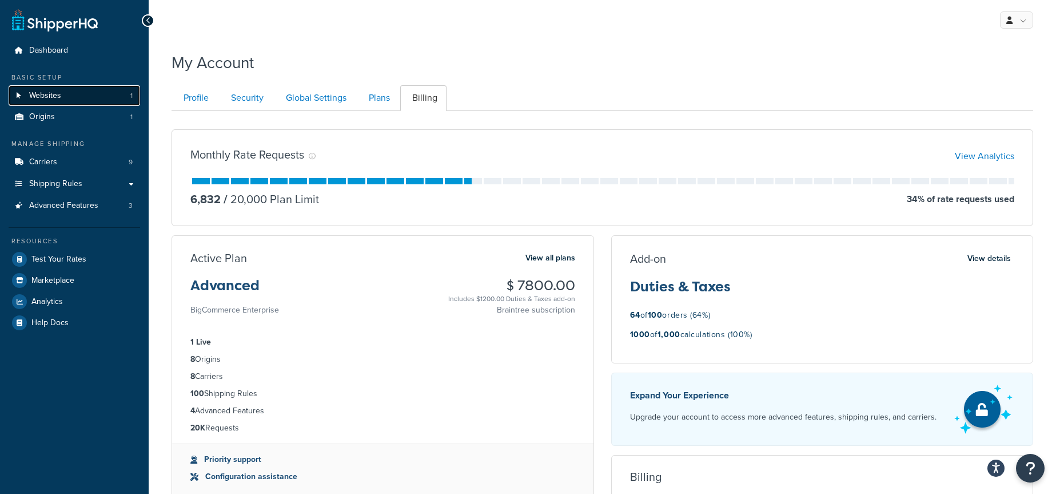
click at [65, 96] on link "Websites 1" at bounding box center [75, 95] width 132 height 21
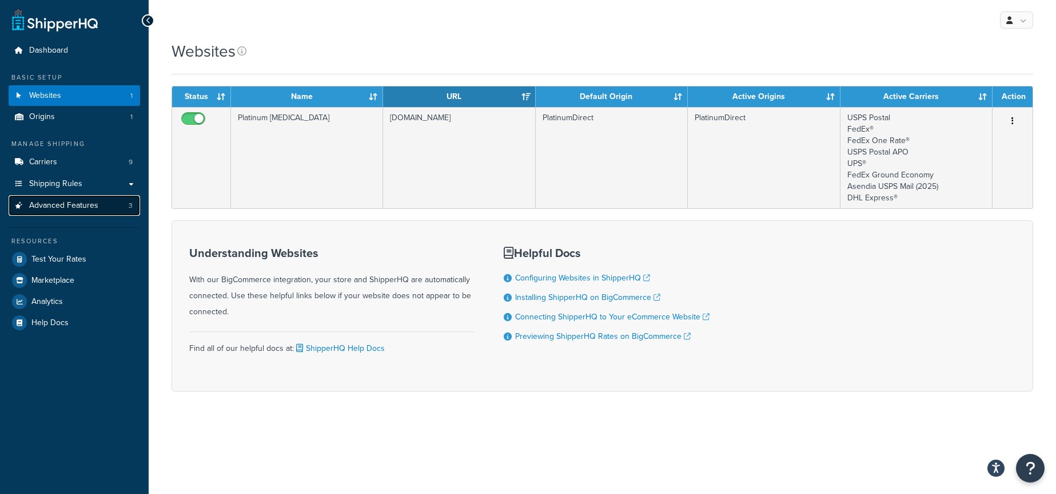
click at [86, 204] on span "Advanced Features" at bounding box center [63, 206] width 69 height 10
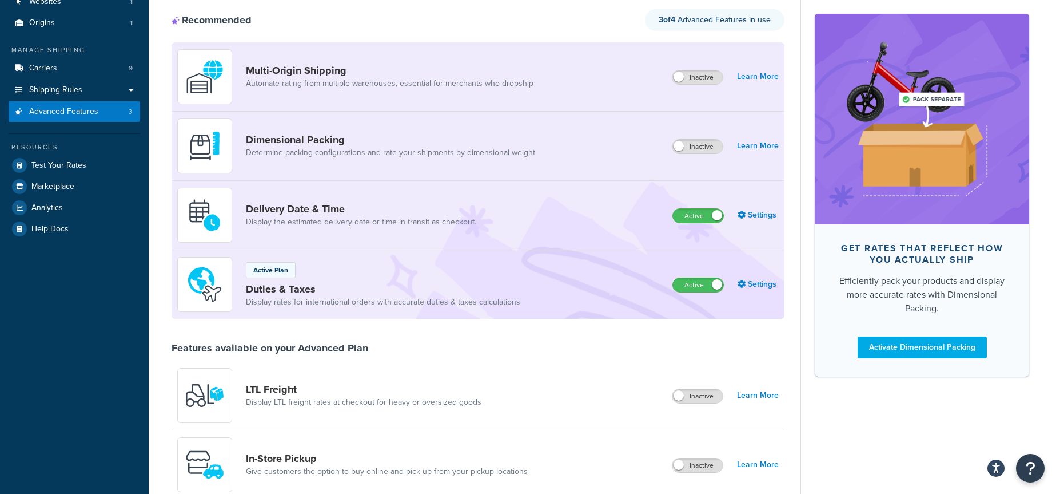
scroll to position [170, 0]
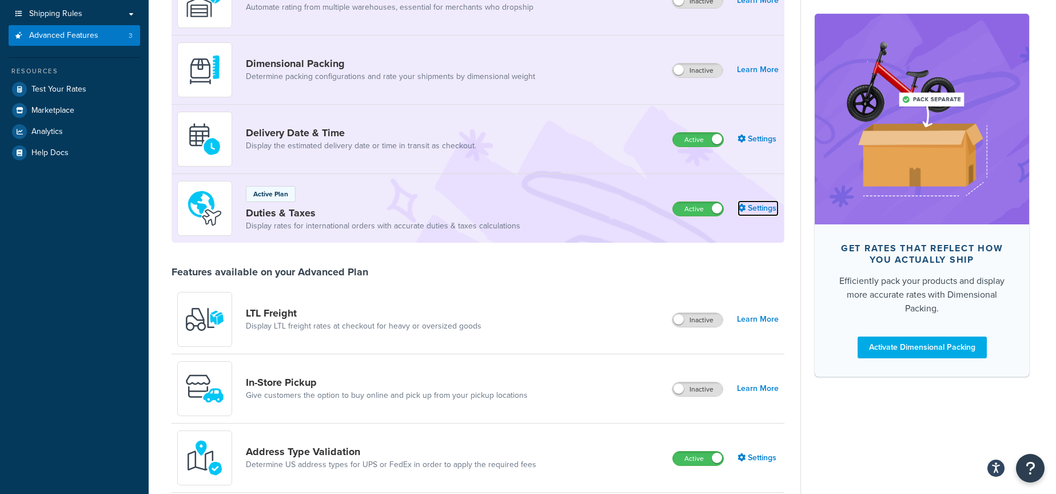
click at [754, 209] on link "Settings" at bounding box center [758, 208] width 41 height 16
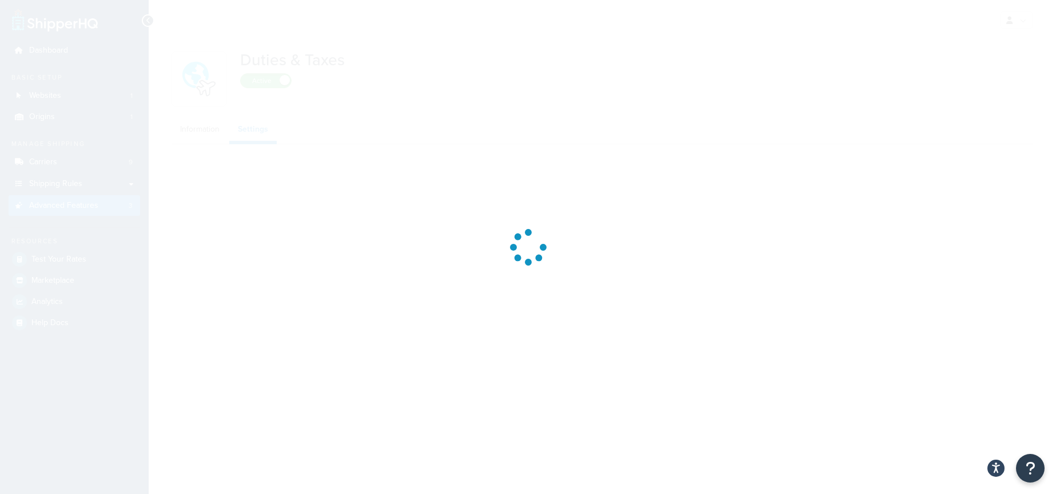
select select "US"
select select "false"
select select "AVERAGE"
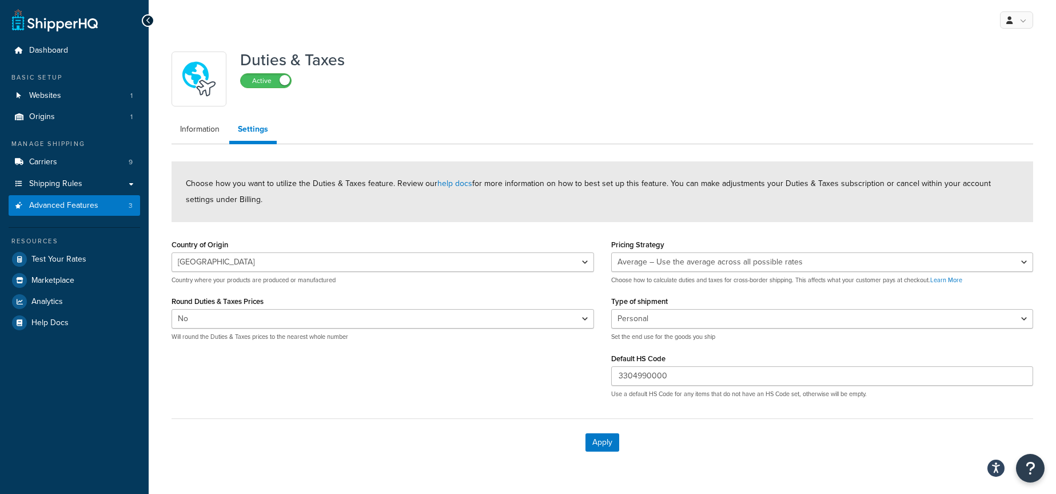
click at [215, 141] on ul "Information Settings" at bounding box center [603, 131] width 862 height 26
click at [209, 133] on link "Information" at bounding box center [200, 129] width 57 height 23
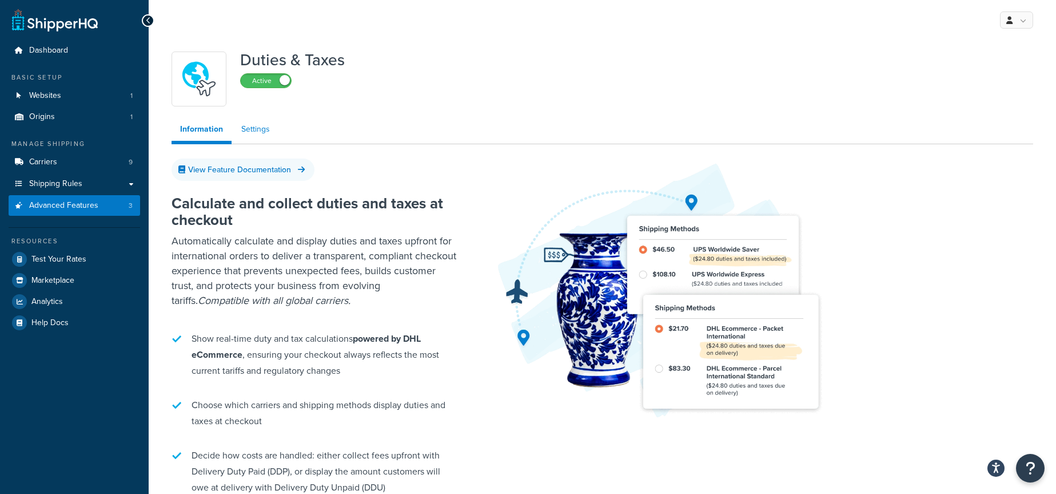
click at [269, 128] on link "Settings" at bounding box center [256, 129] width 46 height 23
select select "US"
select select "false"
select select "AVERAGE"
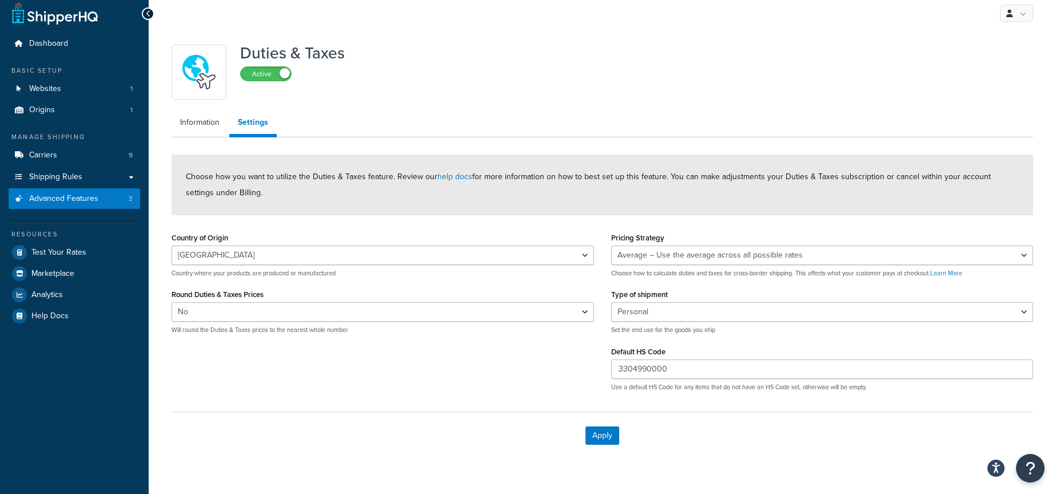
scroll to position [6, 0]
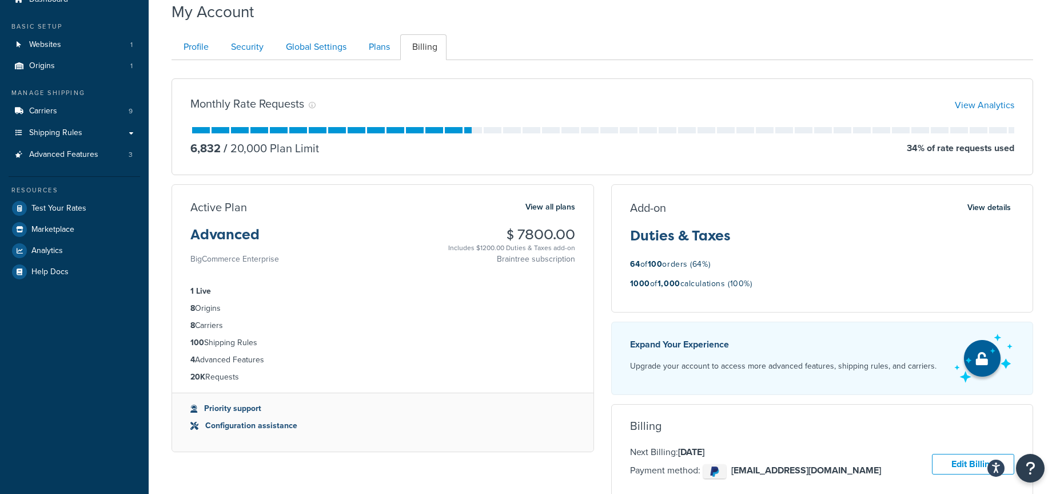
scroll to position [57, 0]
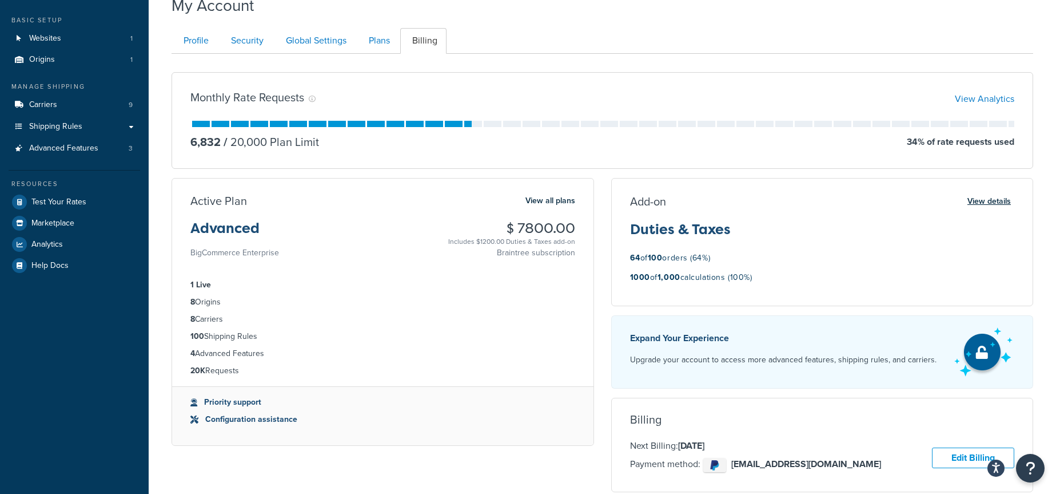
click at [988, 201] on button "View details" at bounding box center [989, 201] width 50 height 16
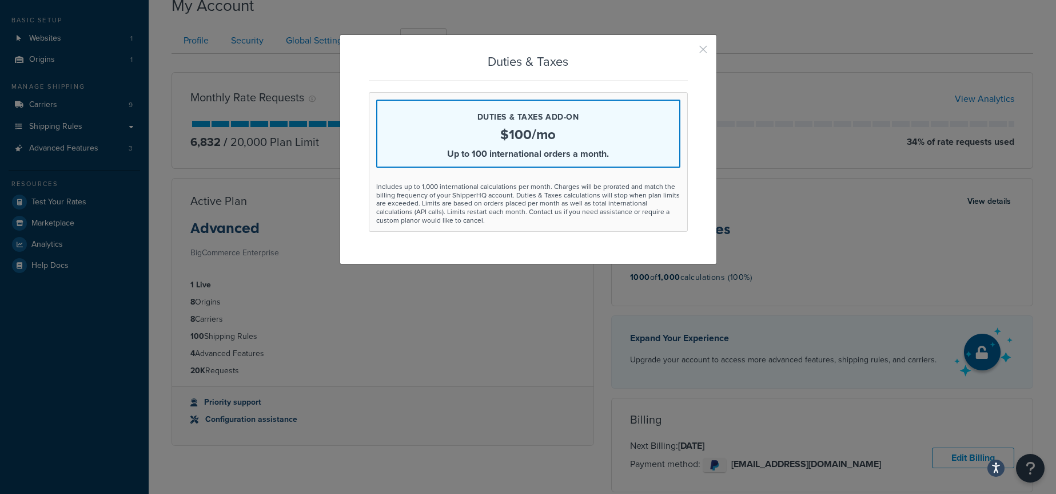
drag, startPoint x: 700, startPoint y: 49, endPoint x: 701, endPoint y: 55, distance: 6.3
click at [688, 52] on button "button" at bounding box center [686, 53] width 3 height 3
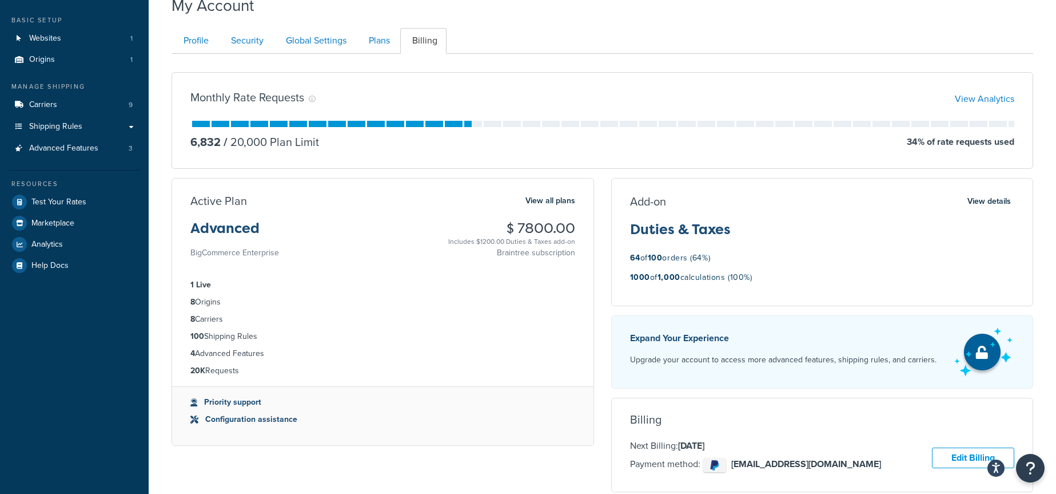
scroll to position [0, 0]
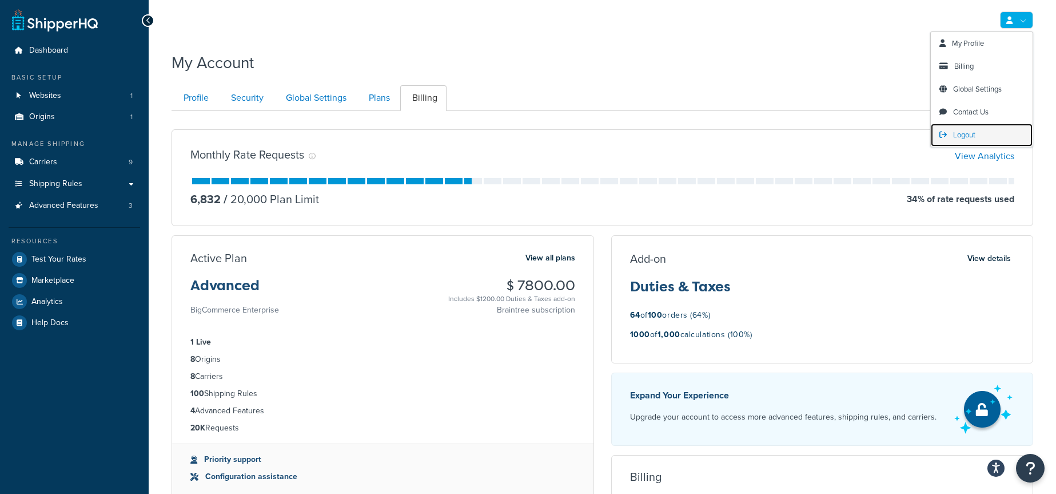
click at [962, 129] on span "Logout" at bounding box center [964, 134] width 22 height 11
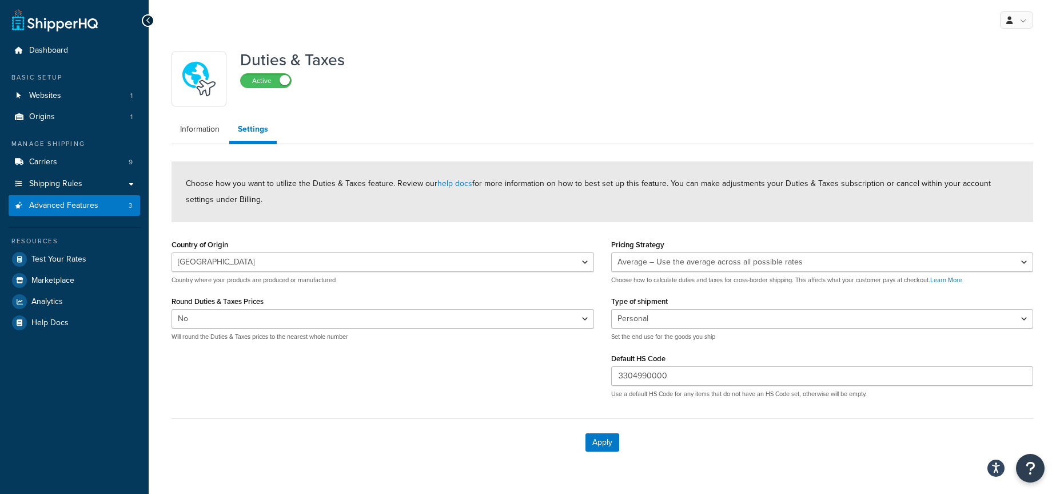
select select "US"
select select "false"
select select "AVERAGE"
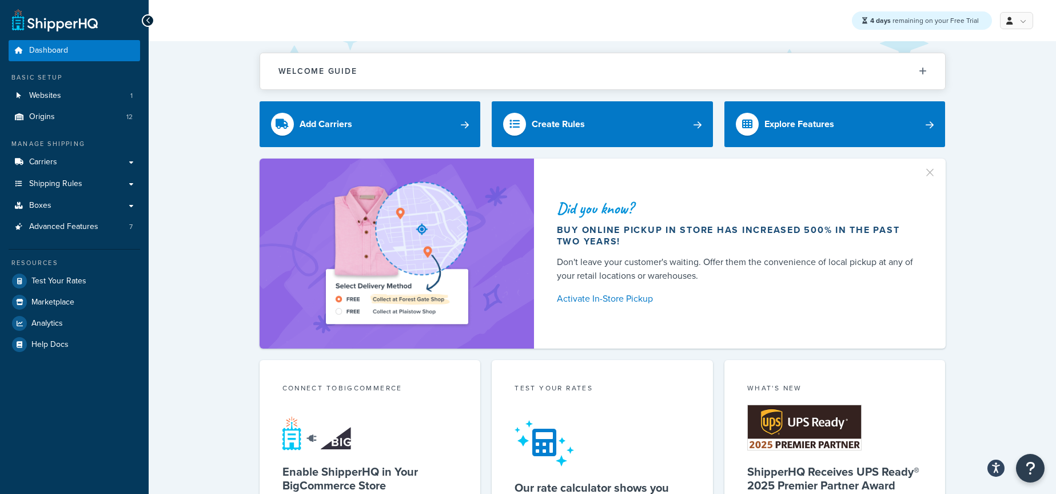
drag, startPoint x: 210, startPoint y: 113, endPoint x: 221, endPoint y: 114, distance: 10.9
click at [102, 91] on link "Websites 1" at bounding box center [75, 95] width 132 height 21
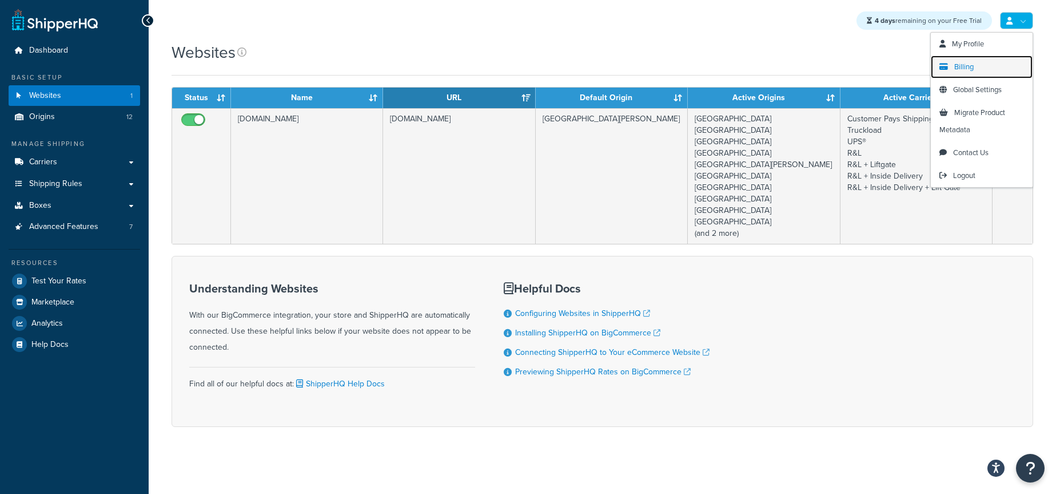
click at [976, 64] on link "Billing" at bounding box center [982, 66] width 102 height 23
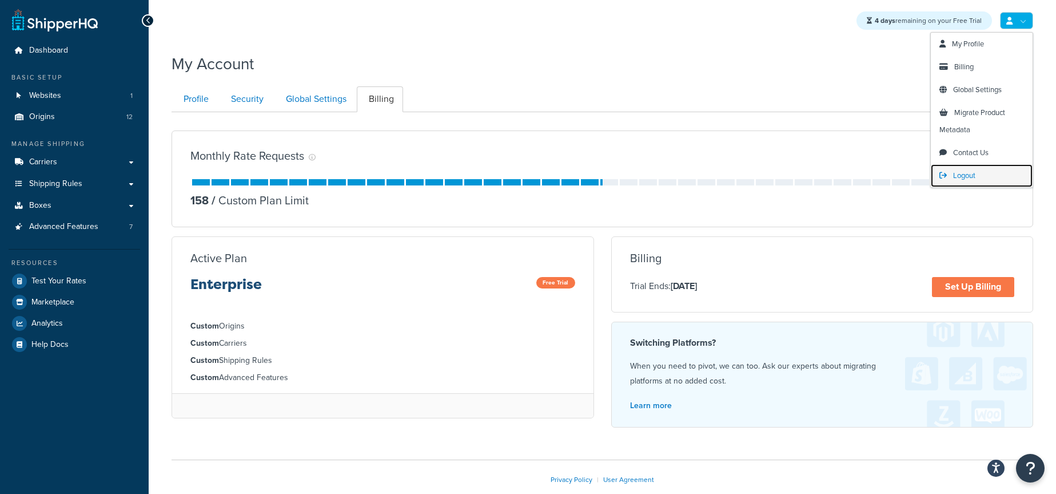
click at [960, 173] on span "Logout" at bounding box center [964, 175] width 22 height 11
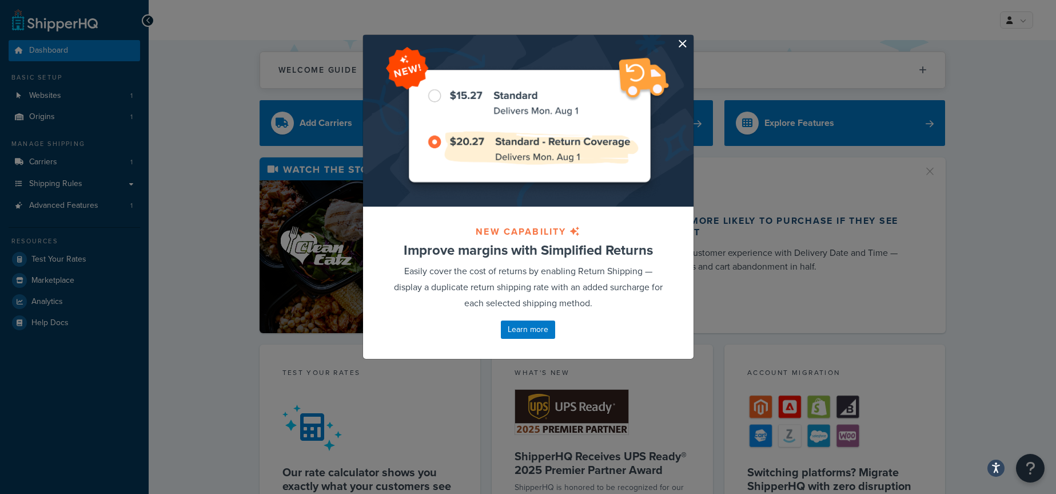
click at [691, 38] on button "button" at bounding box center [692, 36] width 3 height 3
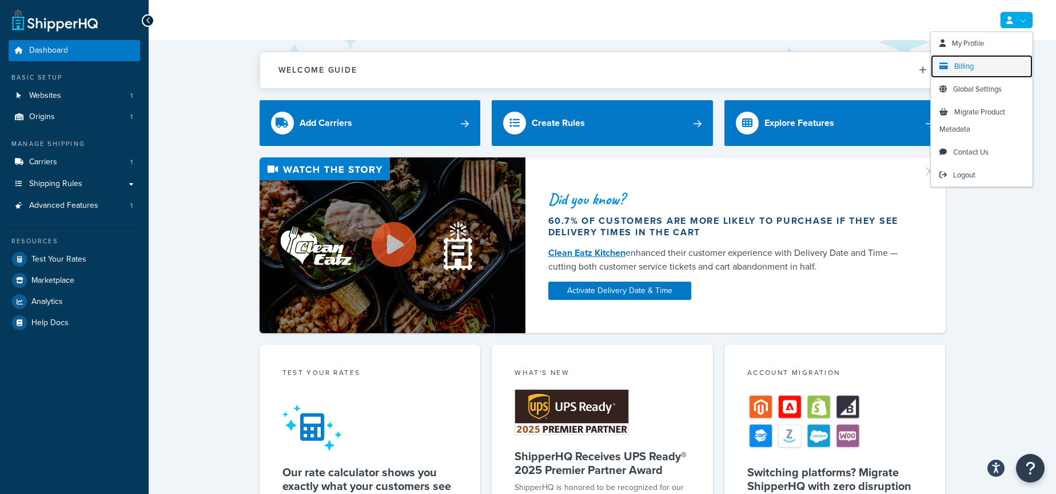
click at [976, 66] on link "Billing" at bounding box center [982, 66] width 102 height 23
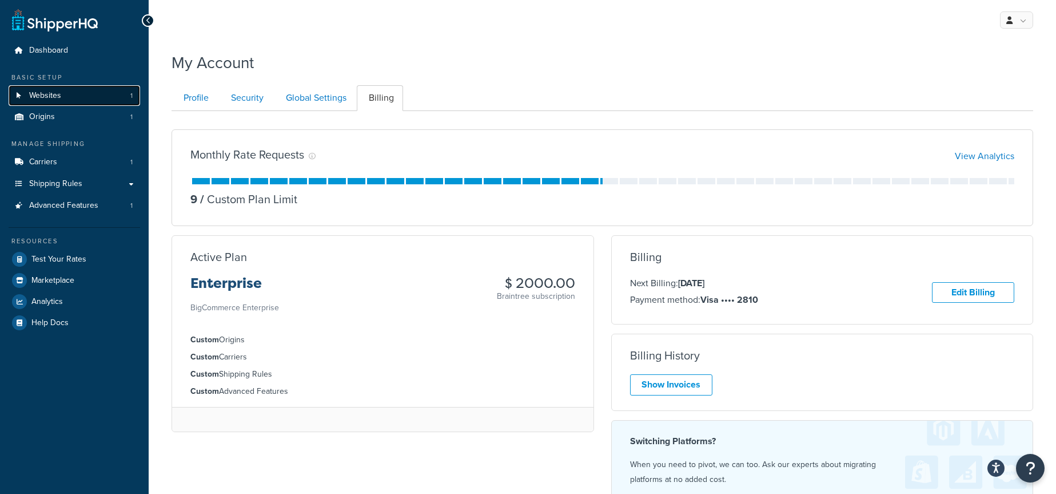
click at [79, 98] on link "Websites 1" at bounding box center [75, 95] width 132 height 21
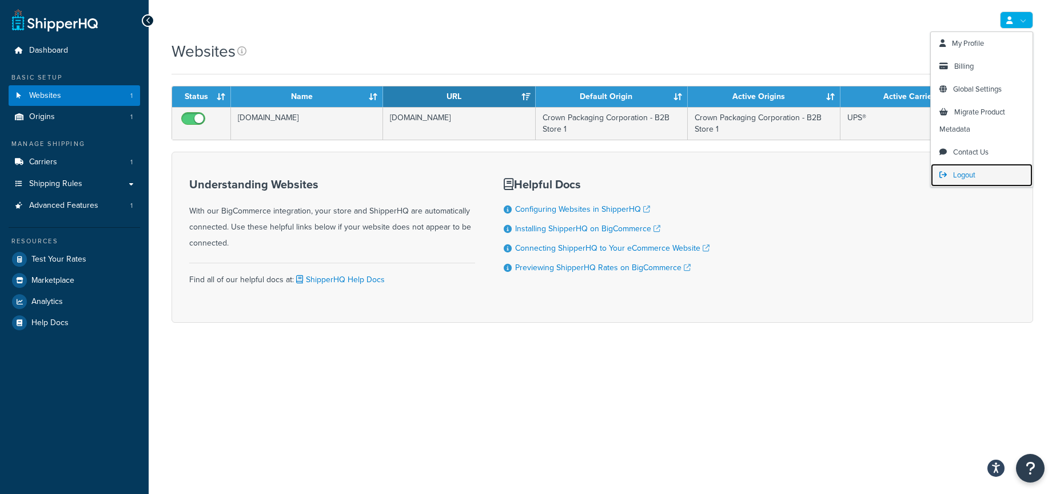
click at [967, 176] on span "Logout" at bounding box center [964, 174] width 22 height 11
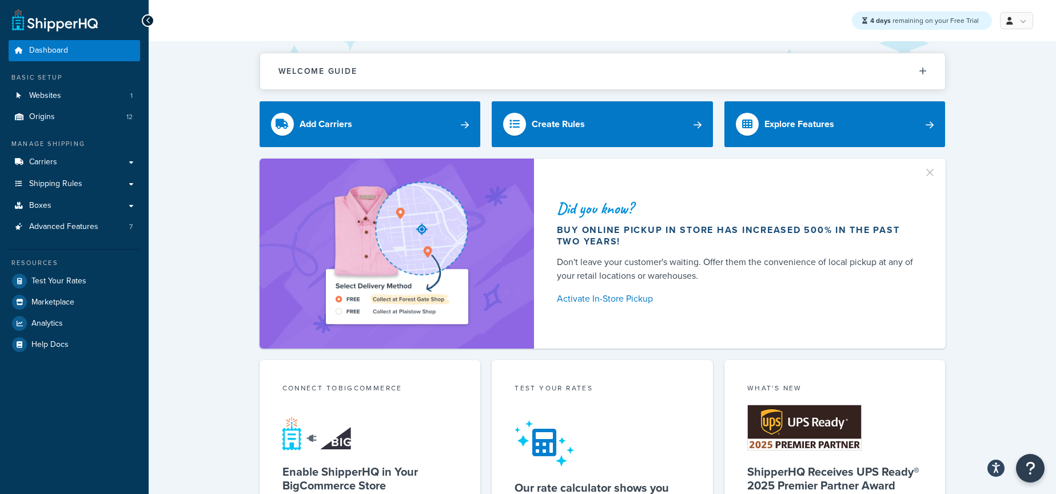
click at [73, 116] on link "Origins 12" at bounding box center [75, 116] width 132 height 21
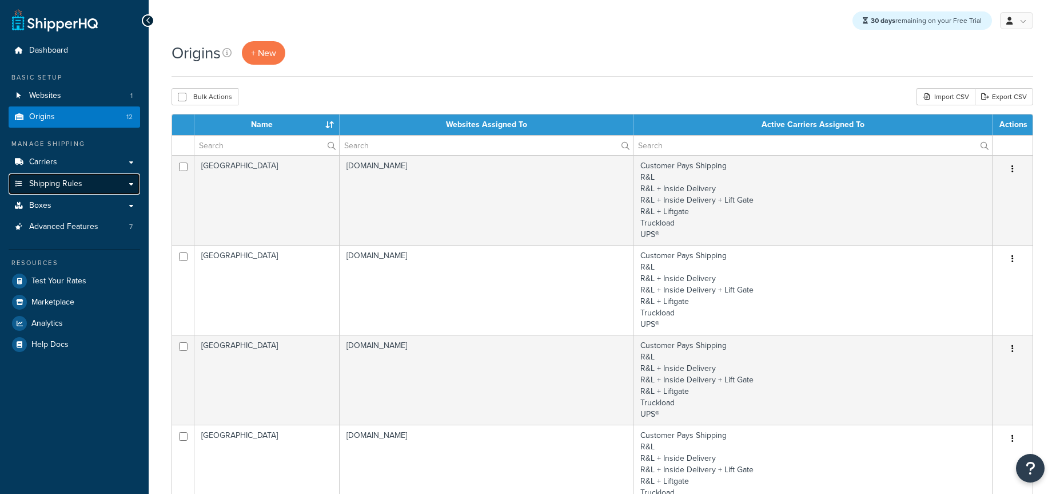
click at [79, 186] on span "Shipping Rules" at bounding box center [55, 184] width 53 height 10
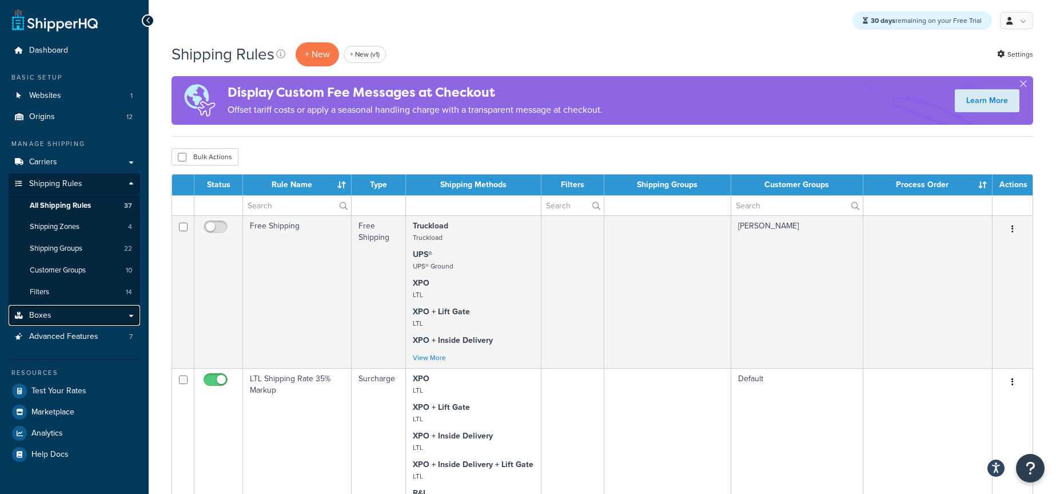
click at [94, 316] on link "Boxes" at bounding box center [75, 315] width 132 height 21
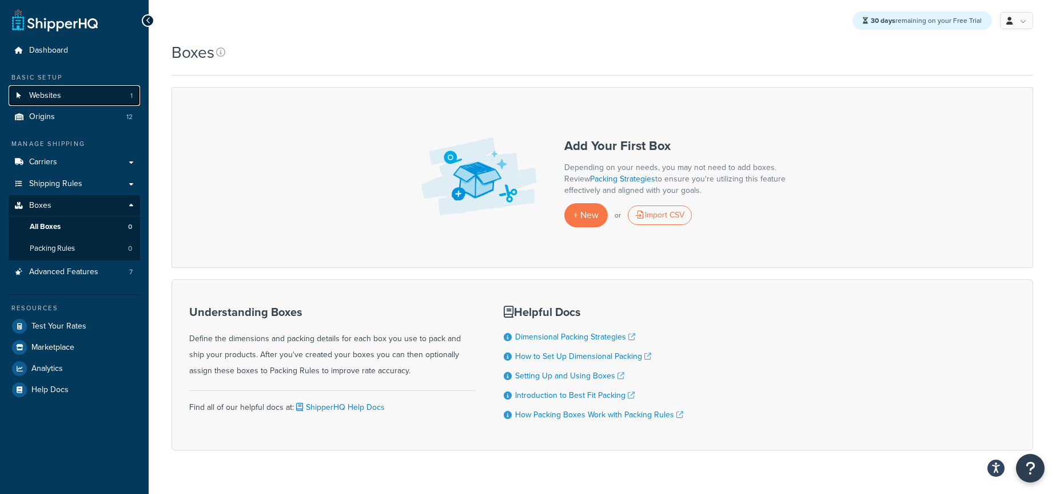
click at [66, 97] on link "Websites 1" at bounding box center [75, 95] width 132 height 21
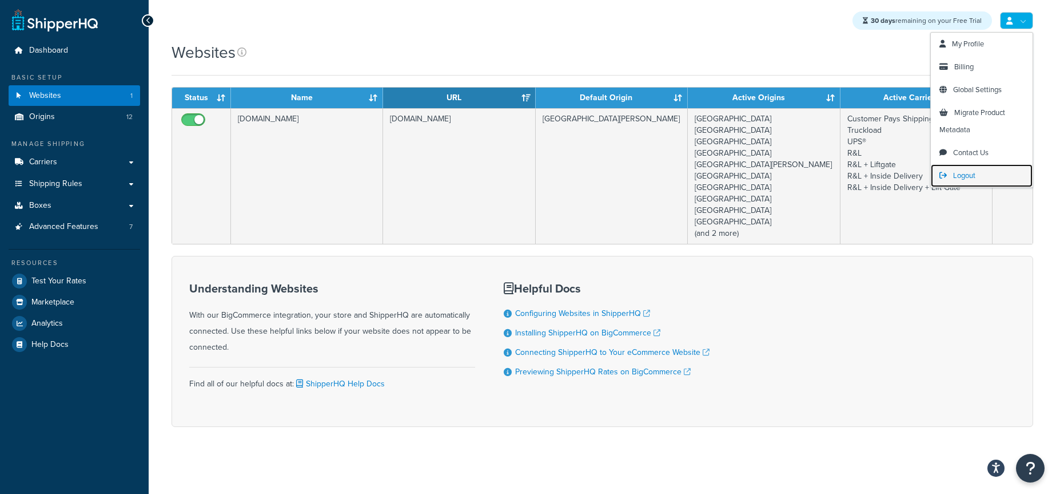
click at [955, 169] on link "Logout" at bounding box center [982, 175] width 102 height 23
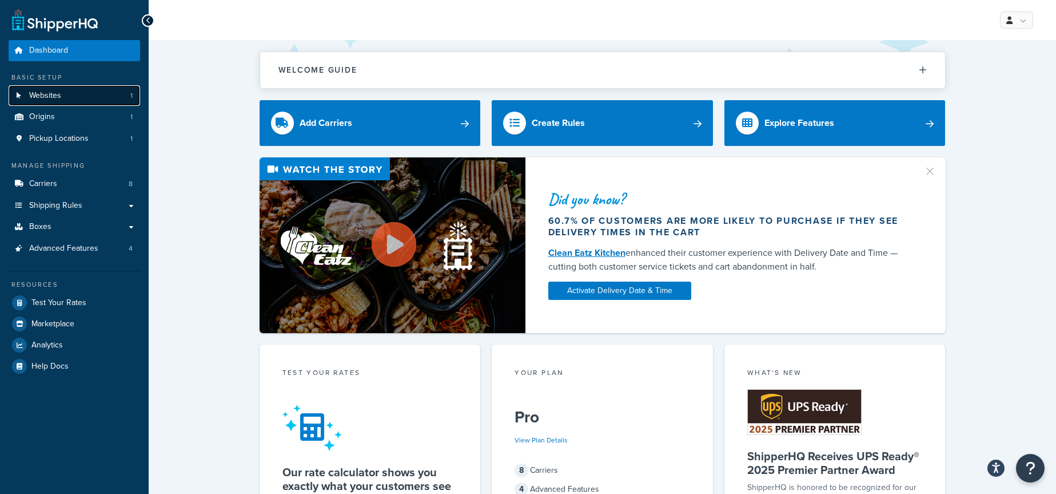
click at [55, 97] on span "Websites" at bounding box center [45, 96] width 32 height 10
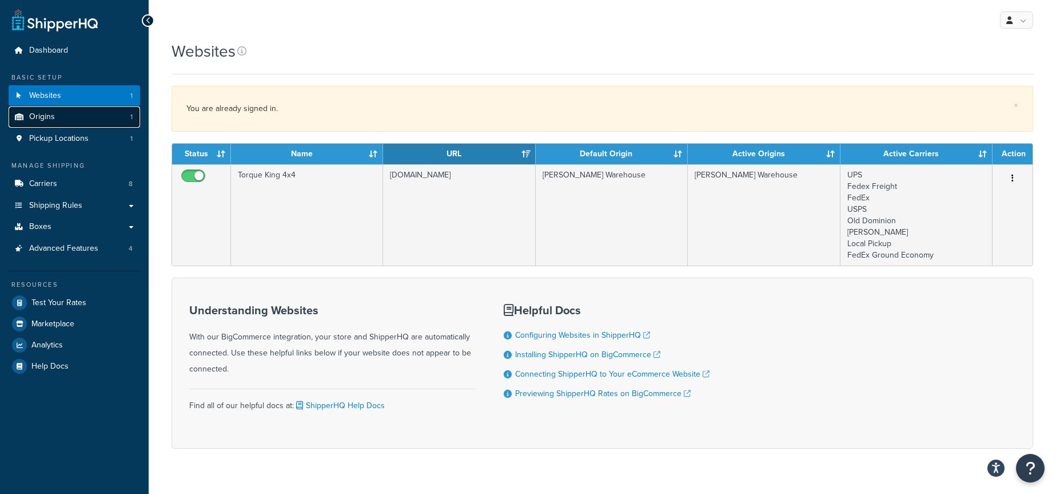
click at [51, 118] on span "Origins" at bounding box center [42, 117] width 26 height 10
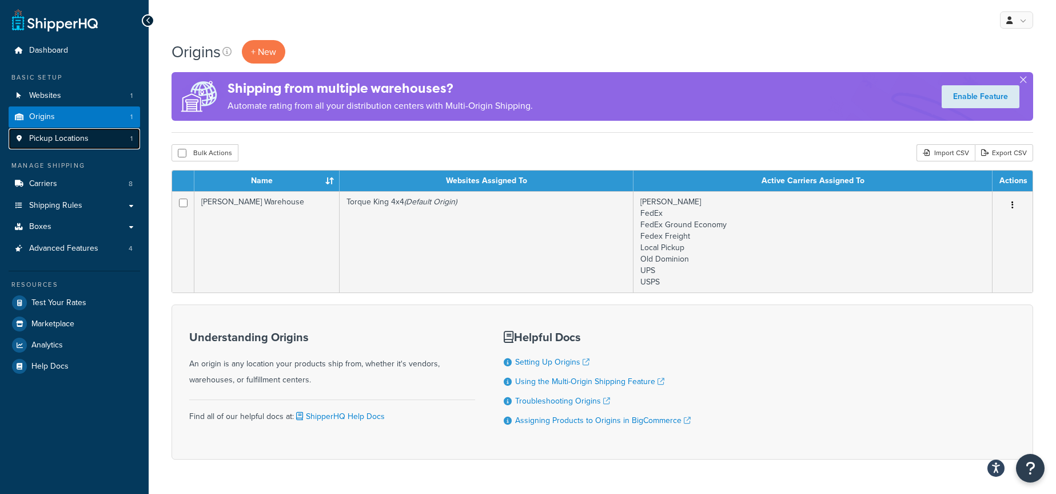
click at [100, 138] on link "Pickup Locations 1" at bounding box center [75, 138] width 132 height 21
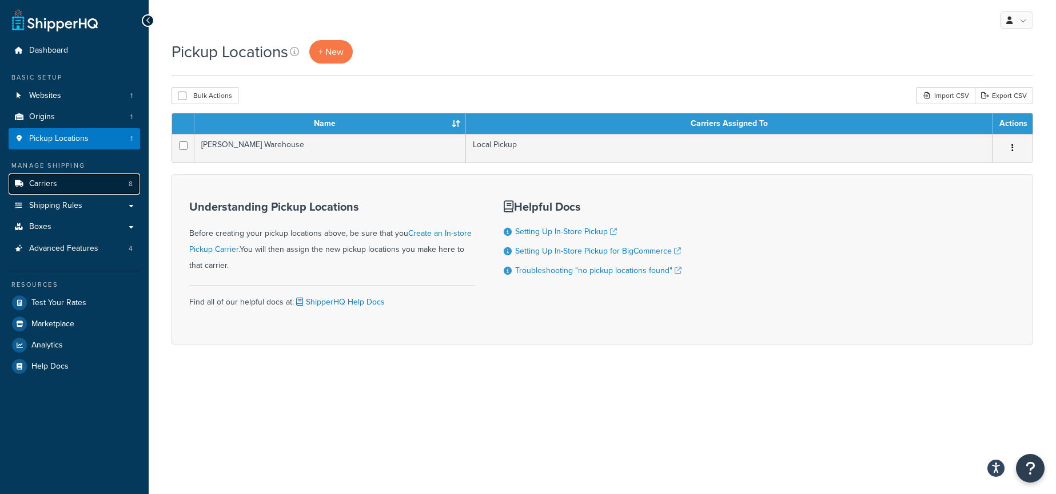
click at [43, 184] on span "Carriers" at bounding box center [43, 184] width 28 height 10
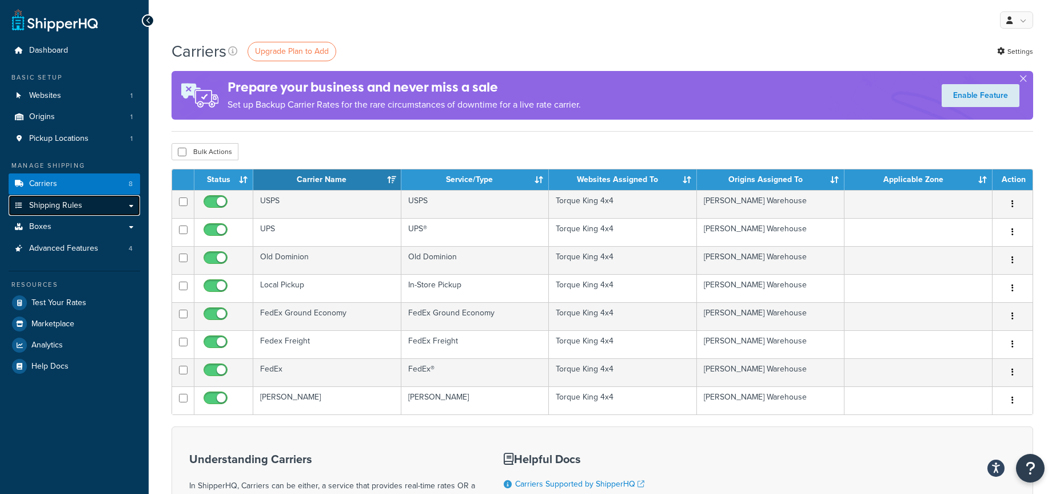
click at [72, 206] on span "Shipping Rules" at bounding box center [55, 206] width 53 height 10
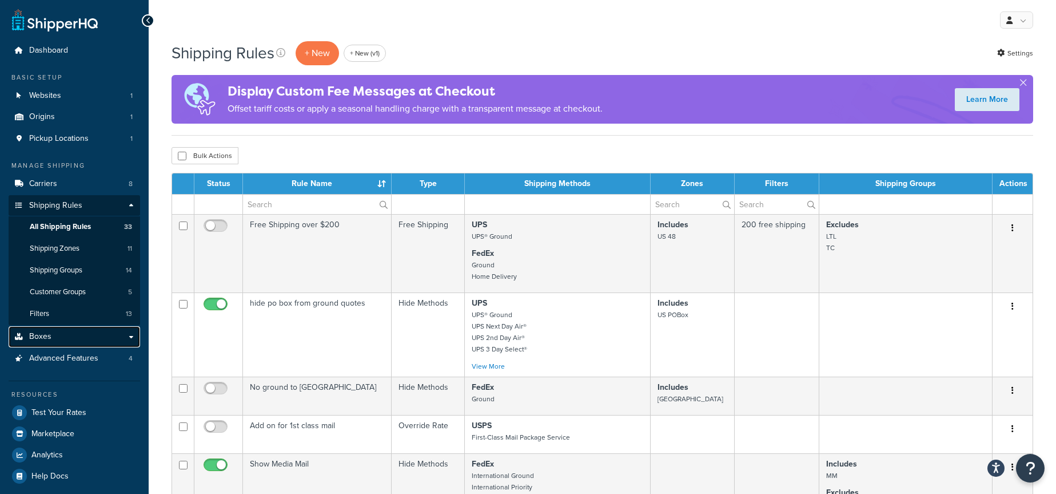
click at [45, 339] on span "Boxes" at bounding box center [40, 337] width 22 height 10
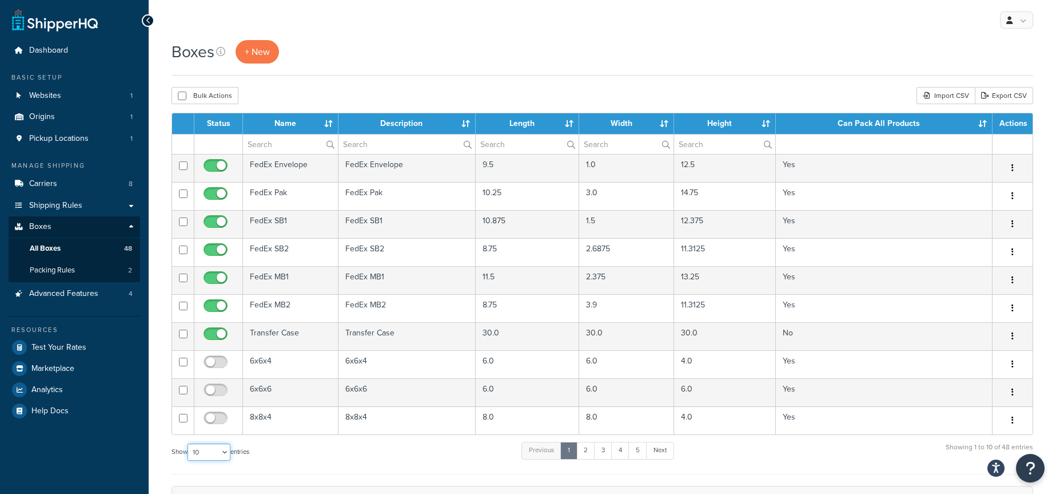
click at [214, 452] on select "10 15 25 50 100 1000" at bounding box center [209, 451] width 43 height 17
select select "1000"
click at [189, 443] on select "10 15 25 50 100 1000" at bounding box center [209, 451] width 43 height 17
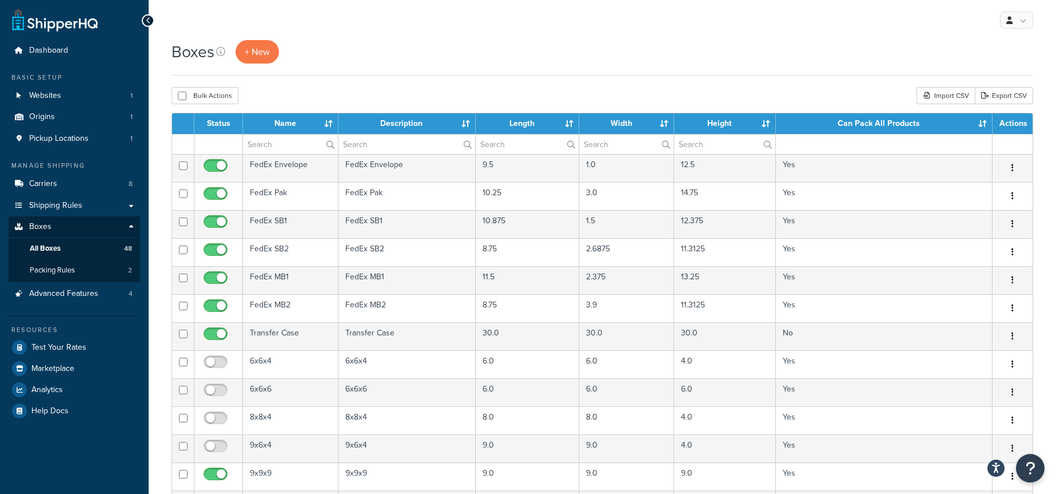
click at [431, 53] on div "Boxes + New" at bounding box center [603, 51] width 862 height 23
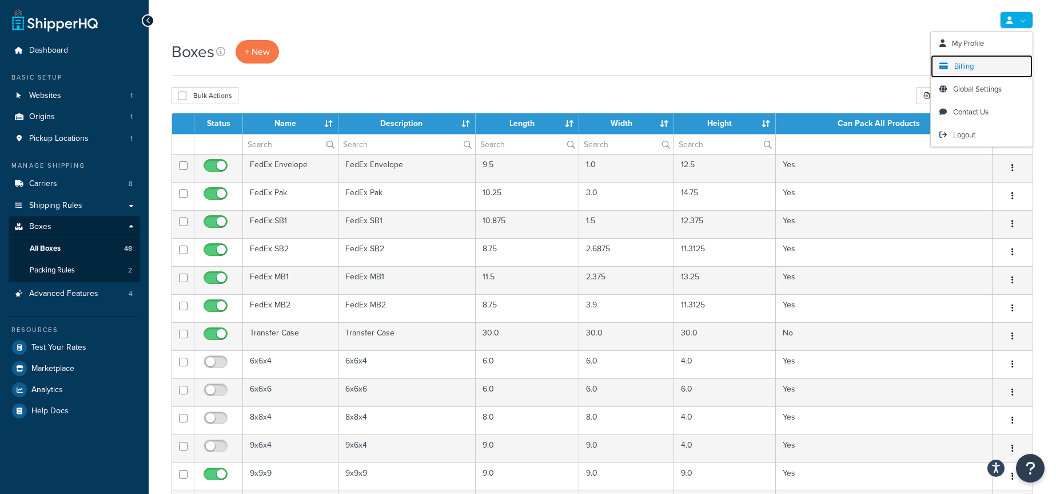
click at [970, 68] on span "Billing" at bounding box center [964, 66] width 19 height 11
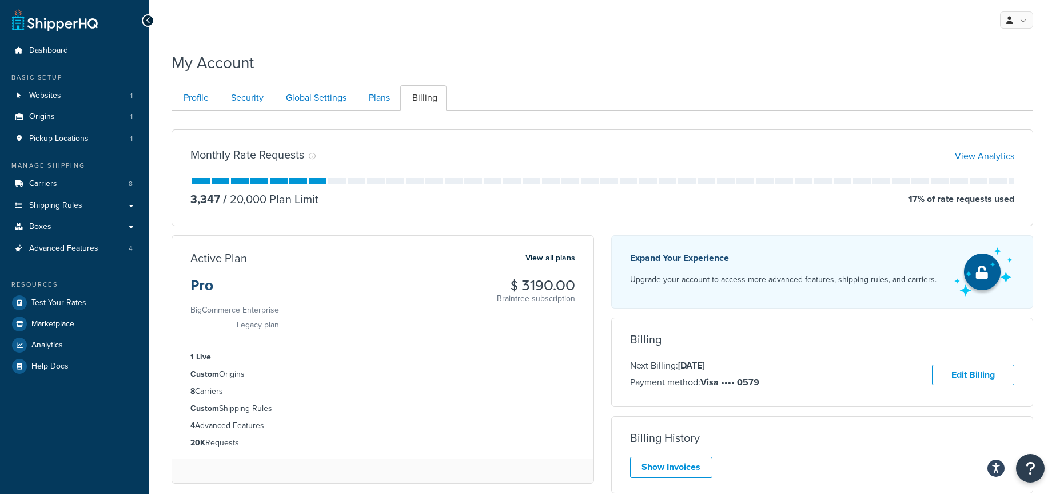
click at [622, 71] on div "My Account" at bounding box center [603, 60] width 862 height 28
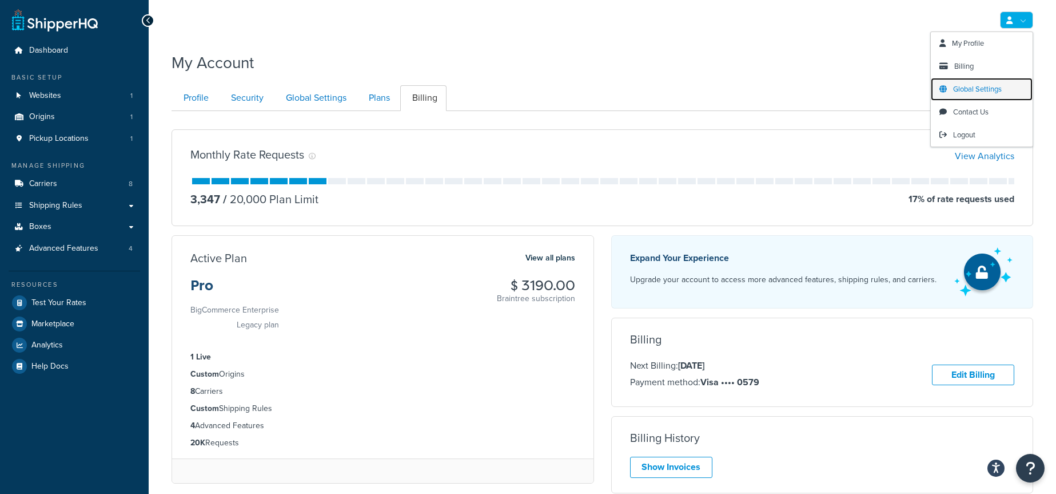
click at [984, 85] on span "Global Settings" at bounding box center [977, 88] width 49 height 11
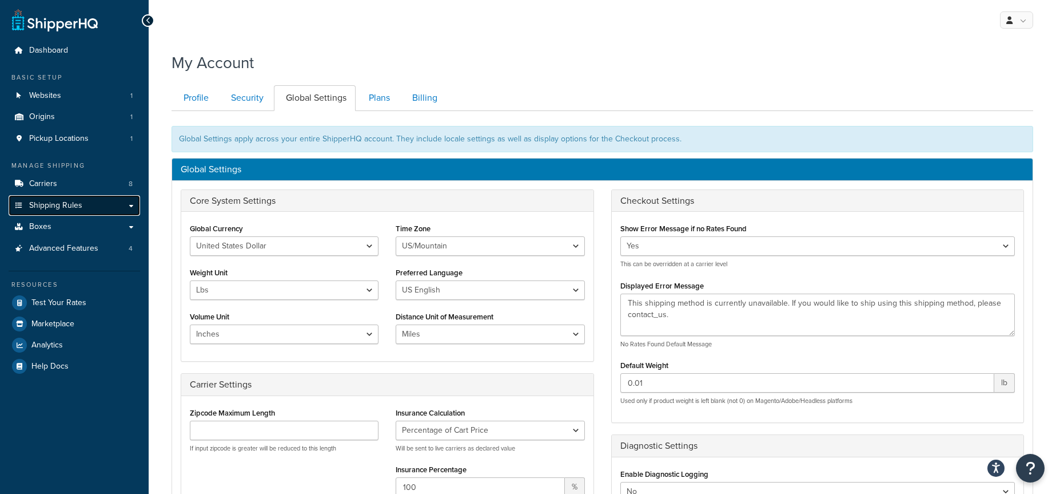
click at [59, 207] on span "Shipping Rules" at bounding box center [55, 206] width 53 height 10
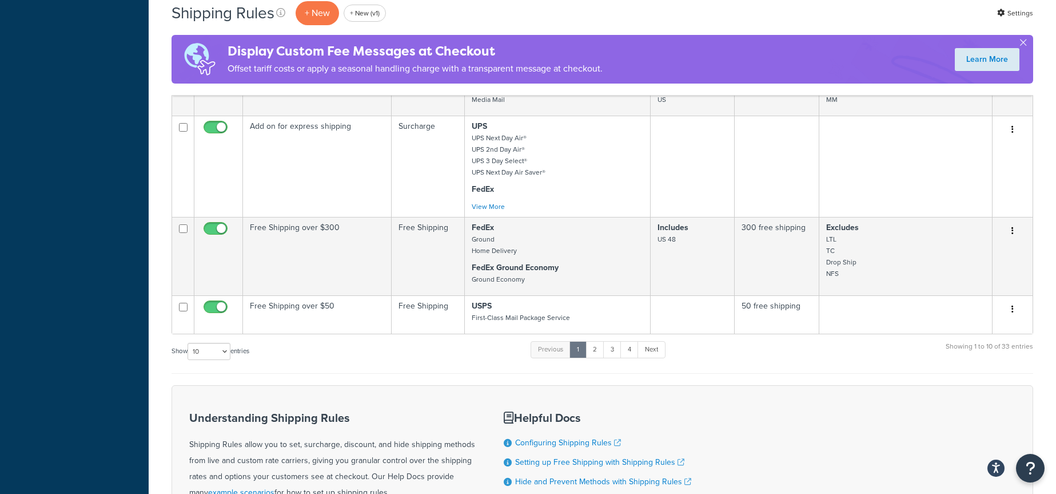
scroll to position [589, 0]
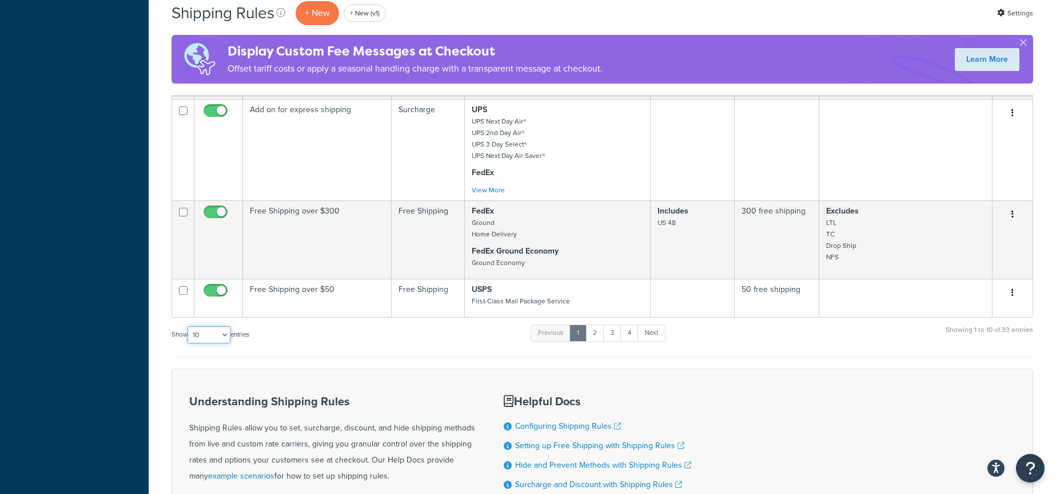
click at [224, 334] on select "10 15 25 50 100 1000" at bounding box center [209, 334] width 43 height 17
select select "50"
click at [189, 326] on select "10 15 25 50 100 1000" at bounding box center [209, 334] width 43 height 17
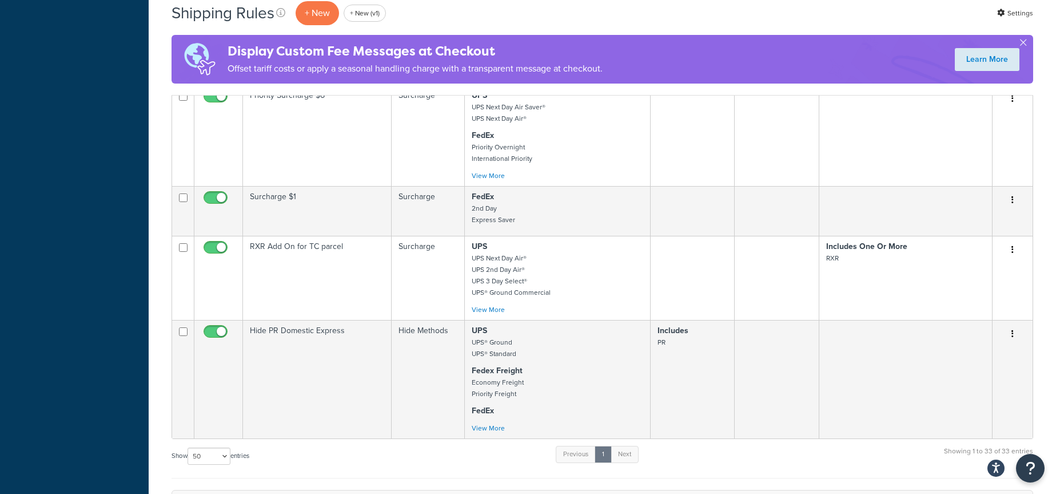
scroll to position [2, 0]
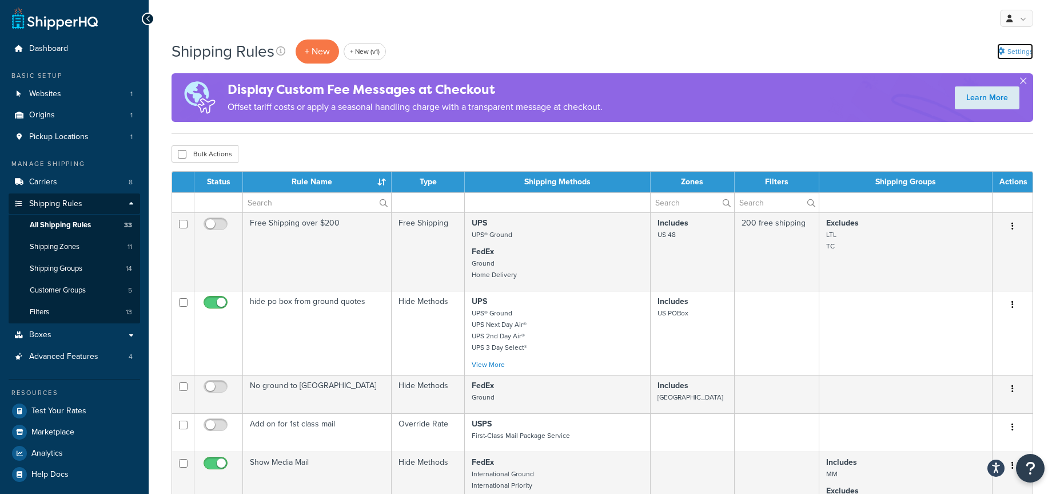
click at [1017, 49] on link "Settings" at bounding box center [1015, 51] width 36 height 16
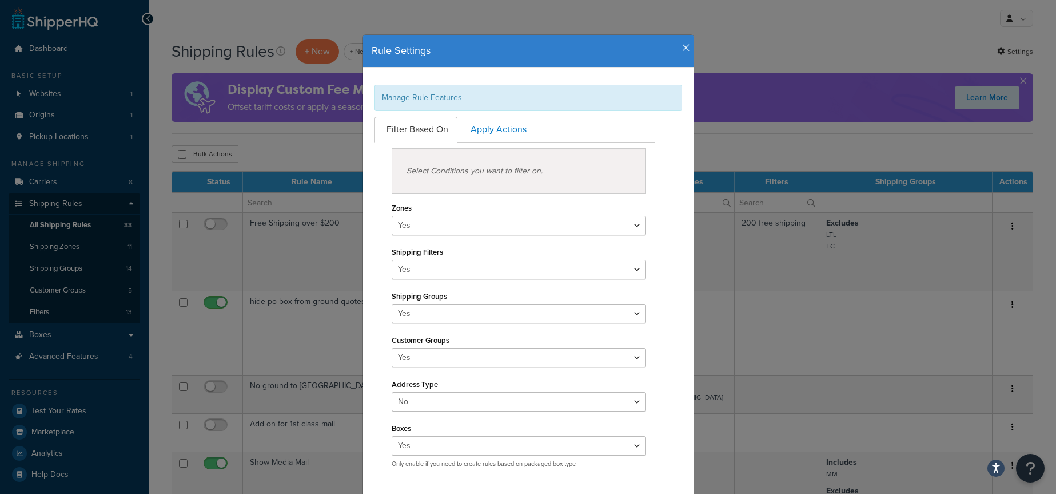
click at [687, 47] on icon "button" at bounding box center [686, 48] width 8 height 10
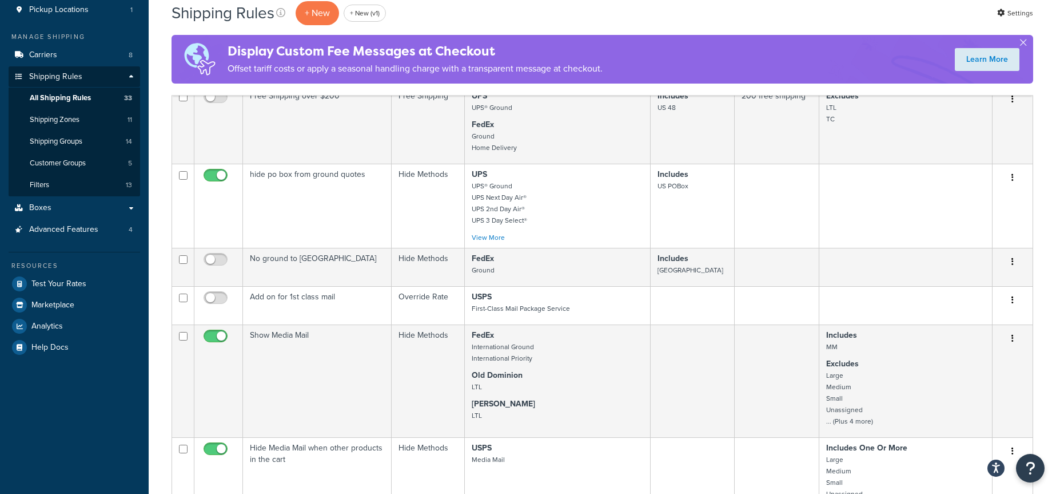
scroll to position [0, 0]
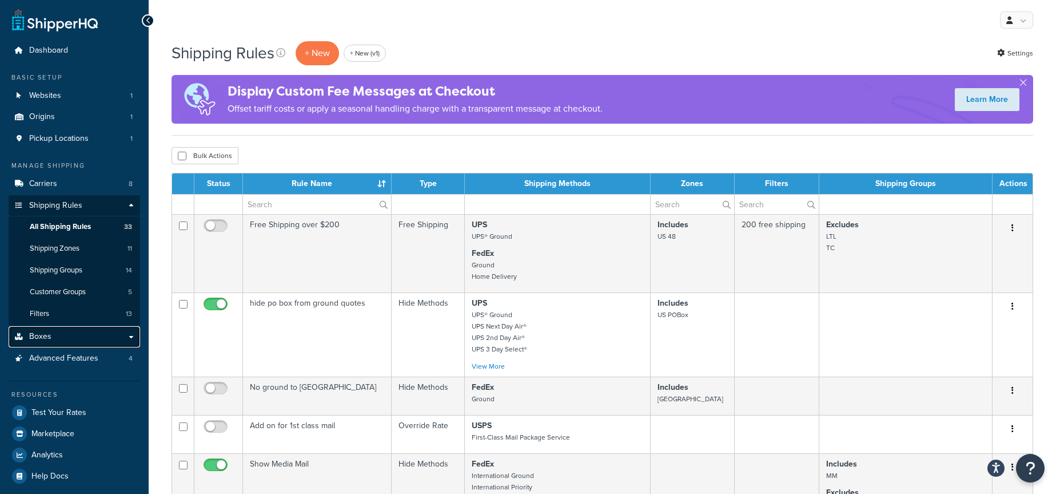
click at [90, 332] on link "Boxes" at bounding box center [75, 336] width 132 height 21
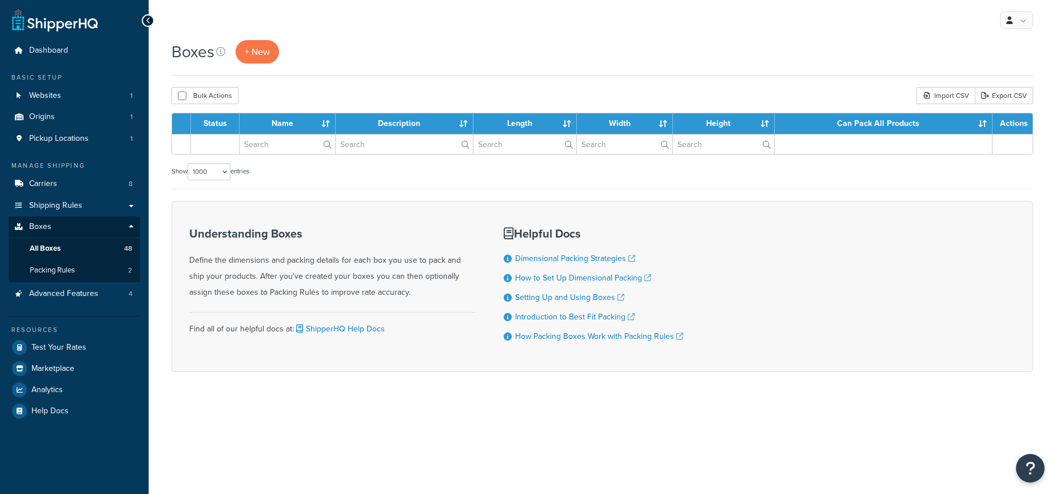
select select "1000"
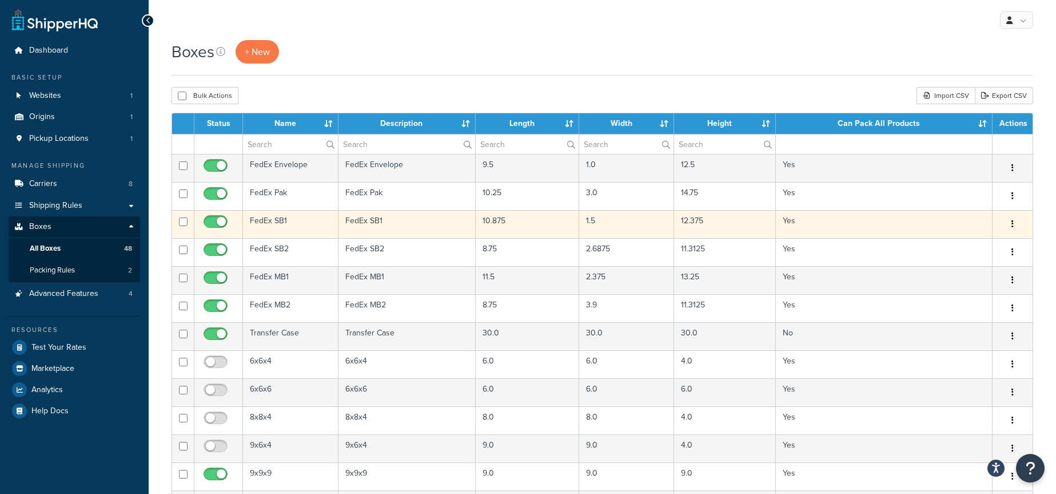
click at [489, 224] on td "10.875" at bounding box center [528, 224] width 104 height 28
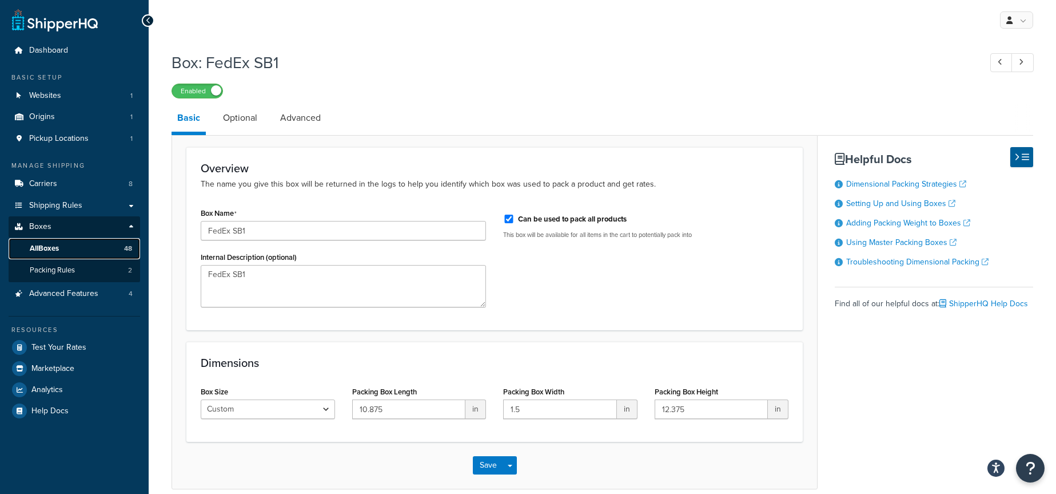
click at [109, 244] on link "All Boxes 48" at bounding box center [75, 248] width 132 height 21
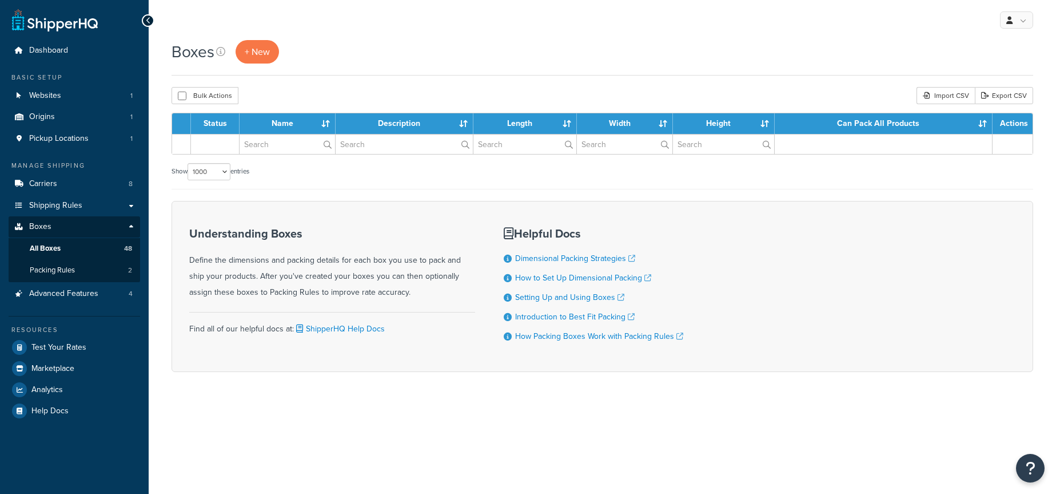
select select "1000"
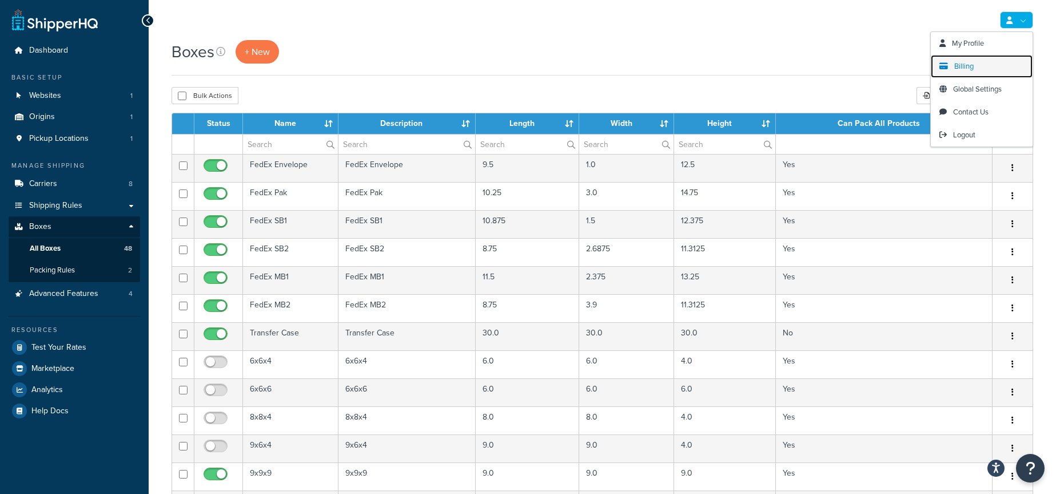
click at [960, 67] on span "Billing" at bounding box center [964, 66] width 19 height 11
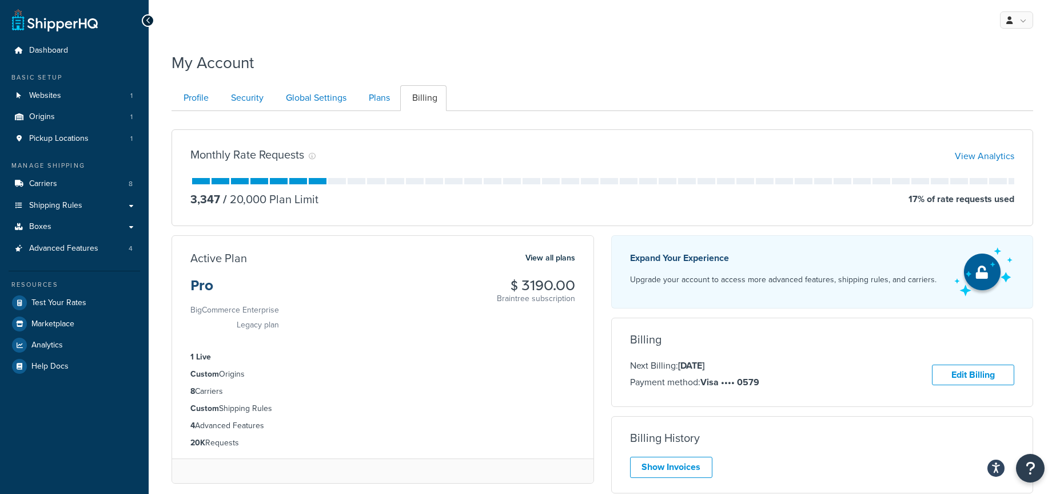
scroll to position [93, 0]
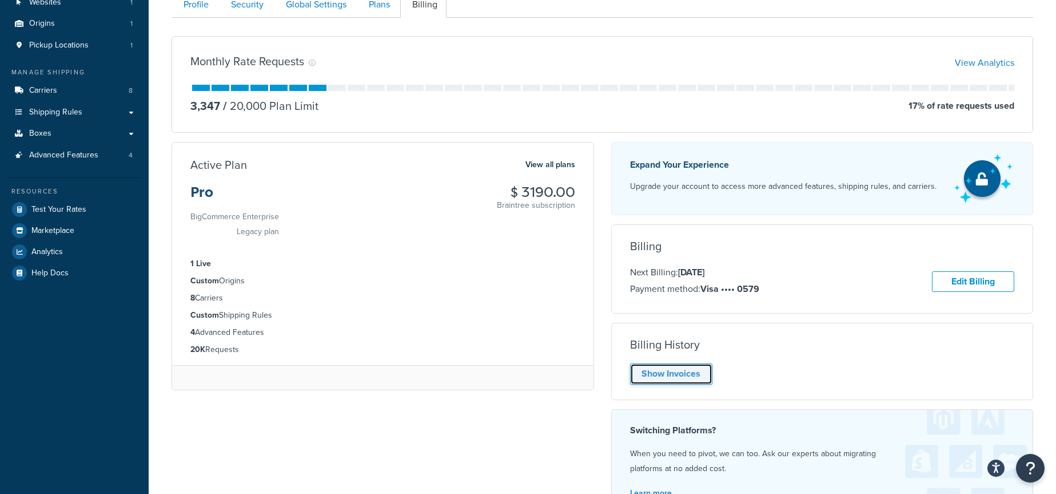
click at [679, 373] on link "Show Invoices" at bounding box center [671, 373] width 82 height 21
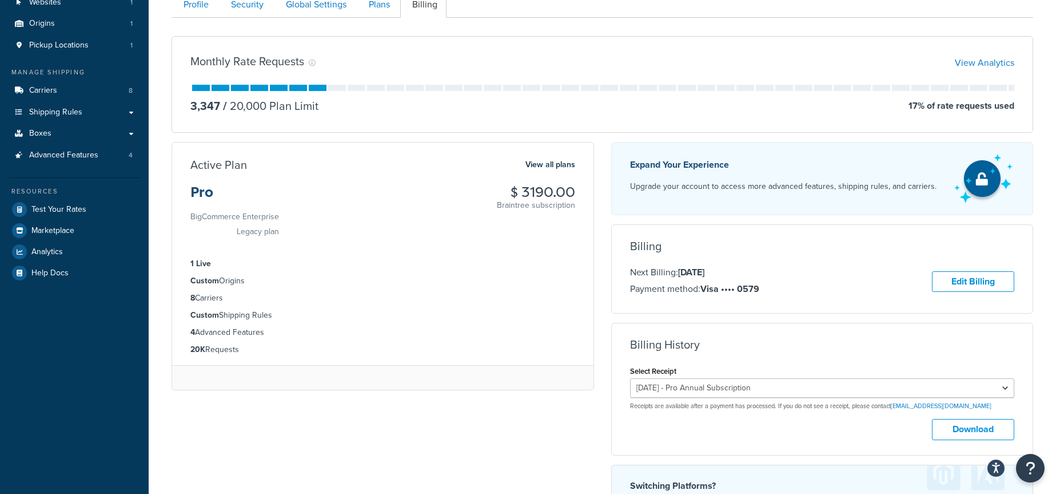
click at [603, 355] on div "Expand Your Experience Upgrade your account to access more advanced features, s…" at bounding box center [823, 361] width 440 height 438
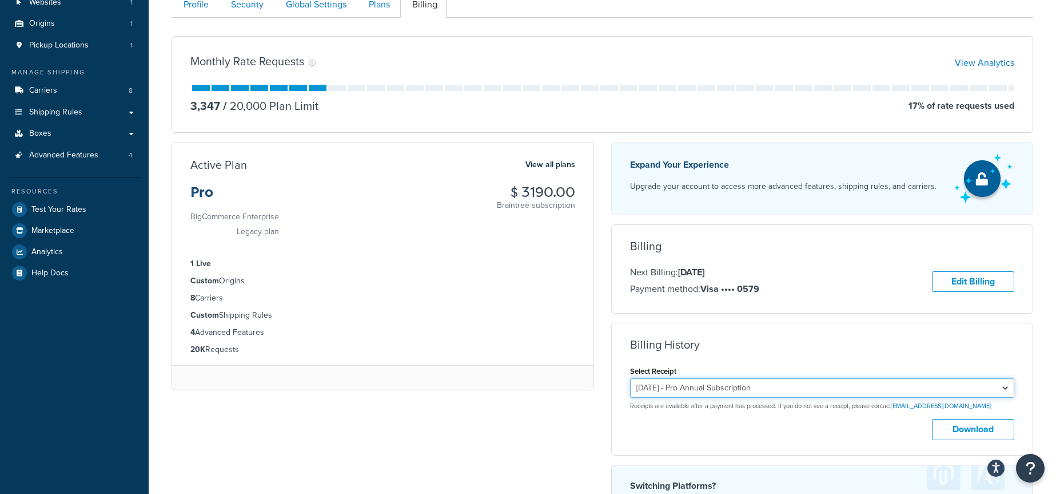
click at [681, 390] on select "[DATE] - Pro Annual Subscription [DATE] - Pro Annual Subscription [DATE] - Pro …" at bounding box center [822, 387] width 385 height 19
click at [742, 393] on select "[DATE] - Pro Annual Subscription [DATE] - Pro Annual Subscription [DATE] - Pro …" at bounding box center [822, 387] width 385 height 19
